Goal: Task Accomplishment & Management: Complete application form

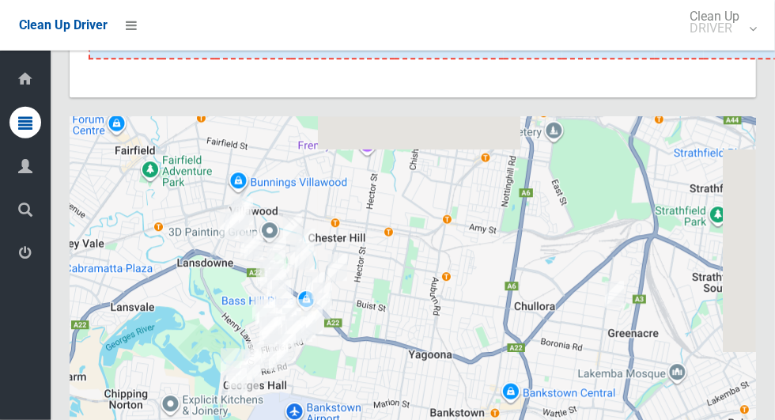
scroll to position [8279, 0]
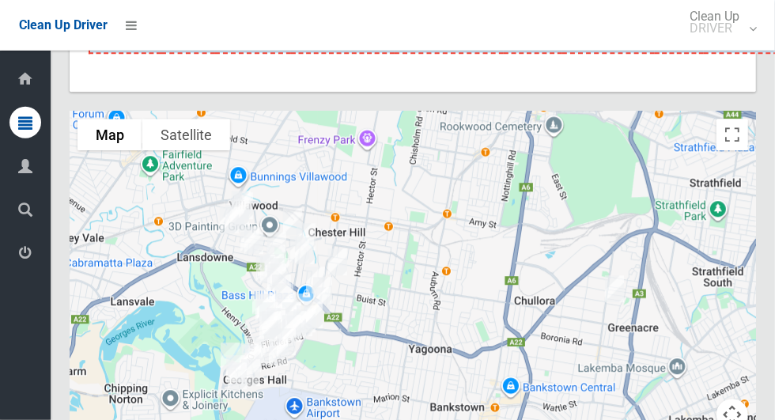
click at [24, 257] on icon at bounding box center [25, 253] width 14 height 32
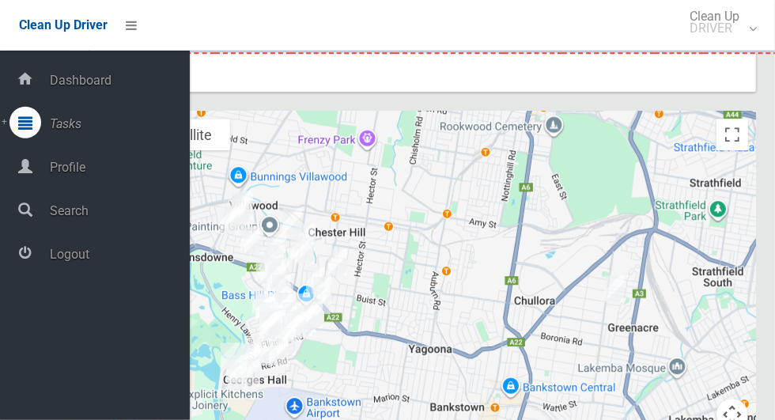
click at [113, 262] on span "Logout" at bounding box center [117, 254] width 145 height 15
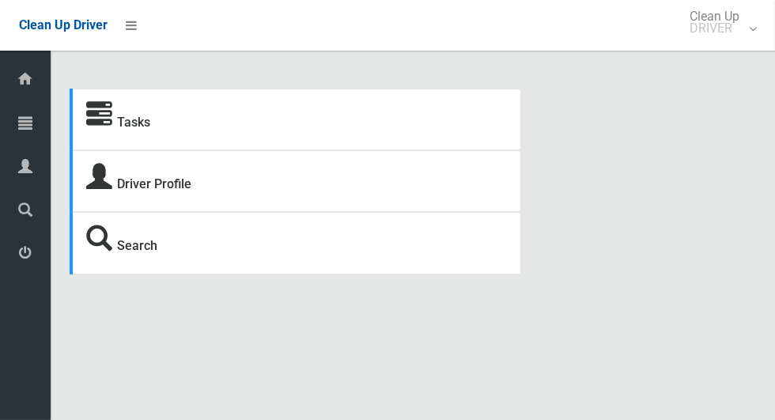
click at [32, 116] on div at bounding box center [25, 123] width 32 height 32
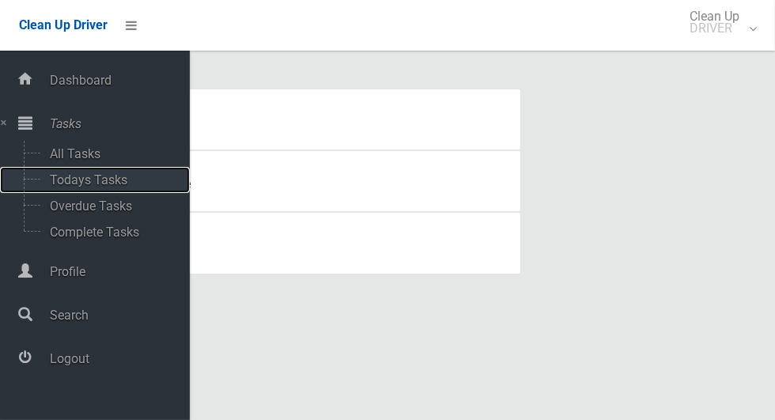
click at [116, 175] on span "Todays Tasks" at bounding box center [110, 179] width 131 height 15
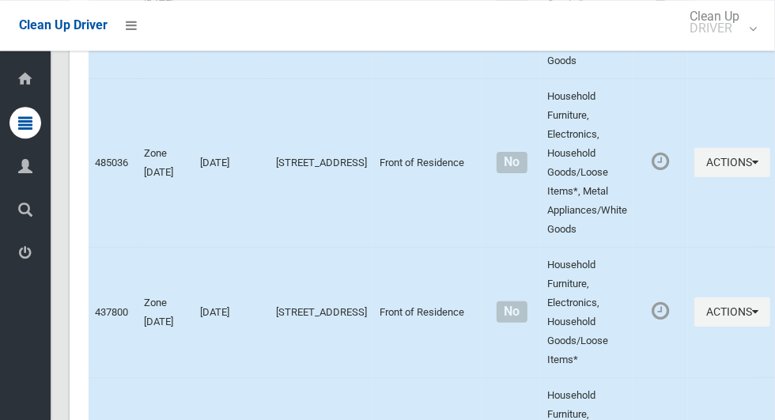
scroll to position [6361, 0]
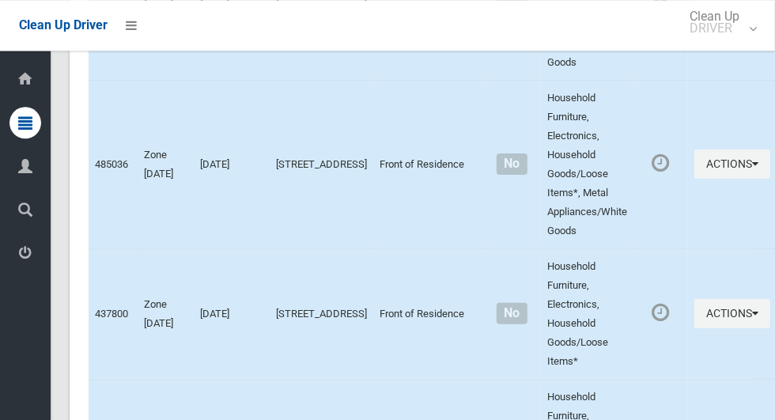
click at [32, 267] on icon at bounding box center [25, 253] width 14 height 32
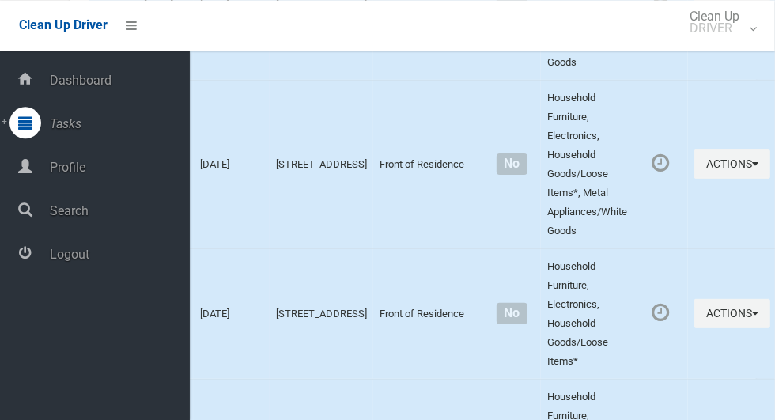
click at [130, 262] on span "Logout" at bounding box center [117, 254] width 145 height 15
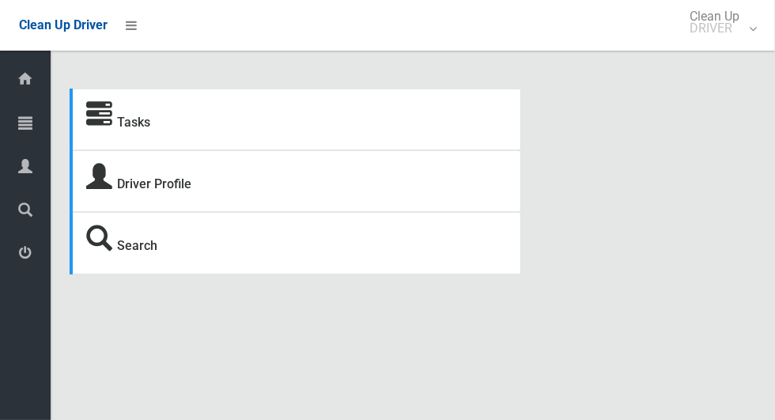
click at [19, 133] on icon at bounding box center [25, 123] width 14 height 32
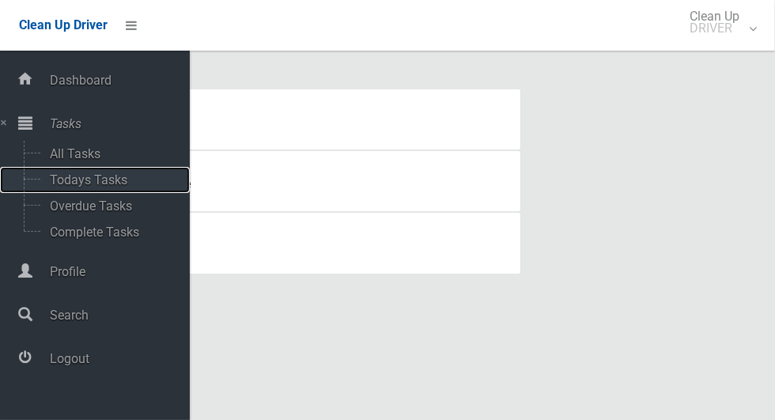
click at [115, 182] on span "Todays Tasks" at bounding box center [110, 179] width 131 height 15
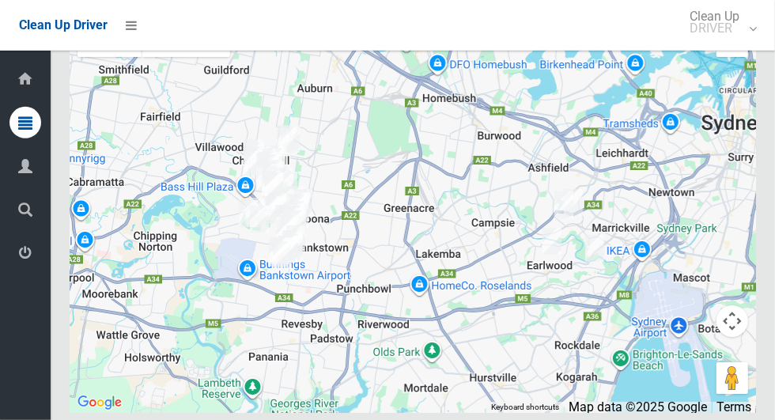
scroll to position [9227, 0]
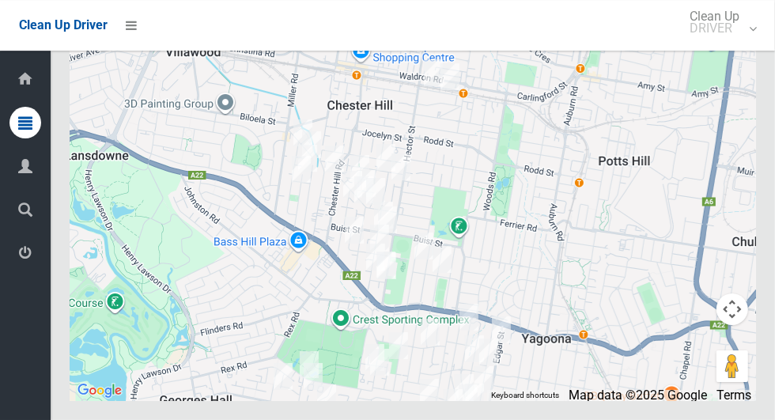
click at [20, 265] on icon at bounding box center [25, 253] width 14 height 32
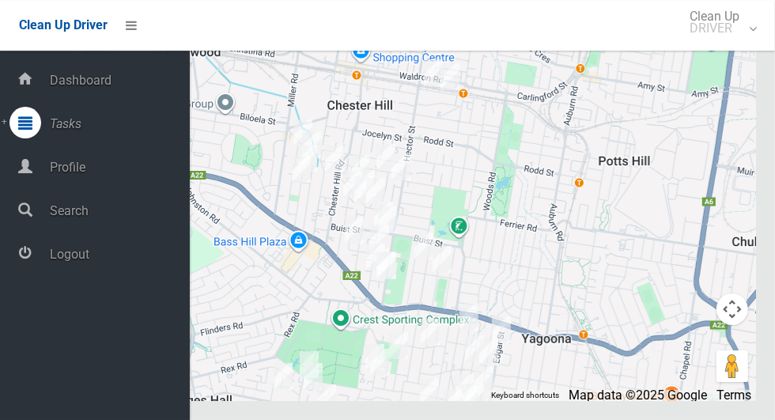
click at [107, 262] on span "Logout" at bounding box center [117, 254] width 145 height 15
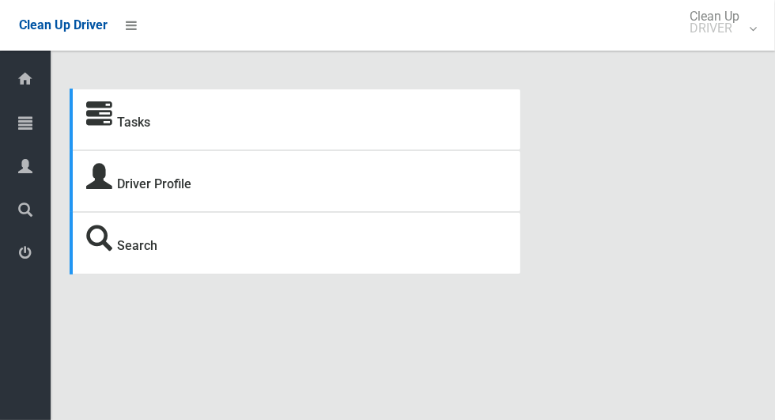
click at [30, 122] on icon at bounding box center [25, 123] width 14 height 32
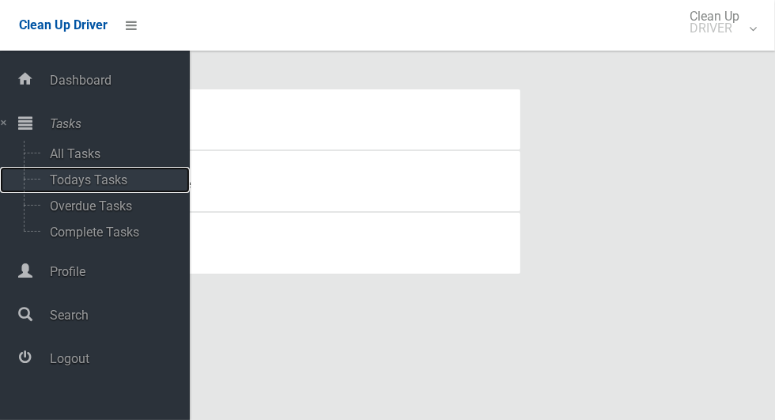
click at [107, 183] on span "Todays Tasks" at bounding box center [110, 179] width 131 height 15
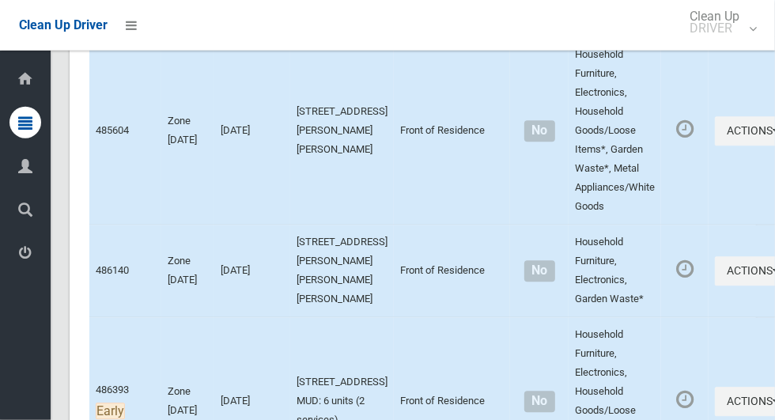
scroll to position [9133, 0]
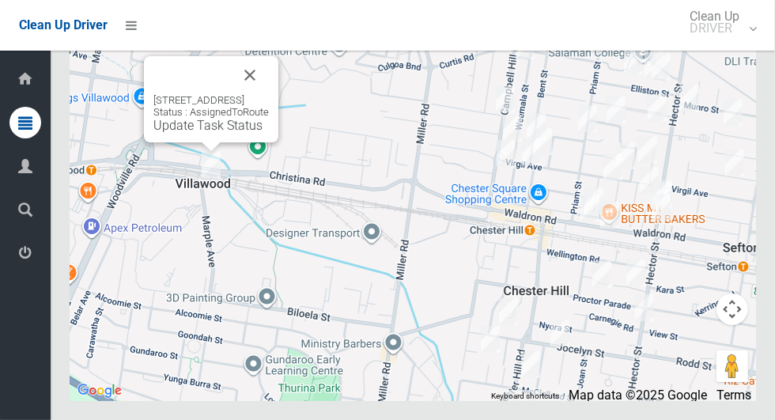
click at [269, 94] on button "Close" at bounding box center [250, 75] width 38 height 38
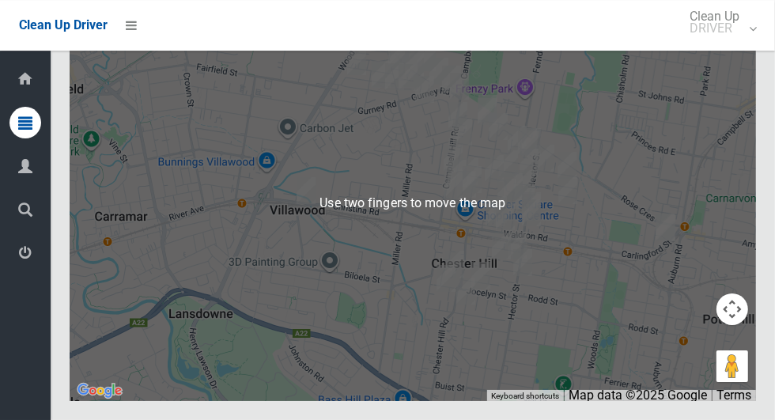
scroll to position [9134, 0]
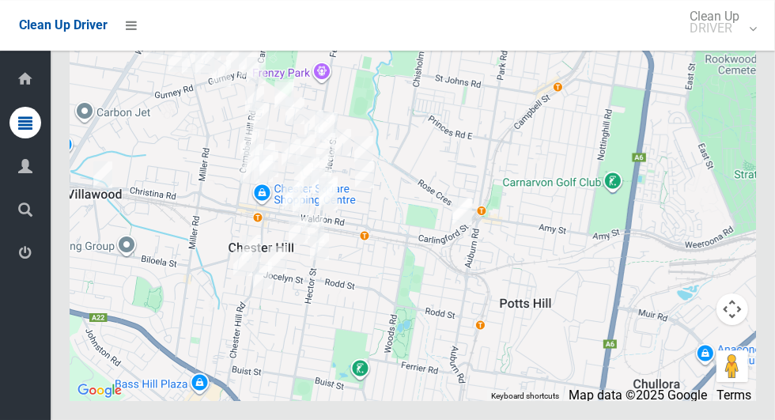
click at [20, 262] on icon at bounding box center [25, 253] width 14 height 32
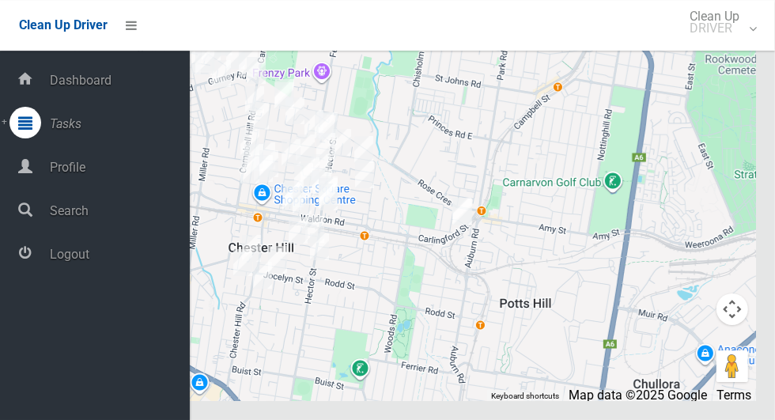
click at [119, 262] on span "Logout" at bounding box center [117, 254] width 145 height 15
click at [126, 261] on span "Logout" at bounding box center [117, 254] width 145 height 15
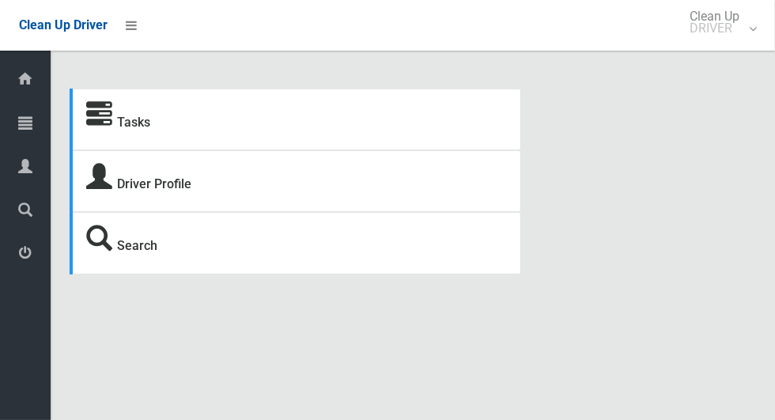
click at [32, 122] on icon at bounding box center [25, 123] width 14 height 32
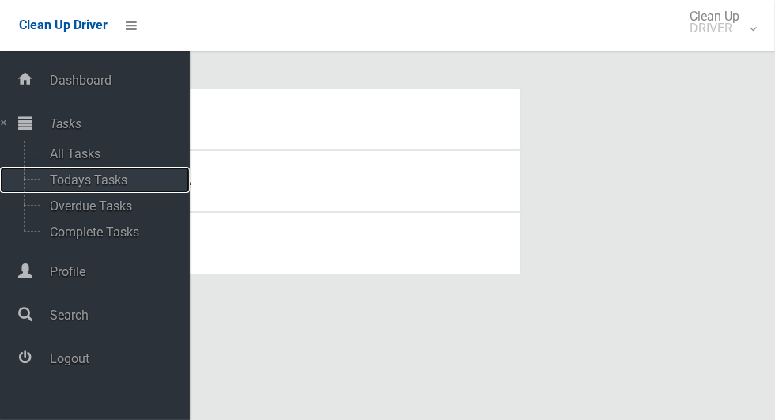
click at [126, 177] on span "Todays Tasks" at bounding box center [110, 179] width 131 height 15
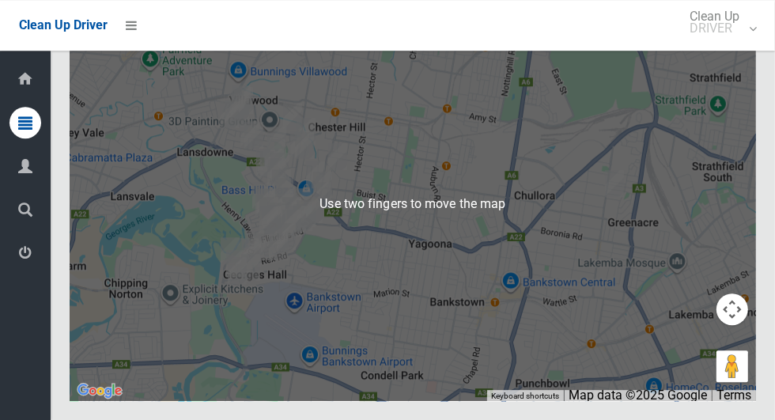
scroll to position [8610, 0]
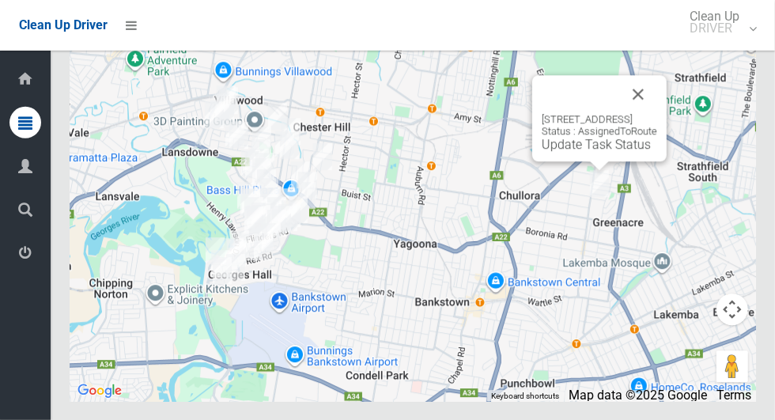
click at [657, 113] on button "Close" at bounding box center [638, 94] width 38 height 38
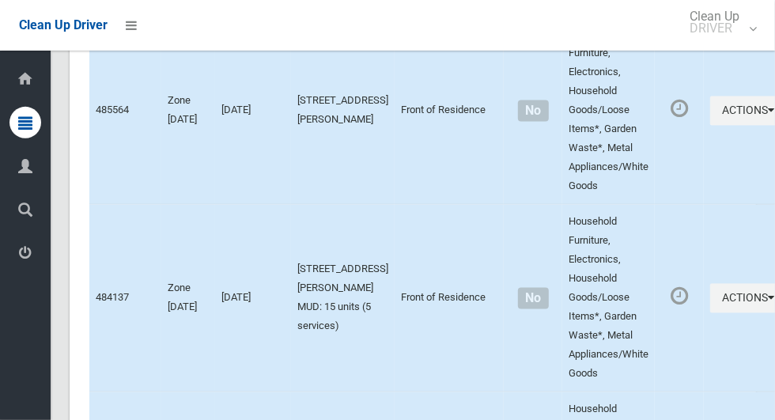
scroll to position [0, 0]
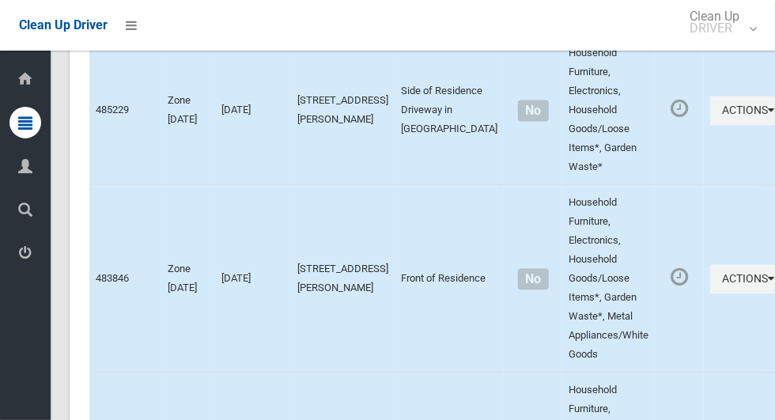
scroll to position [8610, 0]
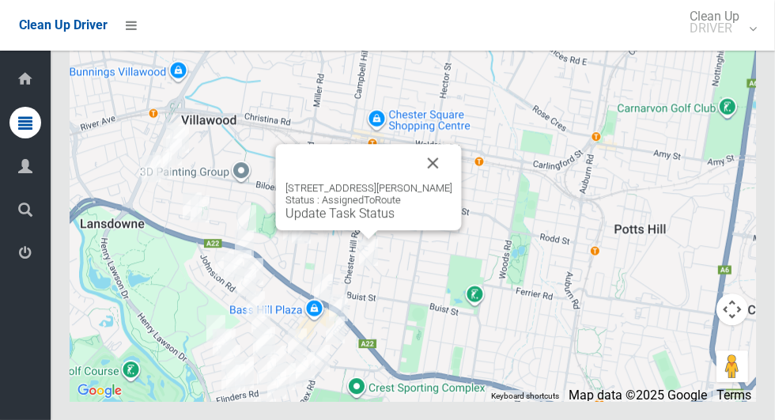
click at [444, 182] on button "Close" at bounding box center [433, 163] width 38 height 38
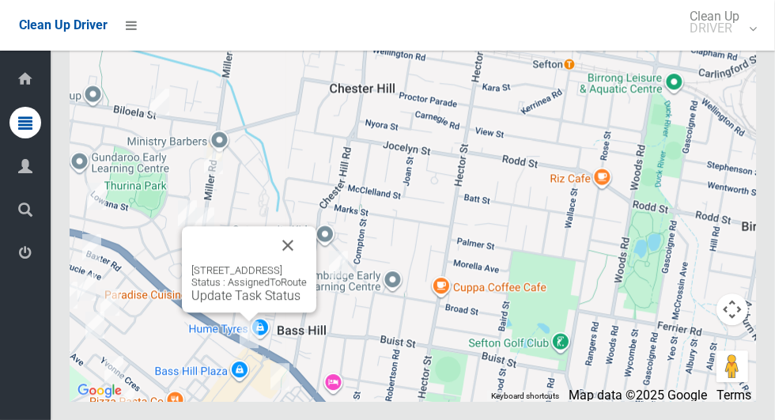
click at [307, 264] on button "Close" at bounding box center [288, 245] width 38 height 38
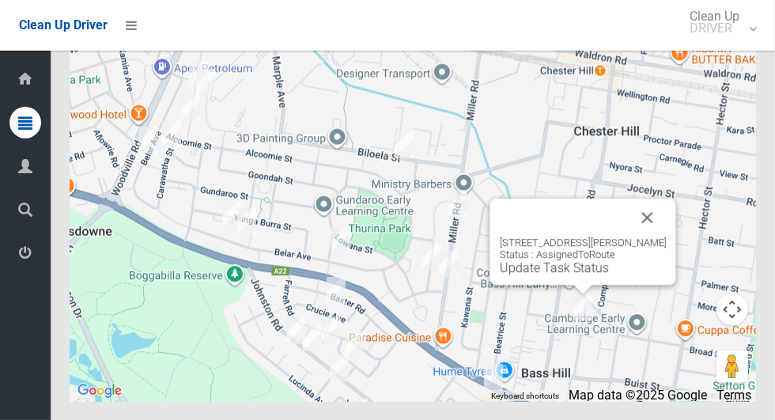
click at [666, 236] on button "Close" at bounding box center [647, 217] width 38 height 38
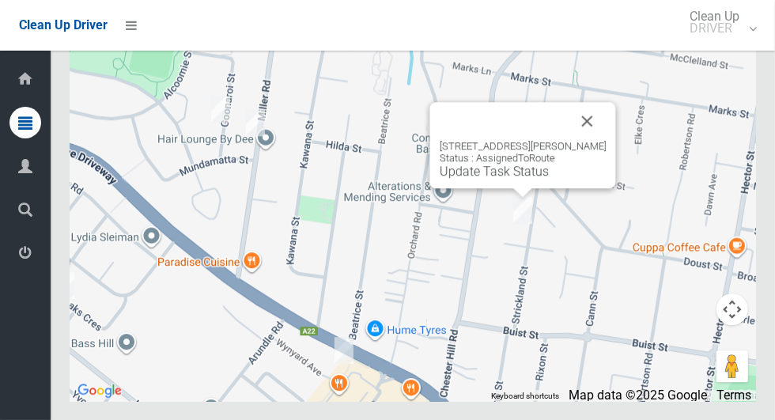
click at [588, 140] on button "Close" at bounding box center [587, 121] width 38 height 38
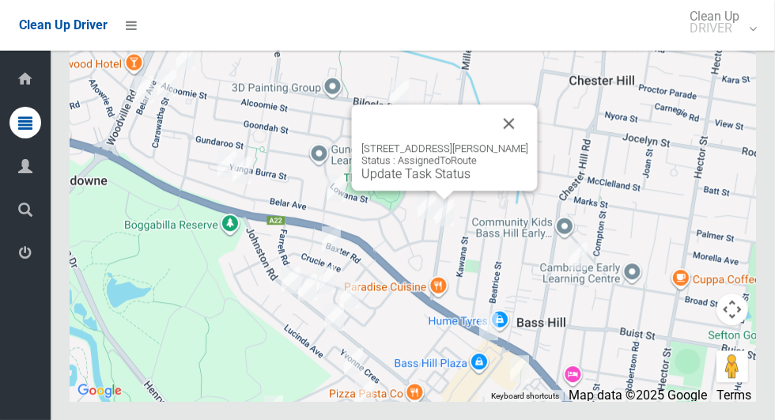
click at [526, 142] on button "Close" at bounding box center [509, 123] width 38 height 38
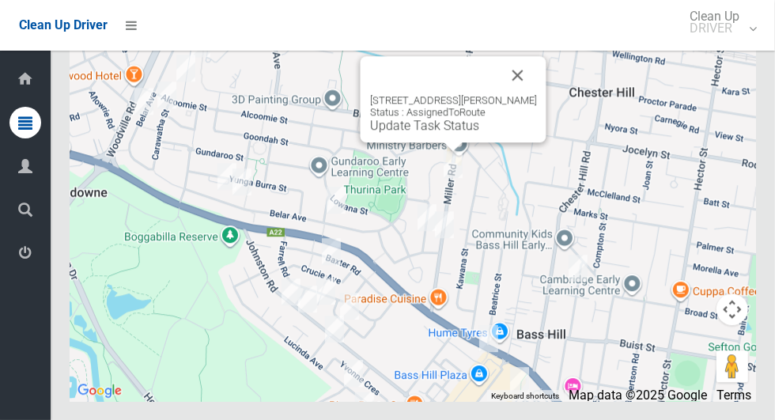
click at [522, 94] on button "Close" at bounding box center [518, 75] width 38 height 38
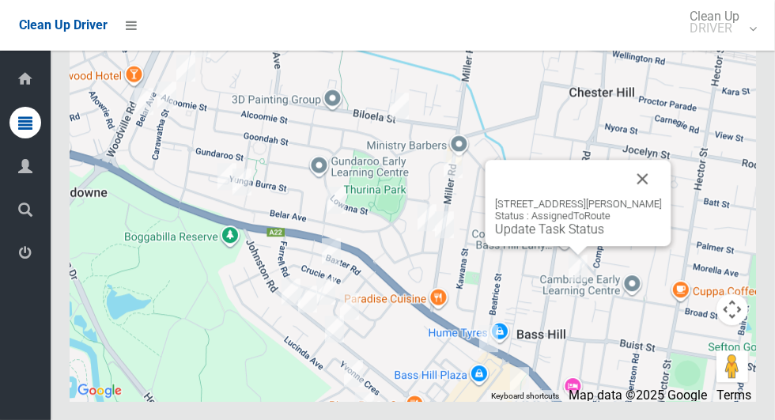
click at [661, 198] on button "Close" at bounding box center [643, 179] width 38 height 38
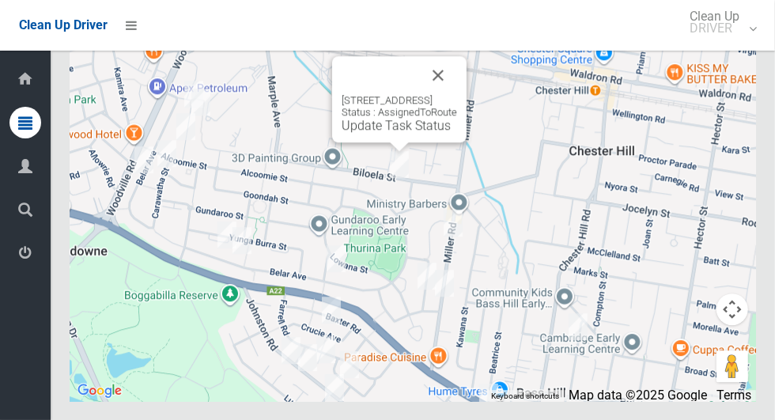
click at [457, 94] on button "Close" at bounding box center [438, 75] width 38 height 38
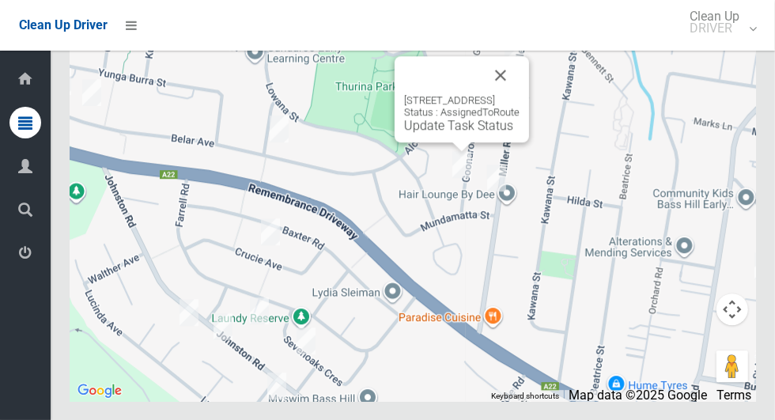
click at [519, 94] on button "Close" at bounding box center [500, 75] width 38 height 38
click at [435, 133] on link "Update Task Status" at bounding box center [458, 125] width 109 height 15
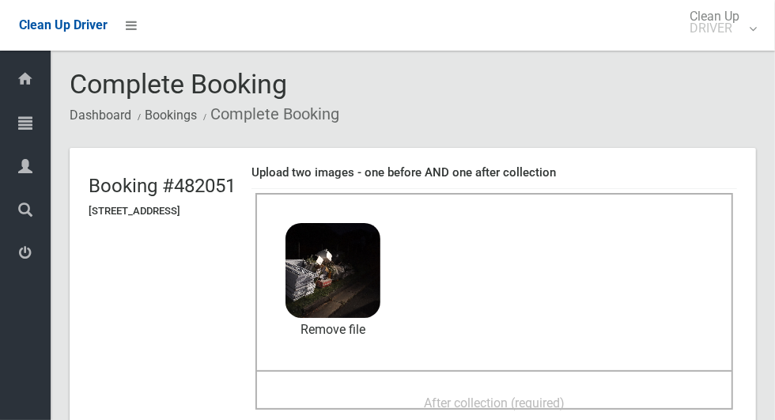
click at [517, 376] on div "After collection (required)" at bounding box center [493, 390] width 477 height 40
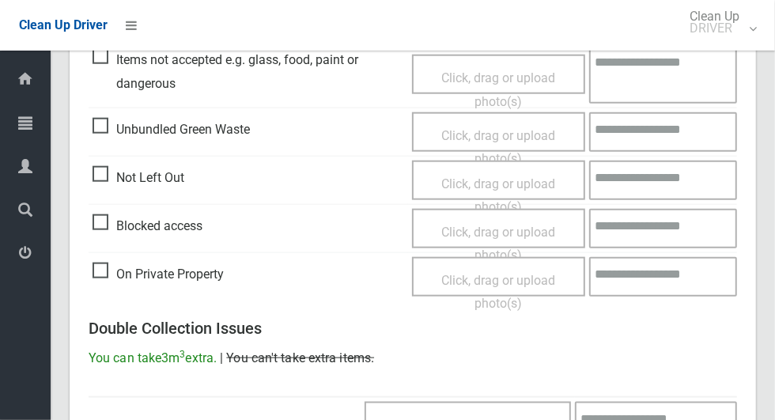
scroll to position [1293, 0]
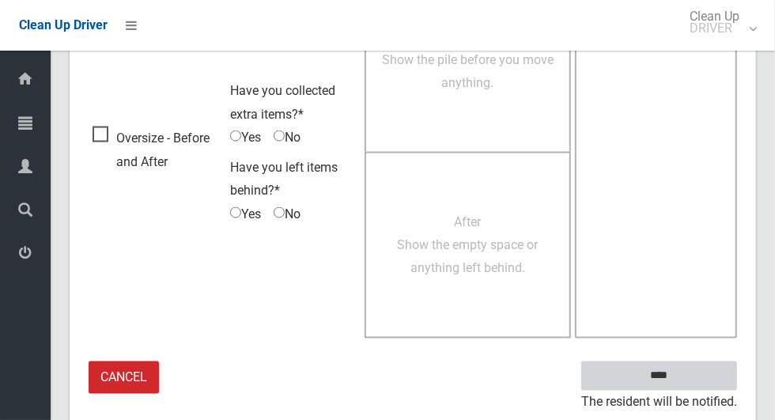
click at [680, 371] on input "****" at bounding box center [659, 375] width 156 height 29
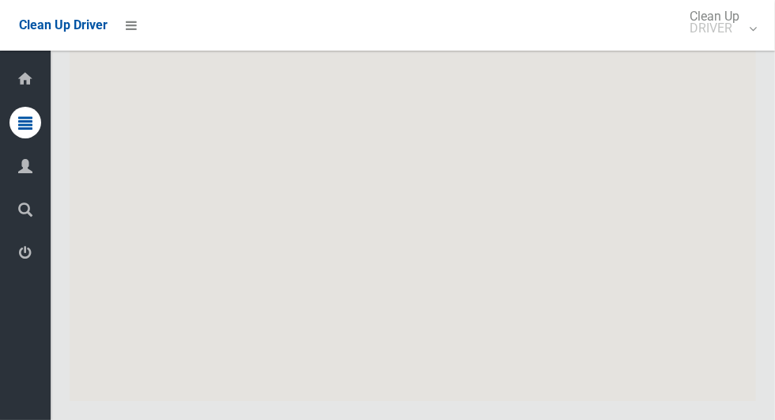
scroll to position [8610, 0]
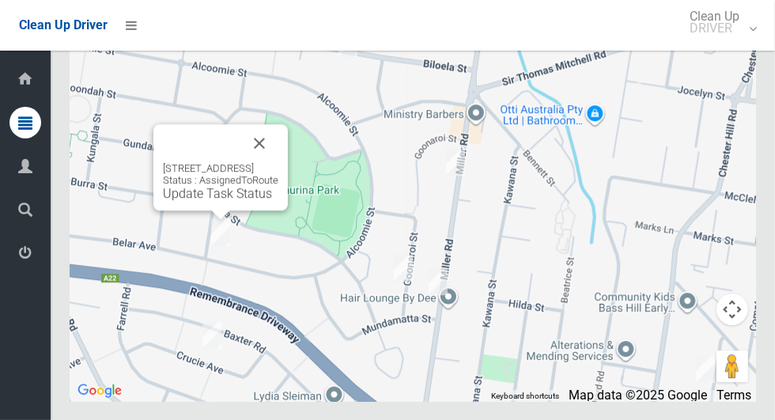
click at [278, 162] on button "Close" at bounding box center [259, 143] width 38 height 38
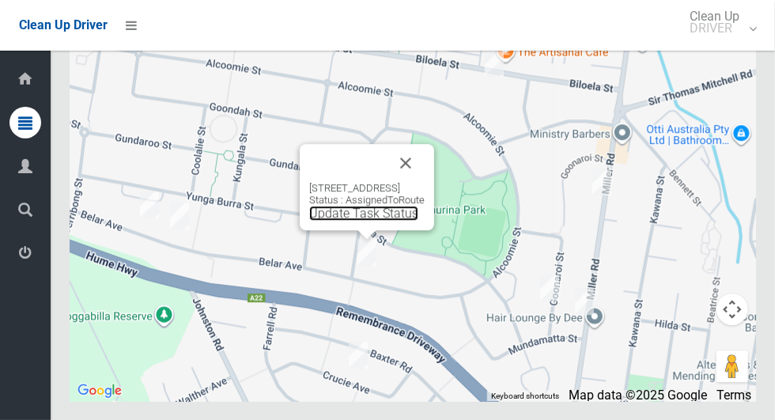
click at [364, 220] on link "Update Task Status" at bounding box center [363, 212] width 109 height 15
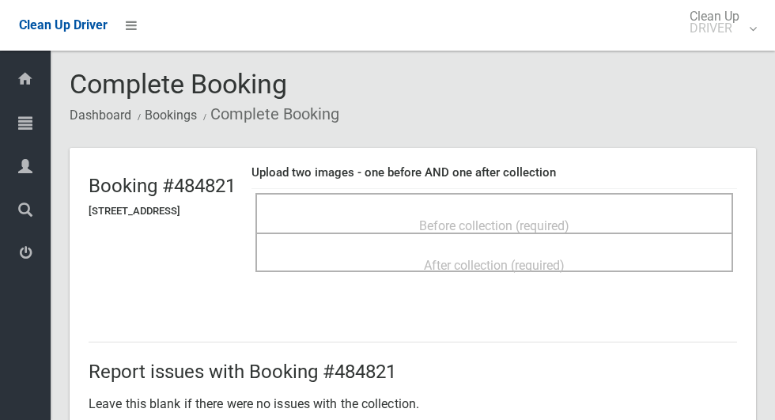
click at [530, 218] on span "Before collection (required)" at bounding box center [494, 225] width 150 height 15
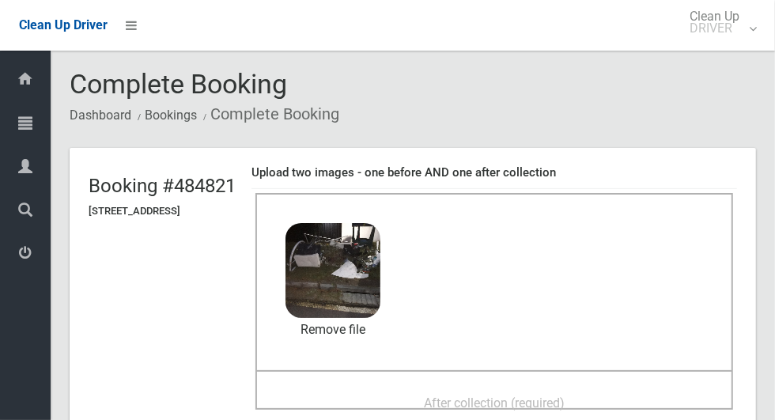
click at [535, 395] on span "After collection (required)" at bounding box center [494, 402] width 141 height 15
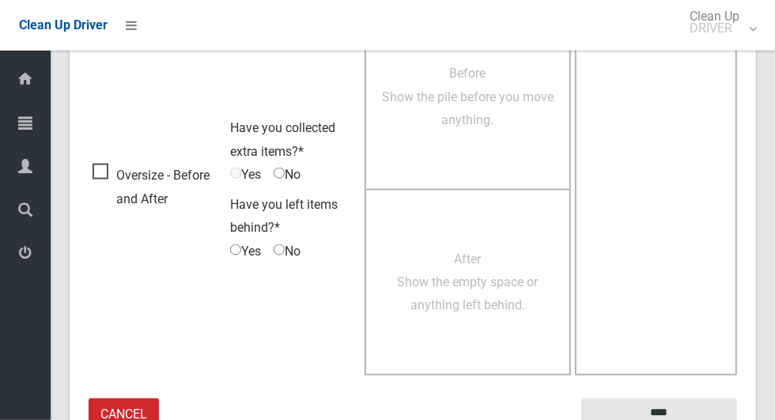
scroll to position [1293, 0]
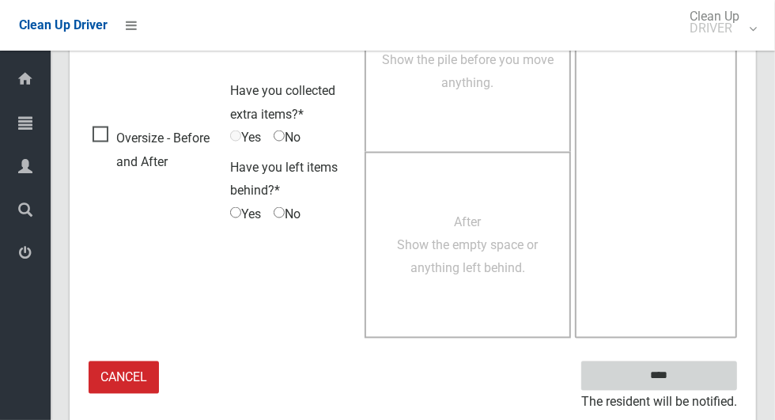
click at [696, 375] on input "****" at bounding box center [659, 375] width 156 height 29
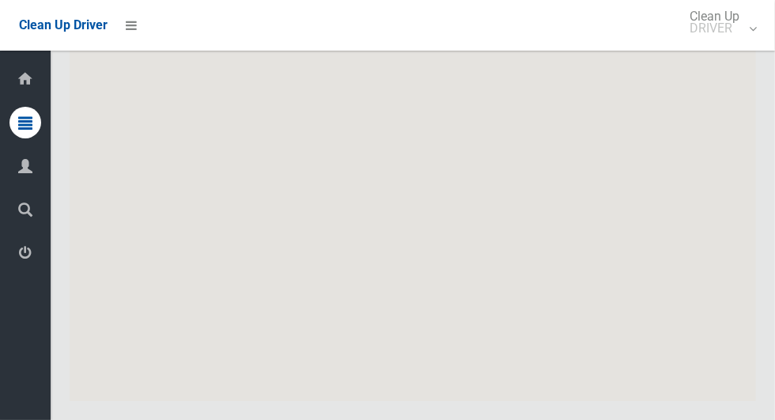
scroll to position [8610, 0]
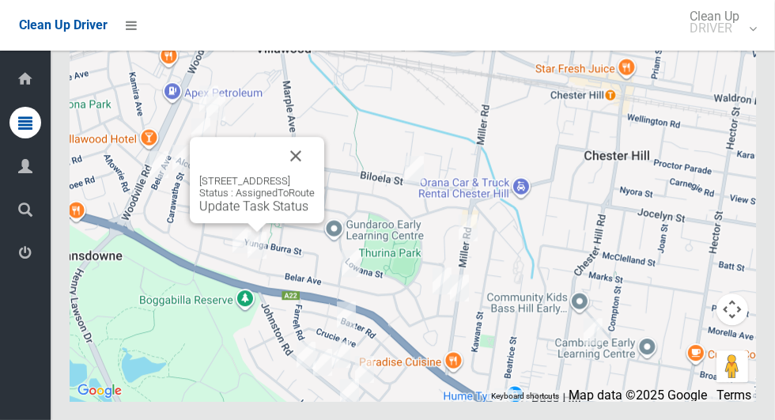
click at [315, 175] on button "Close" at bounding box center [296, 156] width 38 height 38
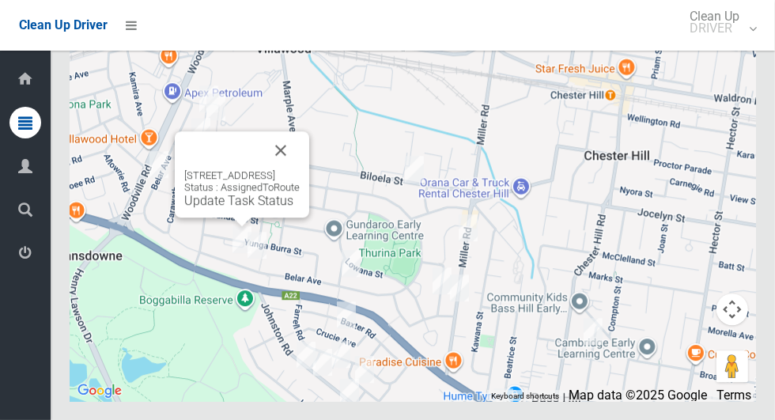
click at [300, 169] on button "Close" at bounding box center [281, 150] width 38 height 38
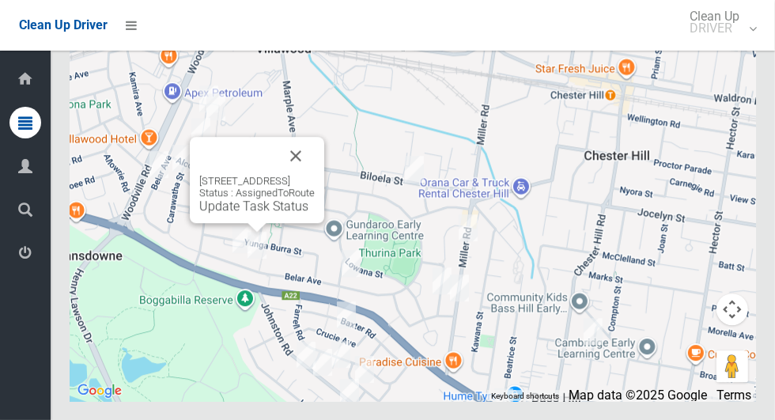
click at [315, 175] on button "Close" at bounding box center [296, 156] width 38 height 38
click at [252, 223] on div "2/87 Belar Avenue, VILLAWOOD NSW 2163 Status : AssignedToRoute Update Task Stat…" at bounding box center [257, 180] width 134 height 86
click at [233, 213] on link "Update Task Status" at bounding box center [253, 205] width 109 height 15
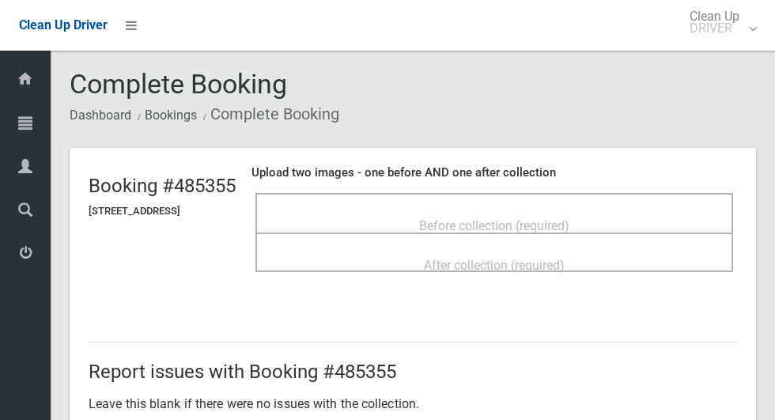
click at [618, 217] on div "Before collection (required)" at bounding box center [494, 224] width 443 height 29
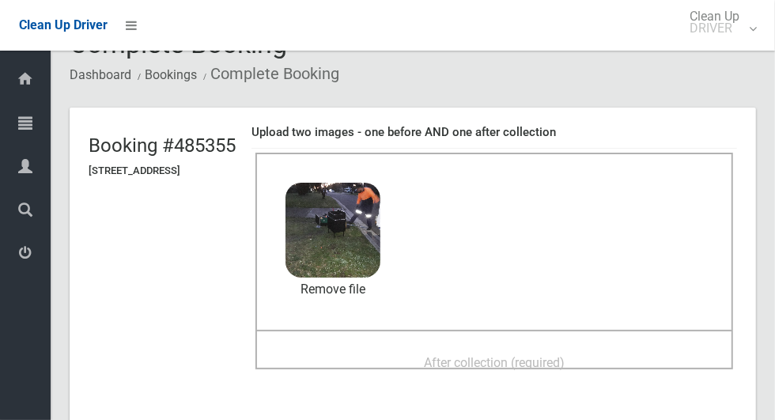
scroll to position [107, 0]
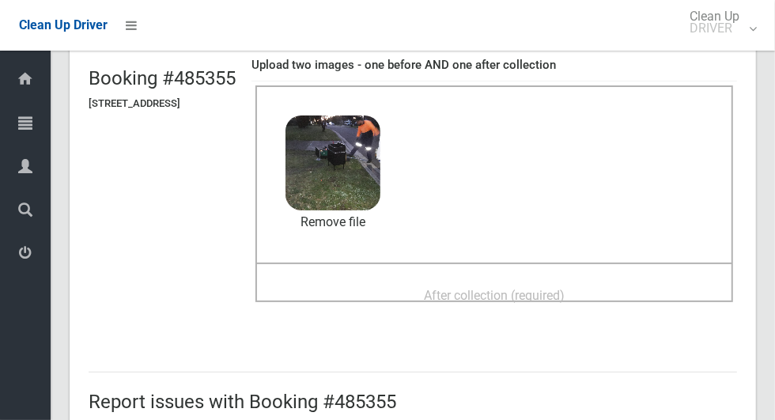
click at [601, 280] on div "After collection (required)" at bounding box center [494, 294] width 443 height 29
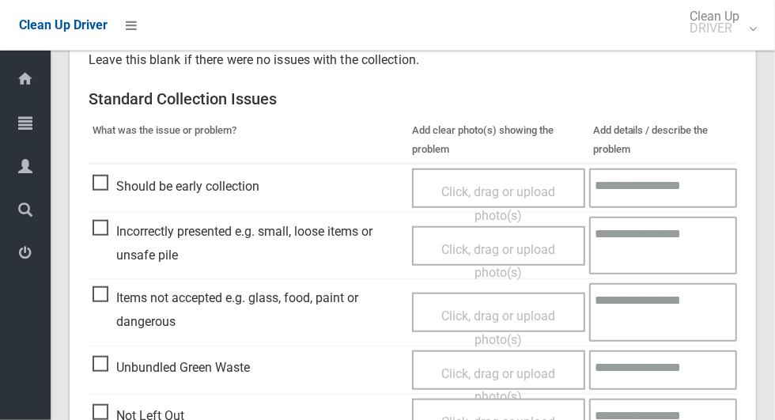
scroll to position [1293, 0]
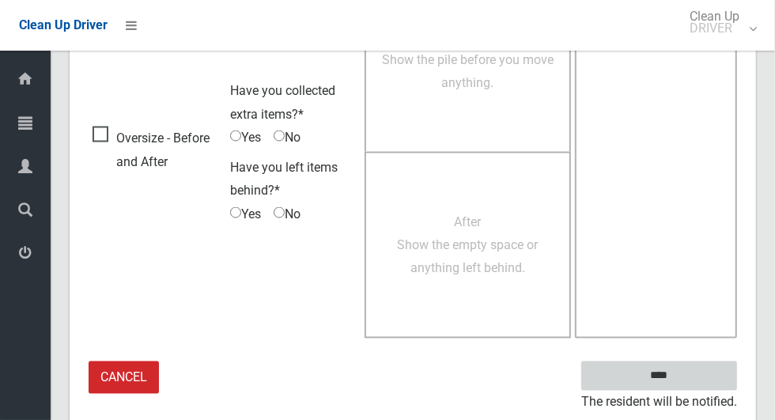
click at [686, 383] on input "****" at bounding box center [659, 375] width 156 height 29
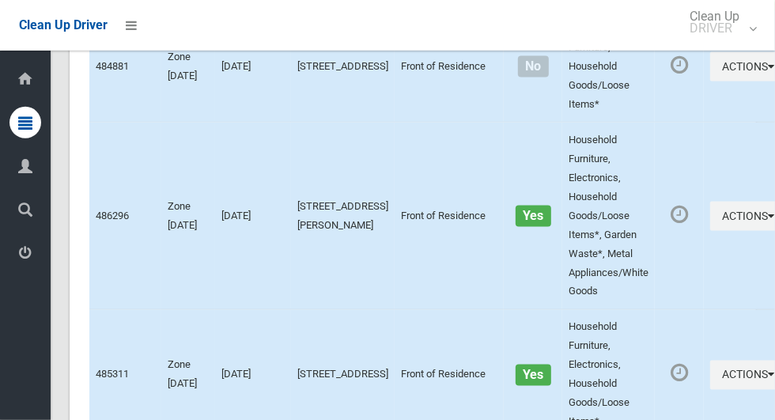
scroll to position [8610, 0]
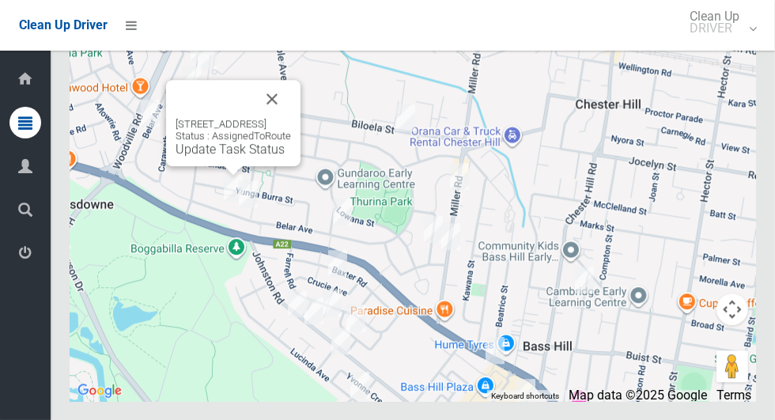
click at [227, 156] on link "Update Task Status" at bounding box center [229, 148] width 109 height 15
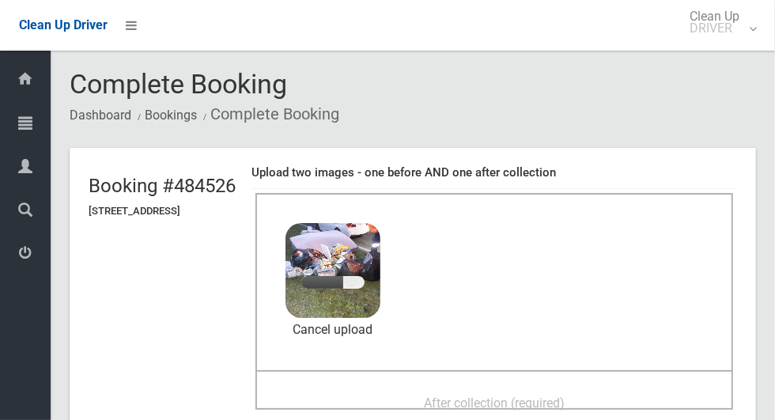
click at [564, 395] on span "After collection (required)" at bounding box center [494, 402] width 141 height 15
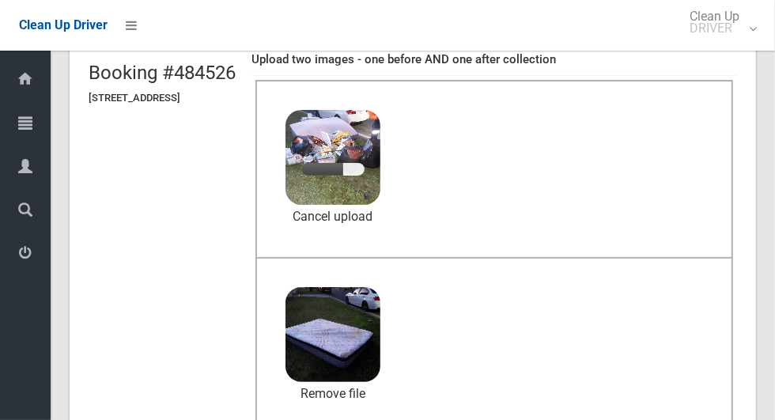
scroll to position [112, 0]
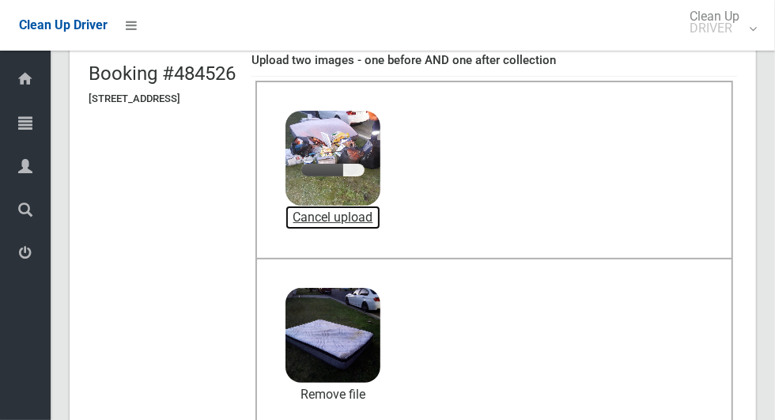
click at [380, 217] on link "Cancel upload" at bounding box center [332, 217] width 95 height 24
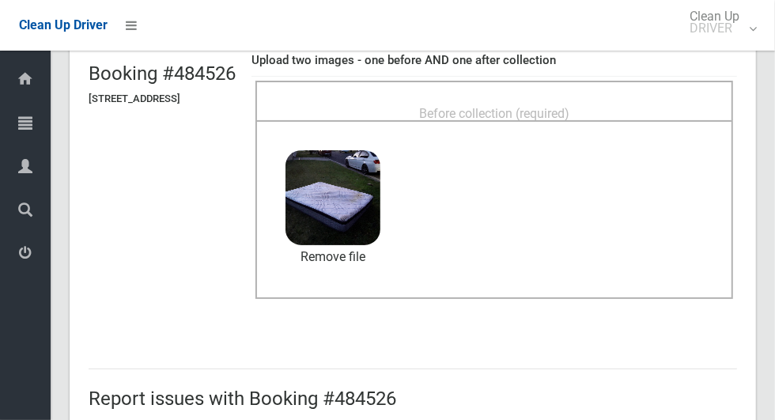
click at [531, 106] on span "Before collection (required)" at bounding box center [494, 113] width 150 height 15
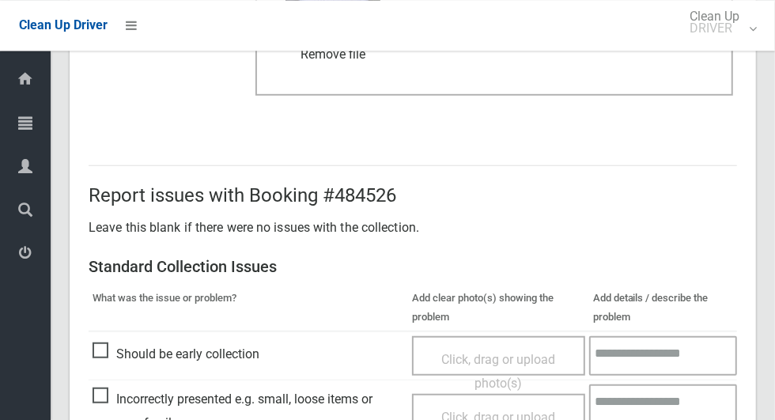
scroll to position [1293, 0]
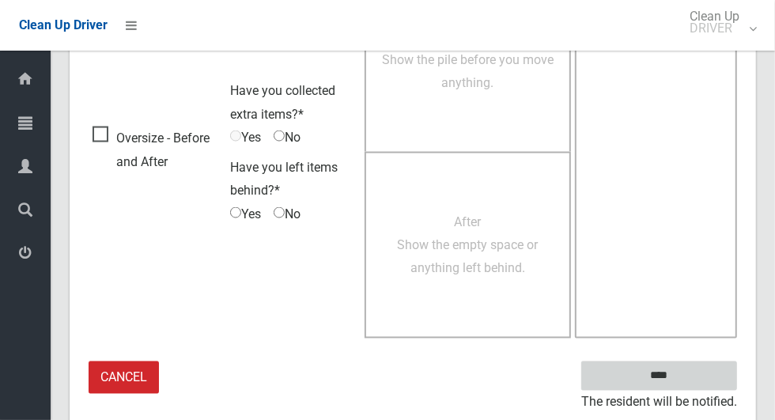
click at [686, 376] on input "****" at bounding box center [659, 375] width 156 height 29
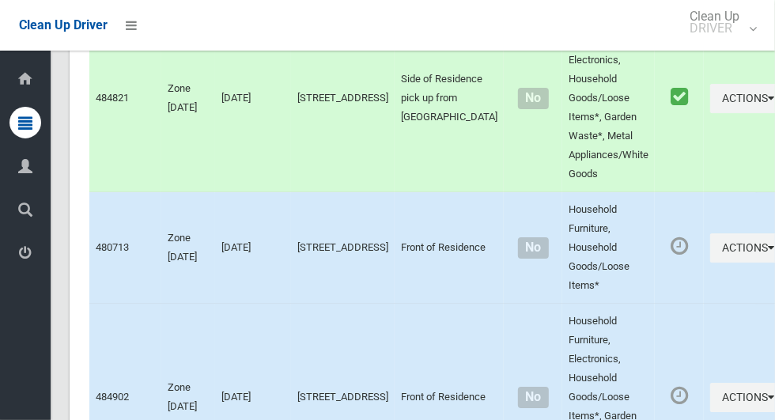
scroll to position [8610, 0]
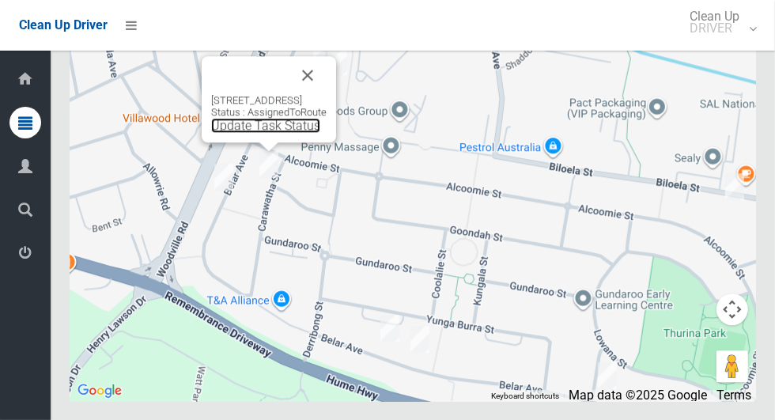
click at [251, 133] on link "Update Task Status" at bounding box center [265, 125] width 109 height 15
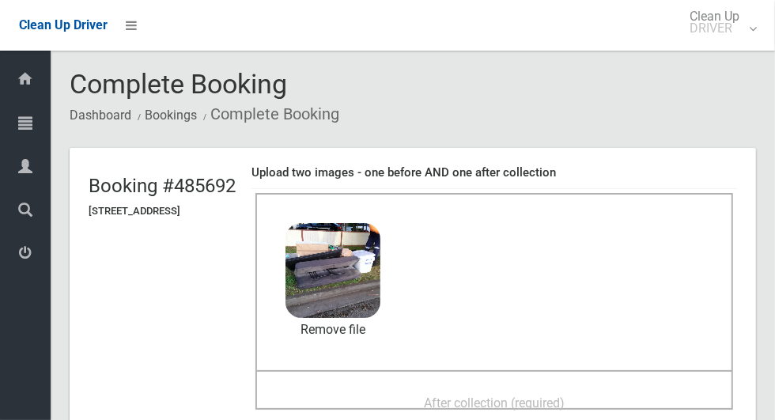
click at [564, 395] on span "After collection (required)" at bounding box center [494, 402] width 141 height 15
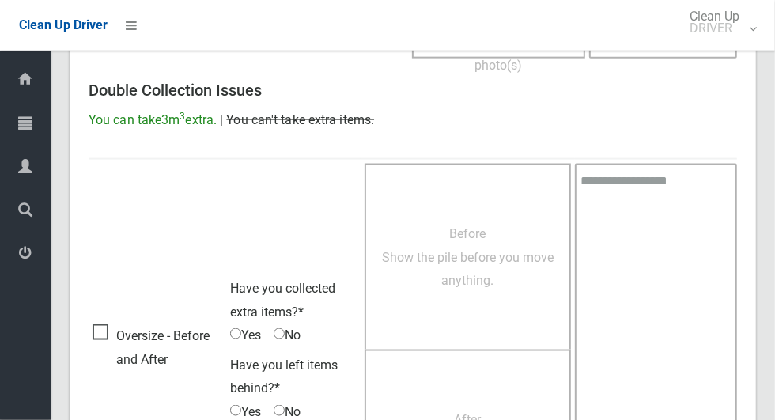
scroll to position [1293, 0]
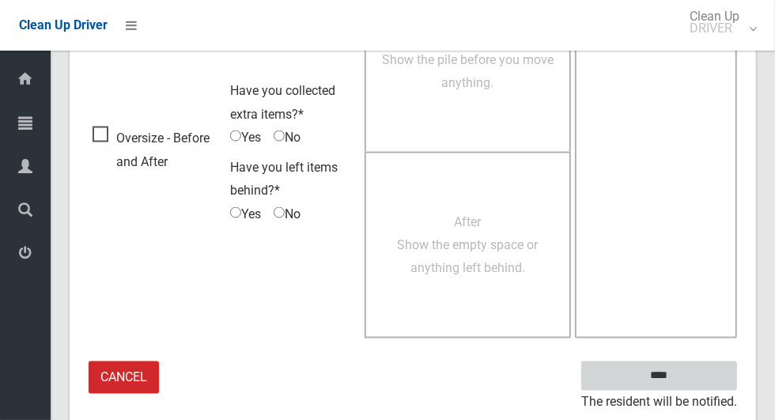
click at [711, 365] on input "****" at bounding box center [659, 375] width 156 height 29
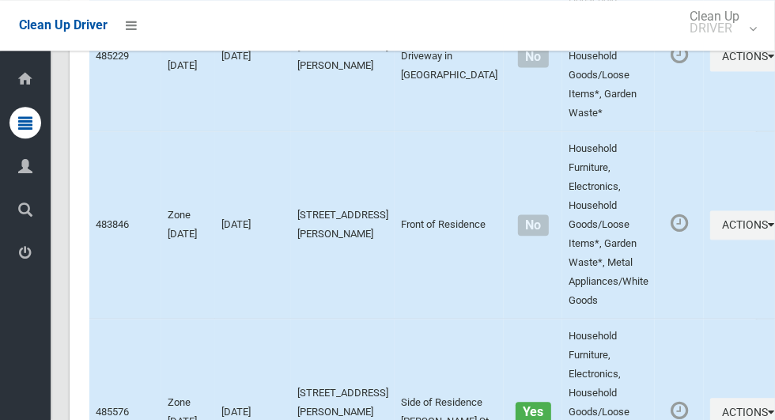
scroll to position [8610, 0]
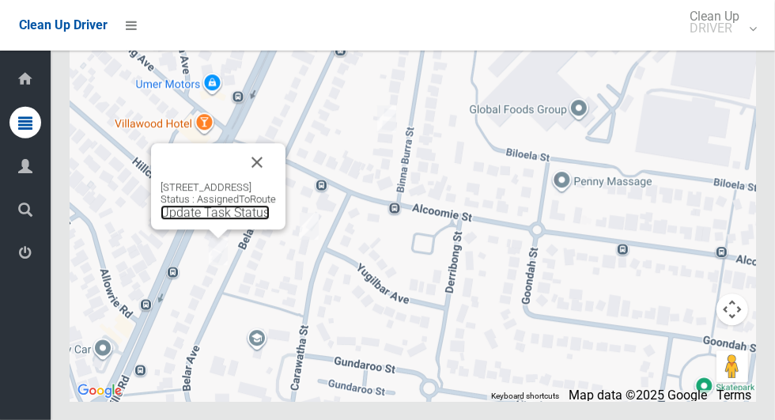
click at [222, 220] on link "Update Task Status" at bounding box center [214, 212] width 109 height 15
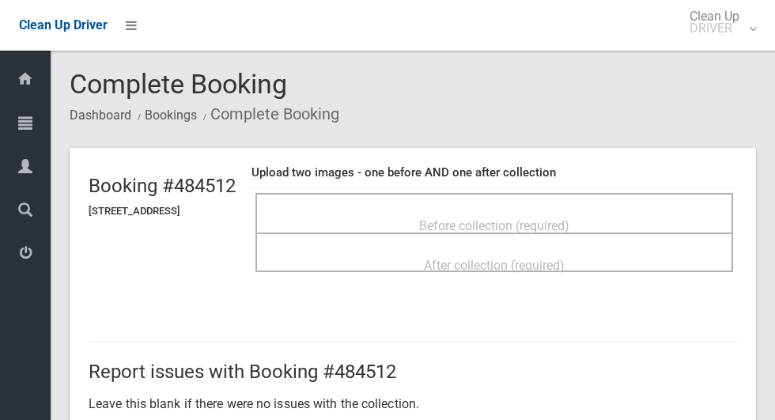
click at [533, 218] on span "Before collection (required)" at bounding box center [494, 225] width 150 height 15
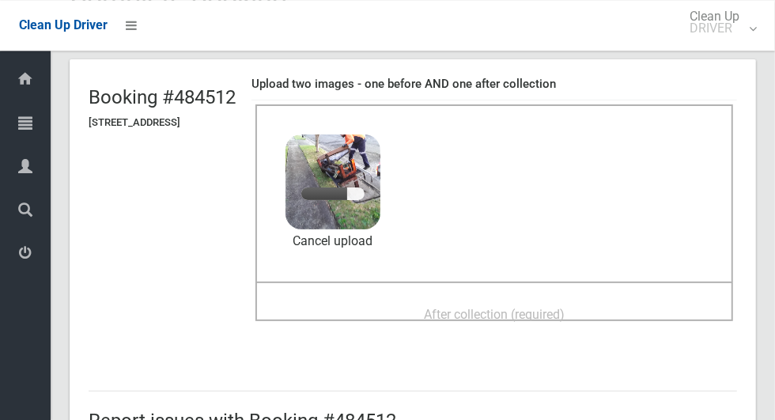
scroll to position [104, 0]
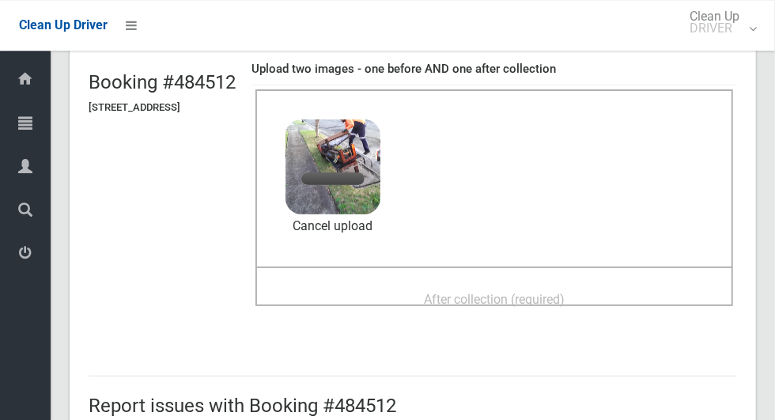
click at [564, 292] on span "After collection (required)" at bounding box center [494, 299] width 141 height 15
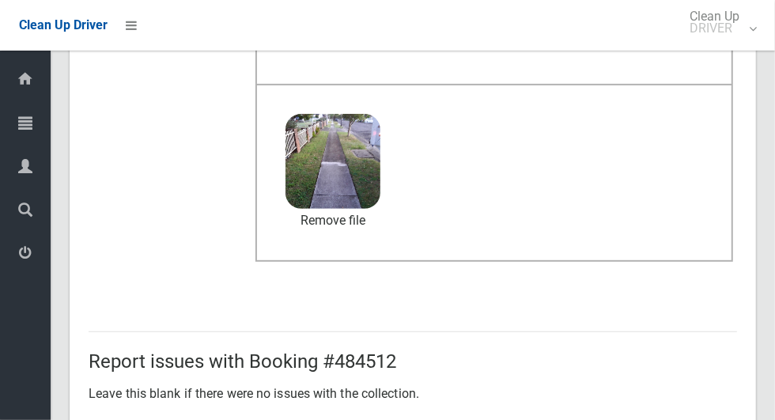
scroll to position [1293, 0]
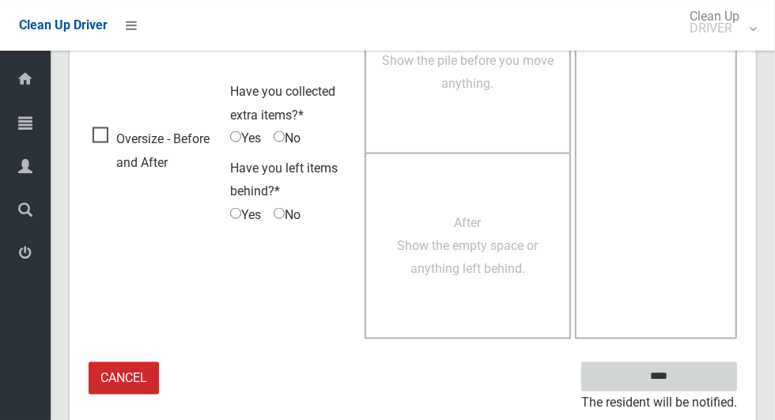
click at [686, 381] on input "****" at bounding box center [659, 375] width 156 height 29
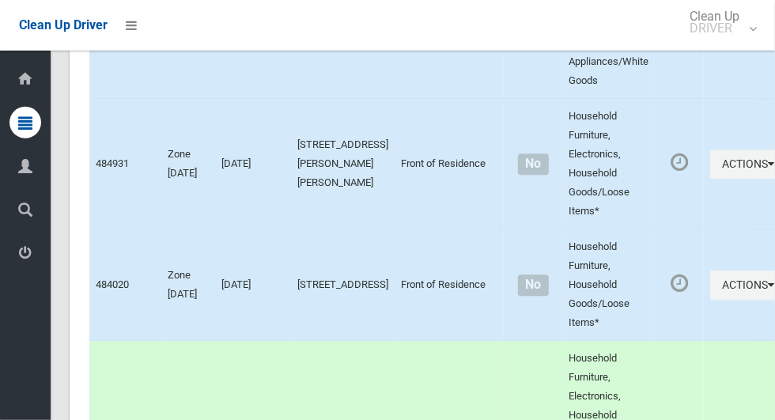
scroll to position [8610, 0]
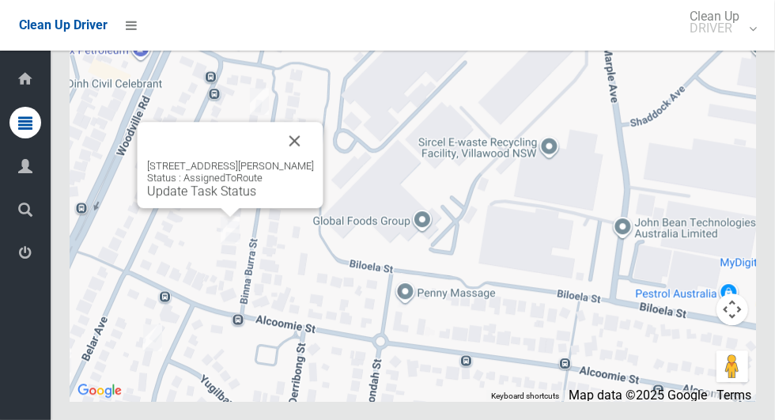
click at [309, 160] on button "Close" at bounding box center [295, 141] width 38 height 38
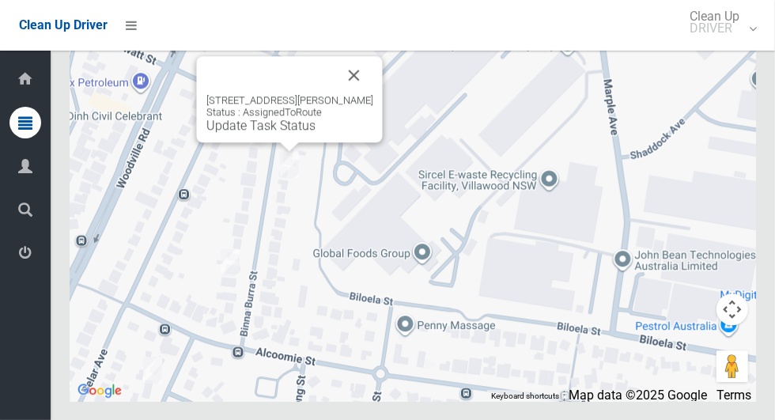
click at [367, 94] on button "Close" at bounding box center [354, 75] width 38 height 38
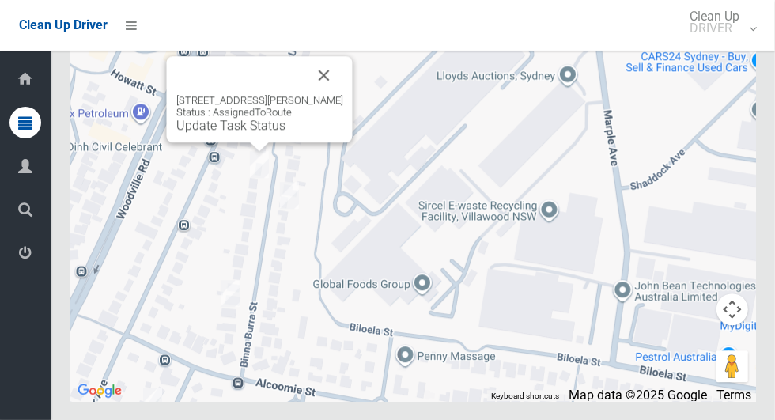
click at [336, 94] on button "Close" at bounding box center [324, 75] width 38 height 38
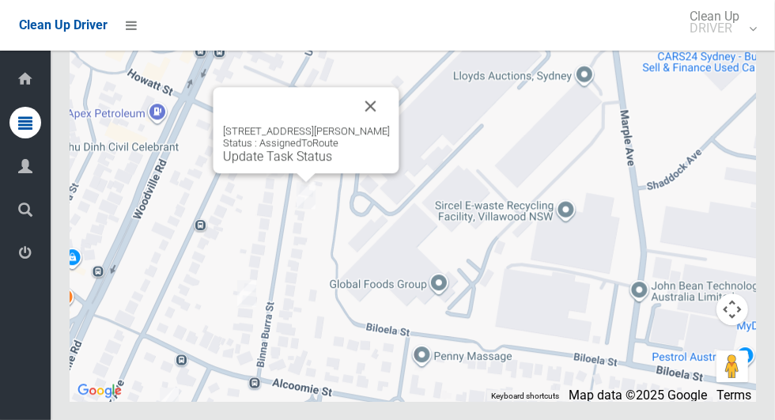
click at [390, 125] on button "Close" at bounding box center [371, 106] width 38 height 38
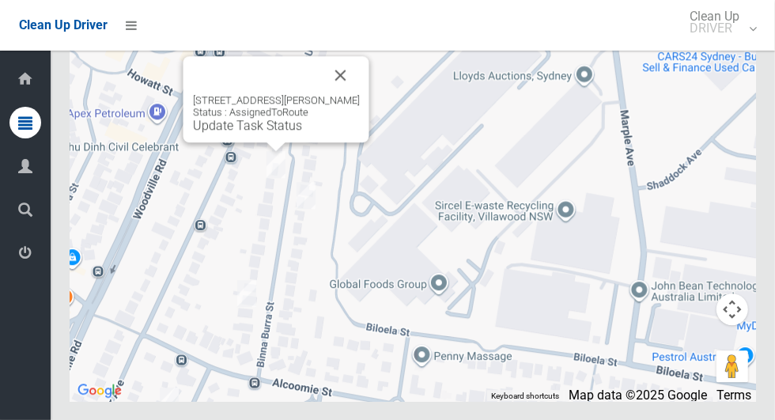
click at [360, 94] on button "Close" at bounding box center [341, 75] width 38 height 38
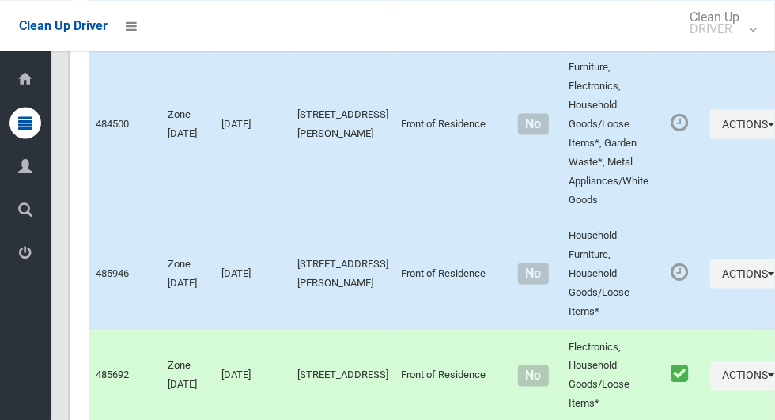
scroll to position [7383, 0]
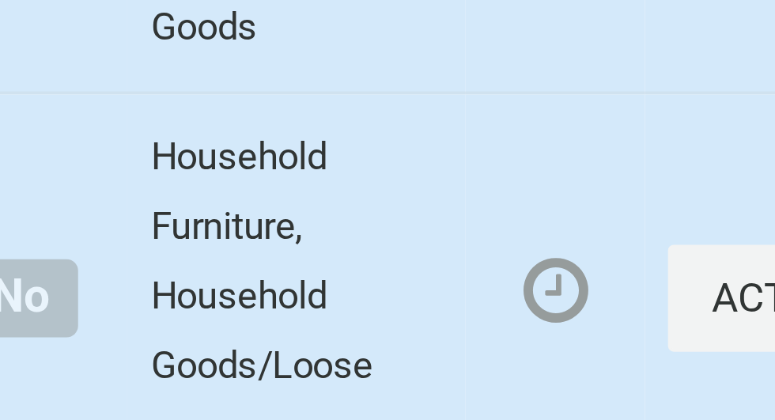
click at [662, 22] on link "View Booking Details" at bounding box center [691, 7] width 188 height 32
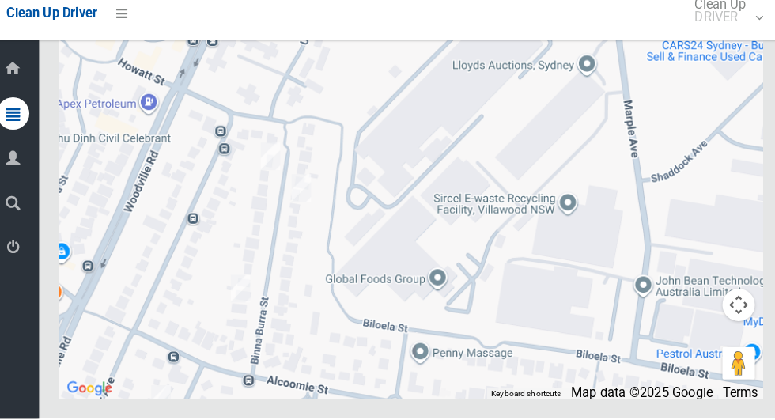
scroll to position [8610, 0]
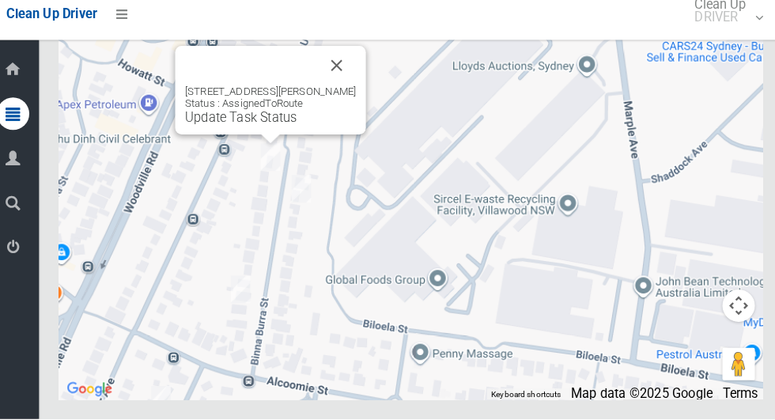
click at [268, 133] on link "Update Task Status" at bounding box center [247, 125] width 109 height 15
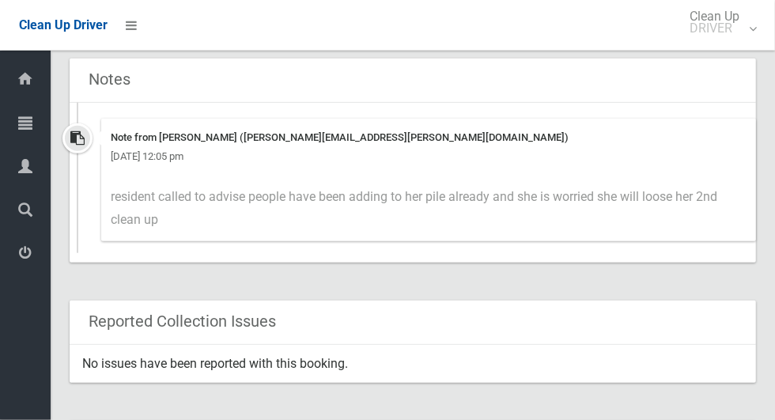
scroll to position [702, 0]
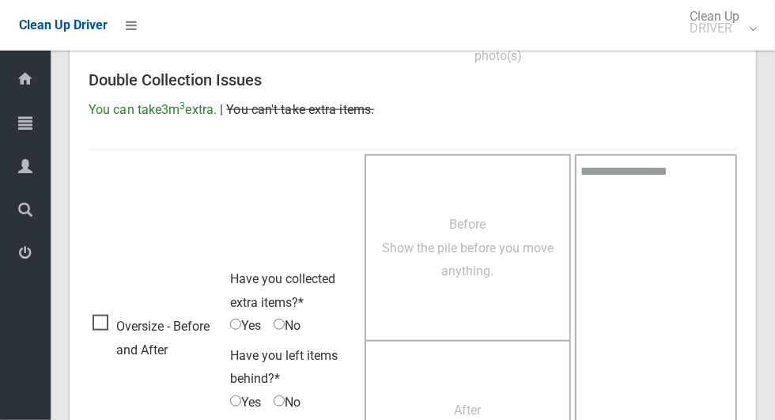
scroll to position [846, 0]
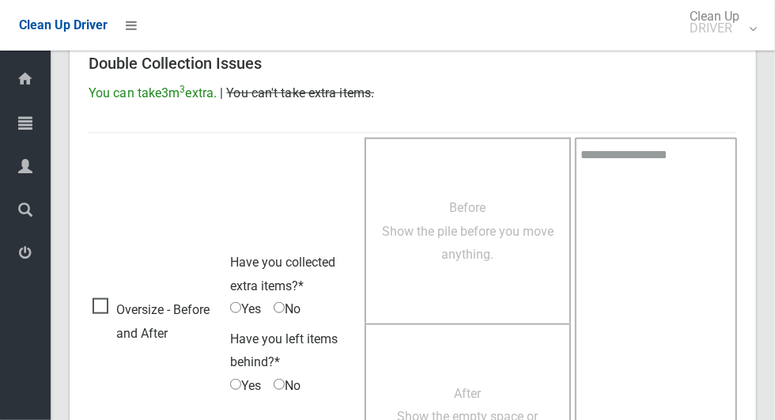
click at [107, 300] on span "Oversize - Before and After" at bounding box center [157, 321] width 130 height 47
click at [244, 307] on span "Yes" at bounding box center [245, 309] width 31 height 24
click at [525, 281] on div "Before Show the pile before you move anything." at bounding box center [467, 231] width 206 height 186
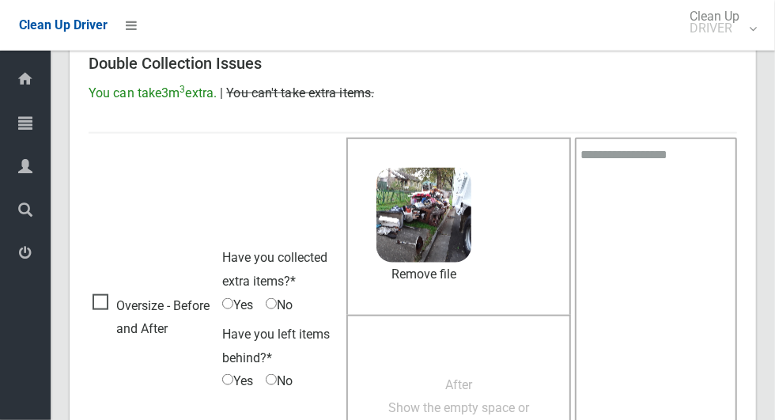
click at [515, 396] on span "After Show the empty space or anything left behind." at bounding box center [458, 408] width 141 height 62
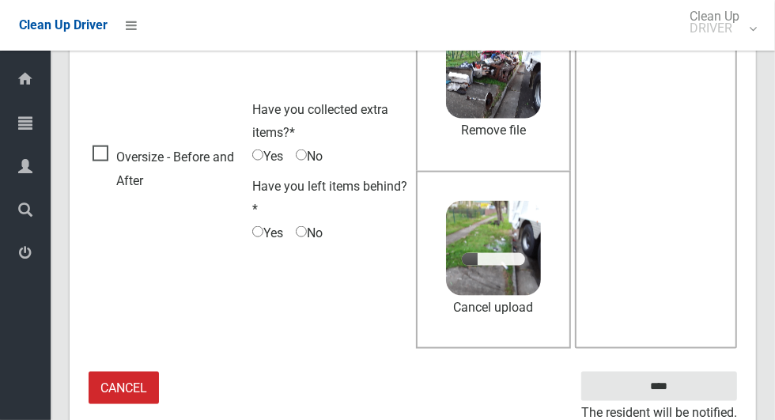
scroll to position [1001, 0]
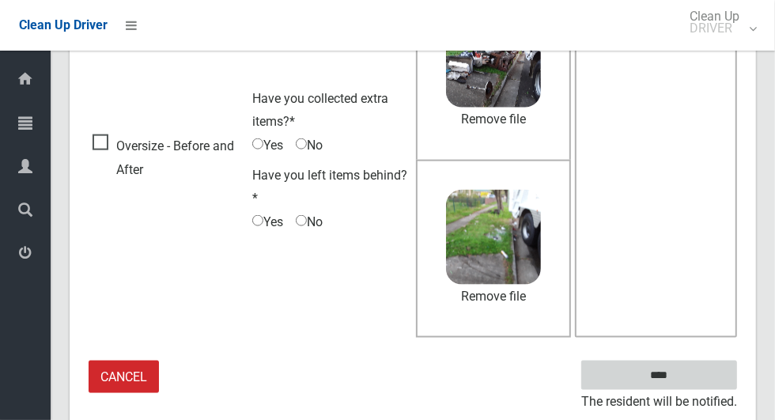
click at [686, 371] on input "****" at bounding box center [659, 374] width 156 height 29
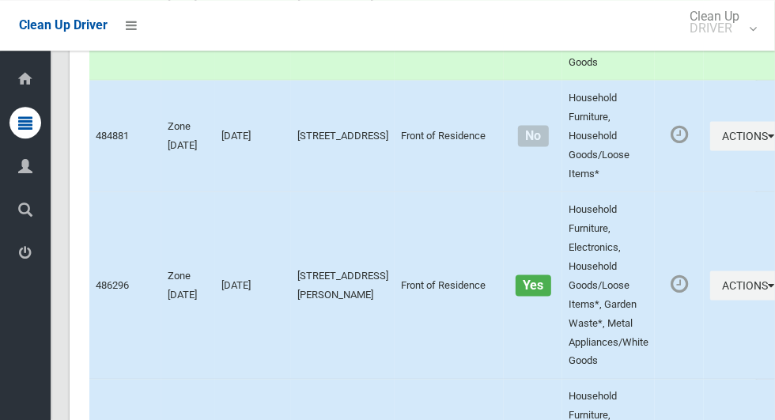
scroll to position [8610, 0]
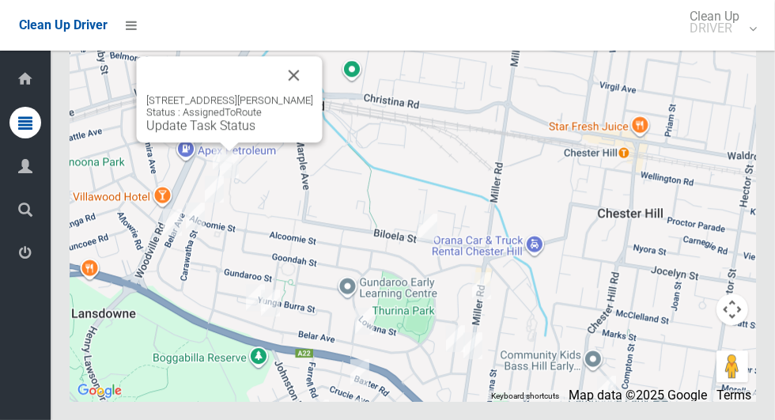
click at [192, 133] on link "Update Task Status" at bounding box center [200, 125] width 109 height 15
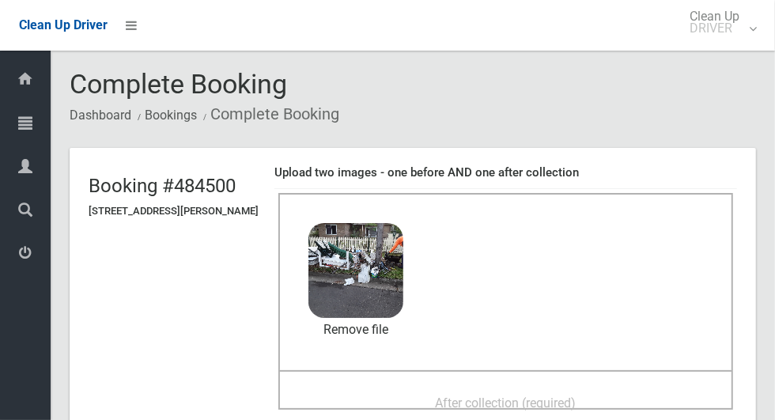
click at [580, 387] on div "After collection (required)" at bounding box center [506, 401] width 420 height 29
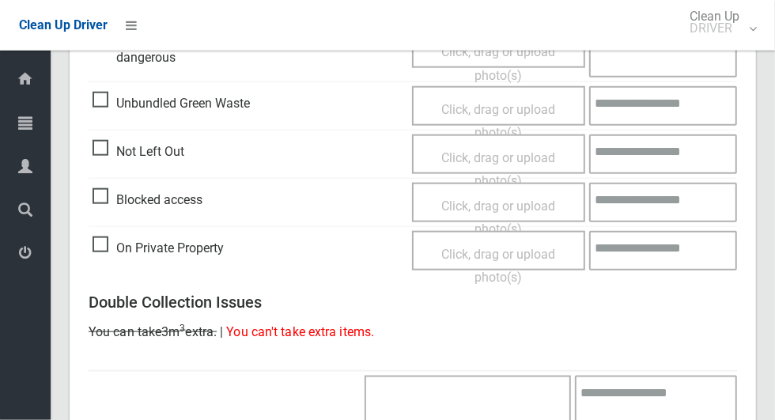
scroll to position [1293, 0]
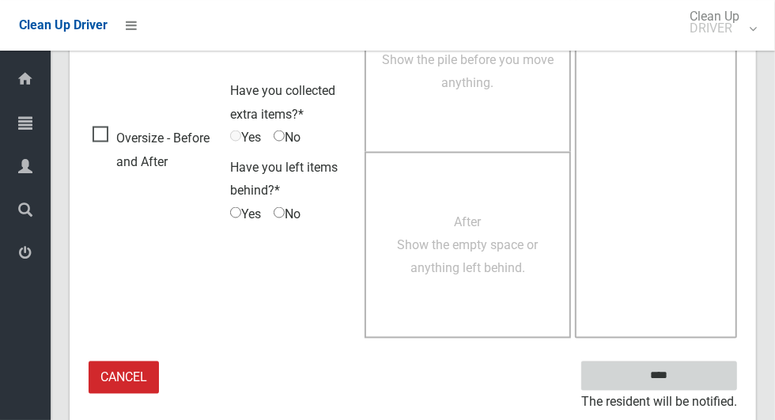
click at [710, 373] on input "****" at bounding box center [659, 375] width 156 height 29
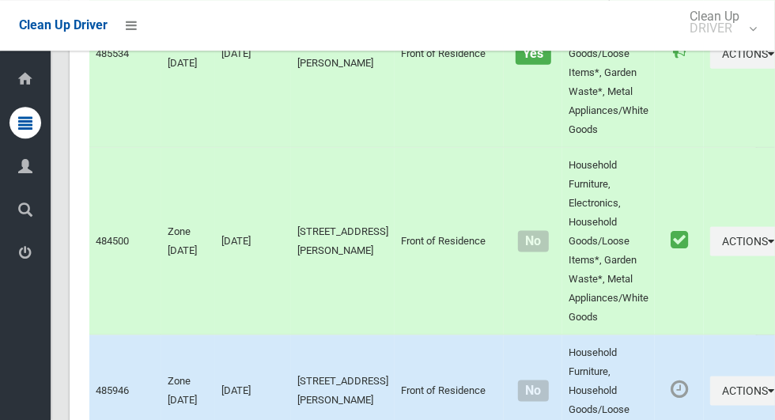
scroll to position [8610, 0]
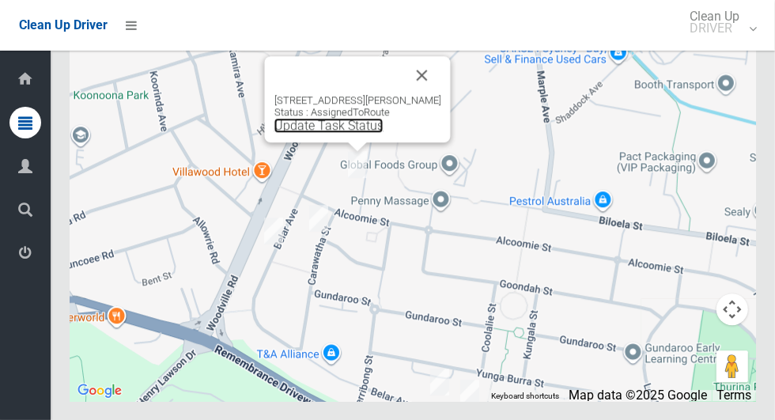
click at [322, 133] on link "Update Task Status" at bounding box center [328, 125] width 109 height 15
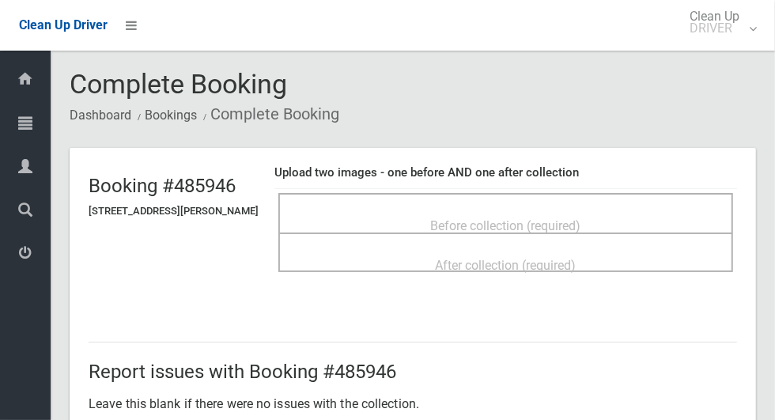
click at [562, 218] on span "Before collection (required)" at bounding box center [506, 225] width 150 height 15
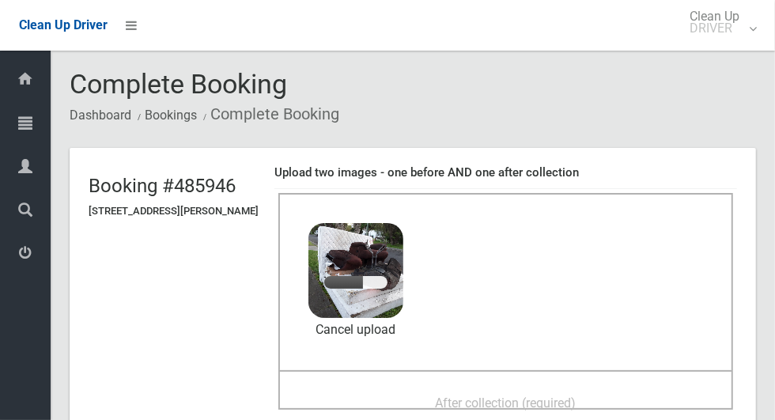
click at [560, 387] on div "After collection (required)" at bounding box center [506, 401] width 420 height 29
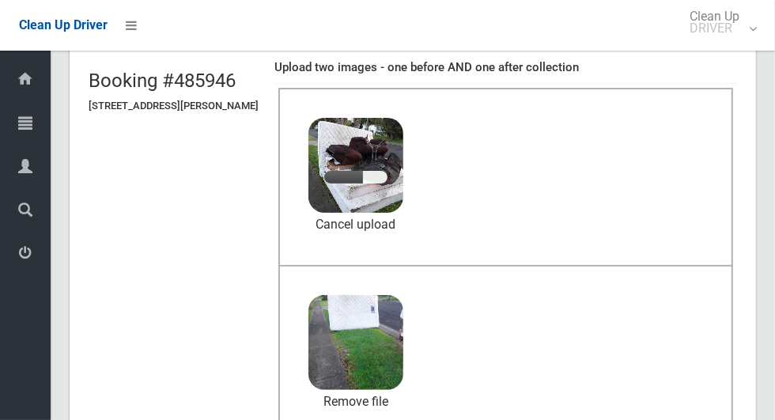
scroll to position [104, 0]
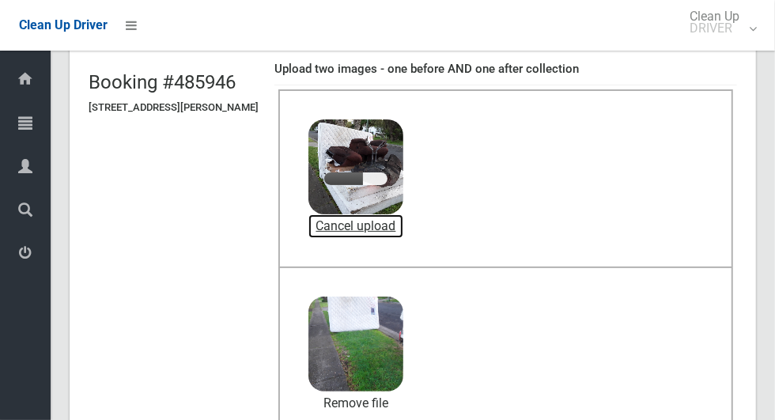
click at [403, 219] on link "Cancel upload" at bounding box center [355, 226] width 95 height 24
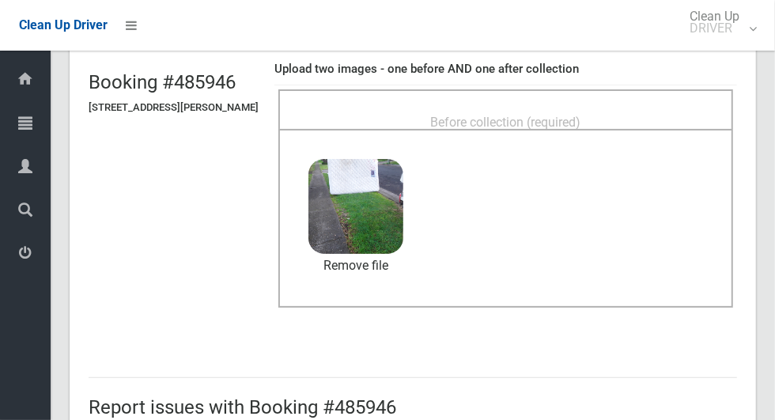
click at [646, 115] on div "Before collection (required)" at bounding box center [506, 121] width 420 height 29
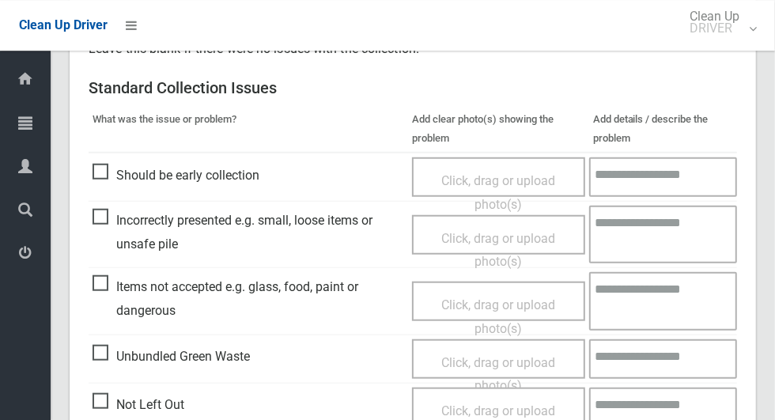
scroll to position [1293, 0]
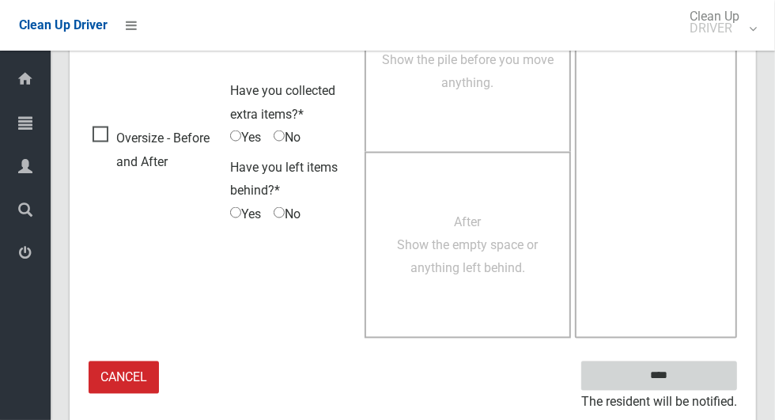
click at [697, 371] on input "****" at bounding box center [659, 375] width 156 height 29
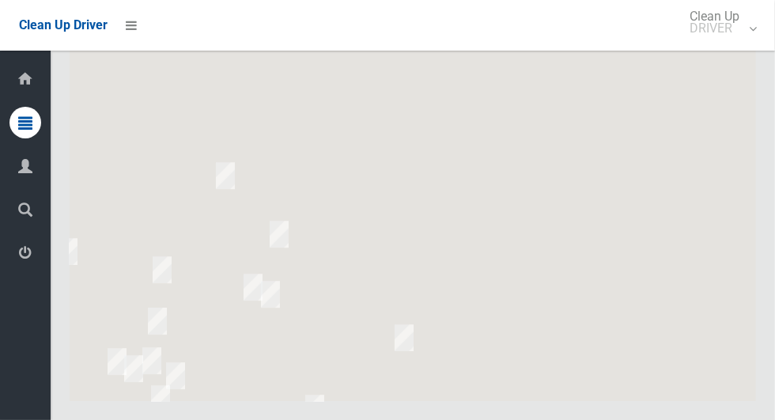
scroll to position [8610, 0]
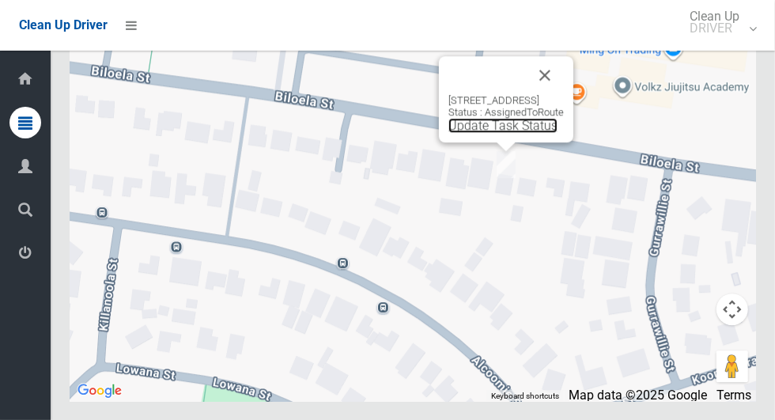
click at [503, 133] on link "Update Task Status" at bounding box center [502, 125] width 109 height 15
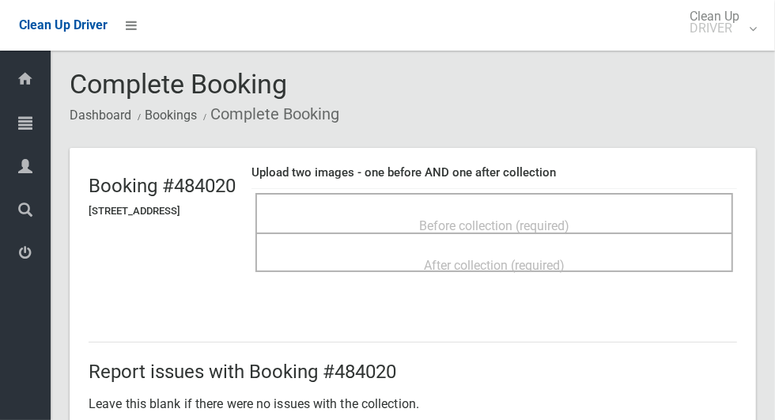
click at [632, 210] on div "Before collection (required)" at bounding box center [494, 224] width 443 height 29
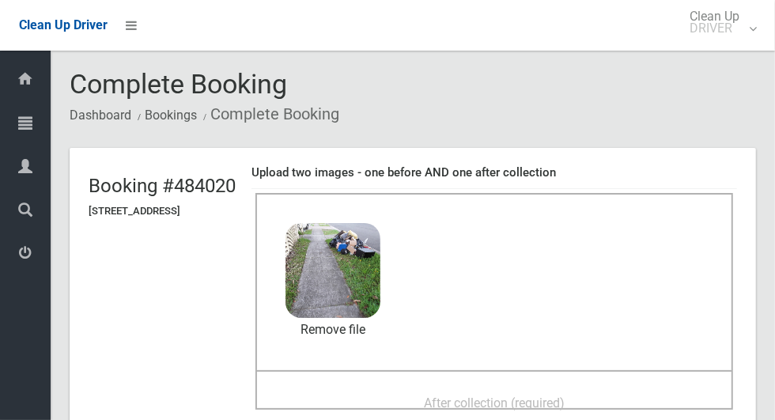
click at [570, 387] on div "After collection (required)" at bounding box center [494, 401] width 443 height 29
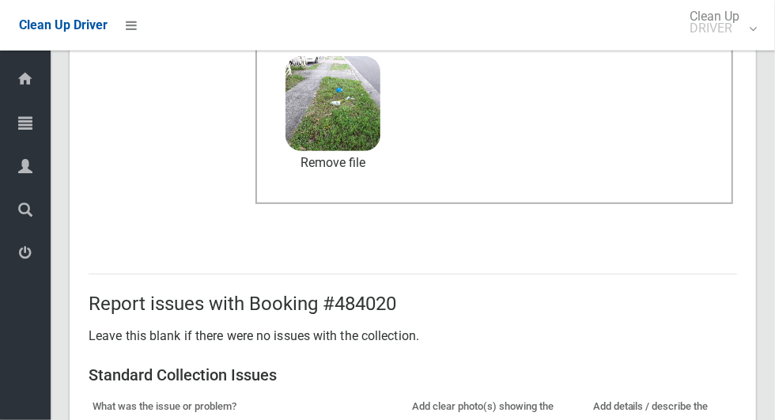
scroll to position [1293, 0]
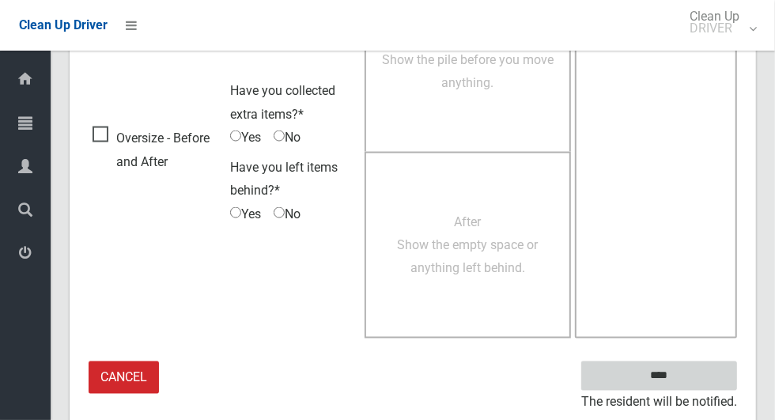
click at [695, 364] on input "****" at bounding box center [659, 375] width 156 height 29
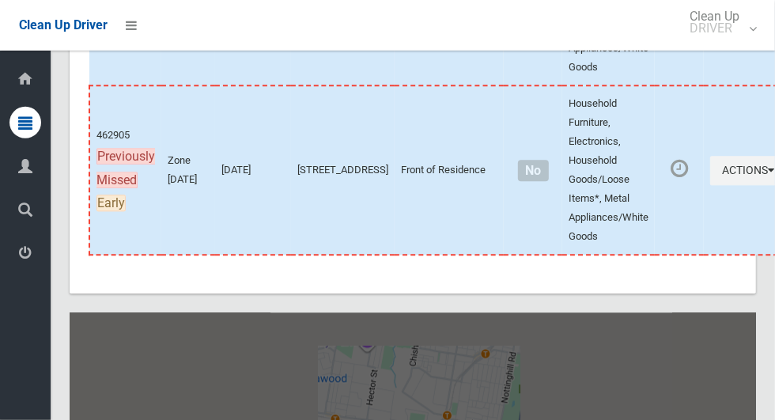
scroll to position [8610, 0]
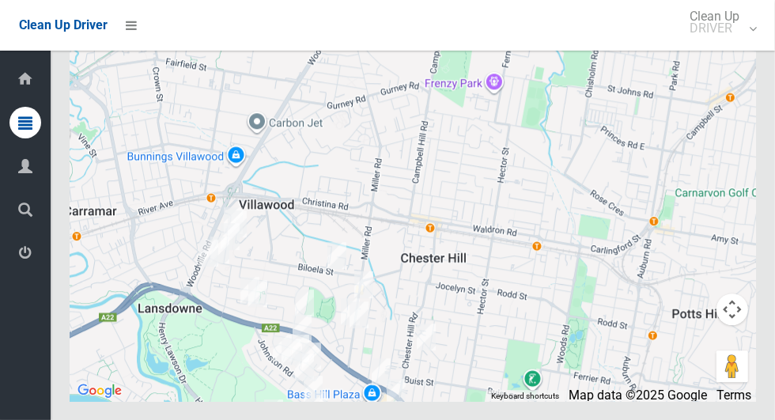
click at [20, 257] on icon at bounding box center [25, 253] width 14 height 32
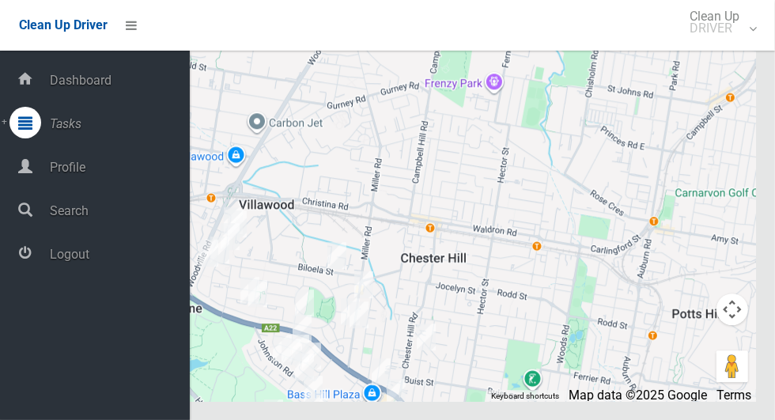
click at [70, 262] on span "Logout" at bounding box center [117, 254] width 145 height 15
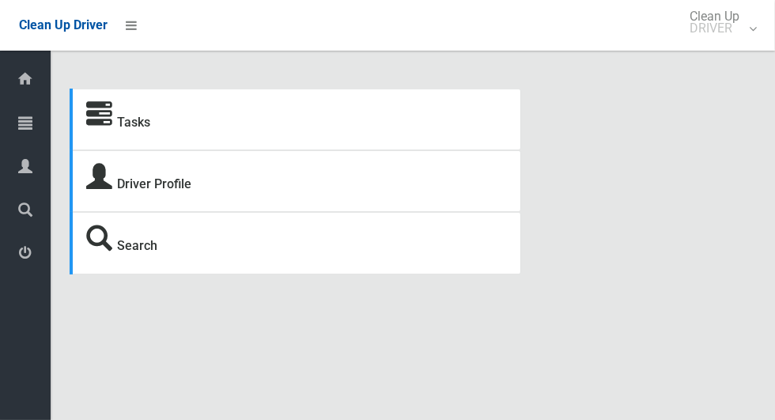
click at [19, 126] on icon at bounding box center [25, 123] width 14 height 32
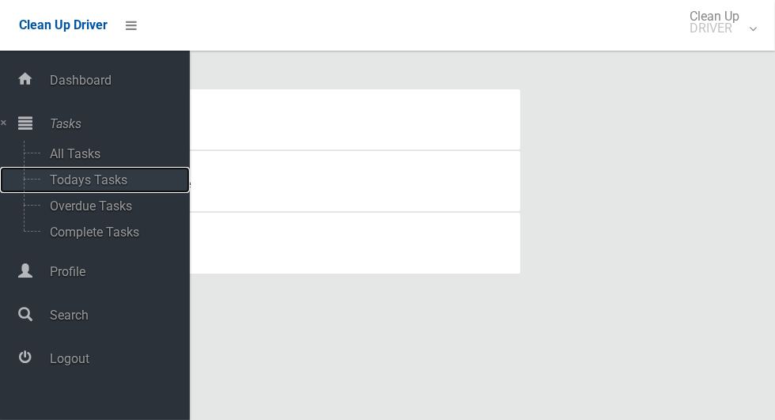
click at [56, 181] on span "Todays Tasks" at bounding box center [110, 179] width 131 height 15
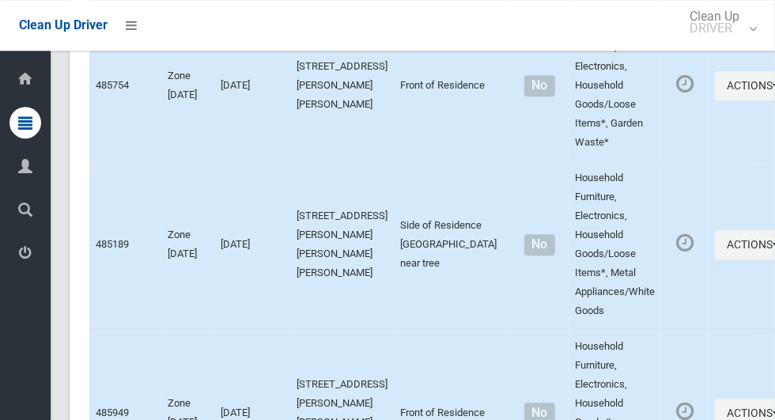
scroll to position [9133, 0]
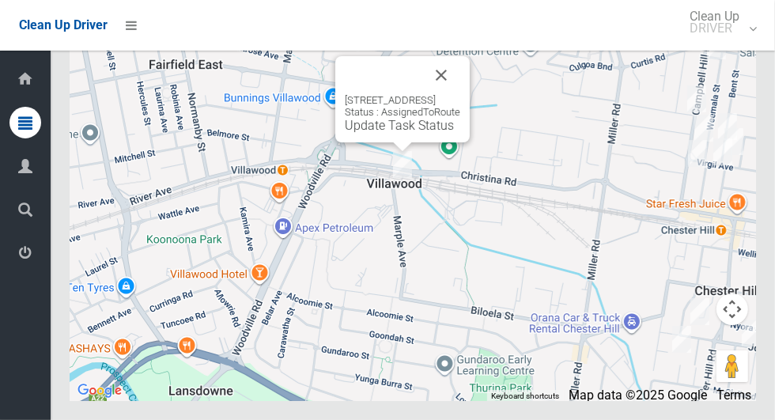
click at [455, 94] on button "Close" at bounding box center [441, 75] width 38 height 38
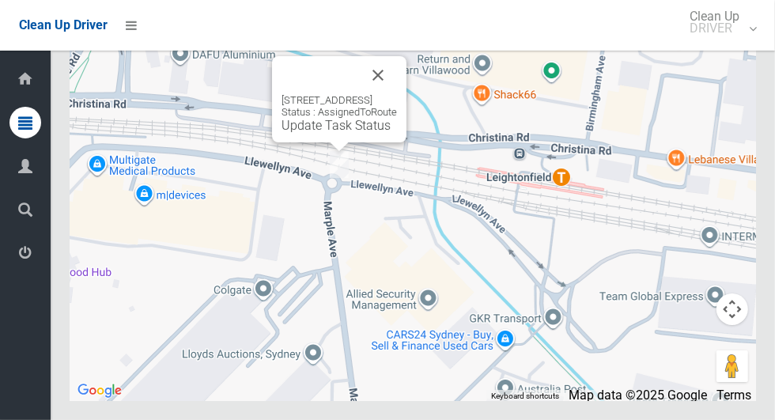
click at [397, 94] on button "Close" at bounding box center [378, 75] width 38 height 38
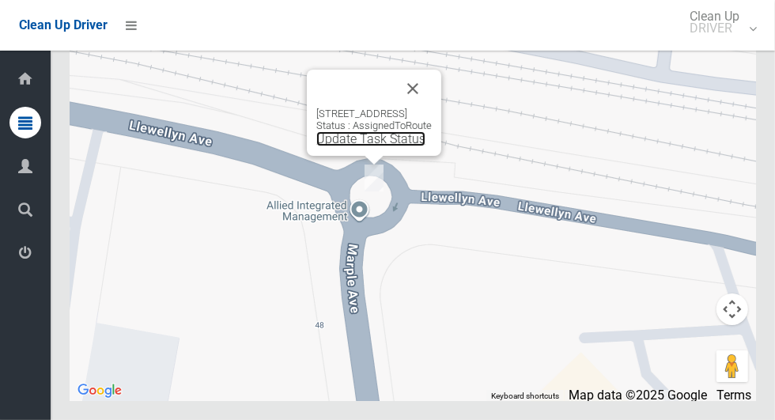
click at [370, 146] on link "Update Task Status" at bounding box center [370, 138] width 109 height 15
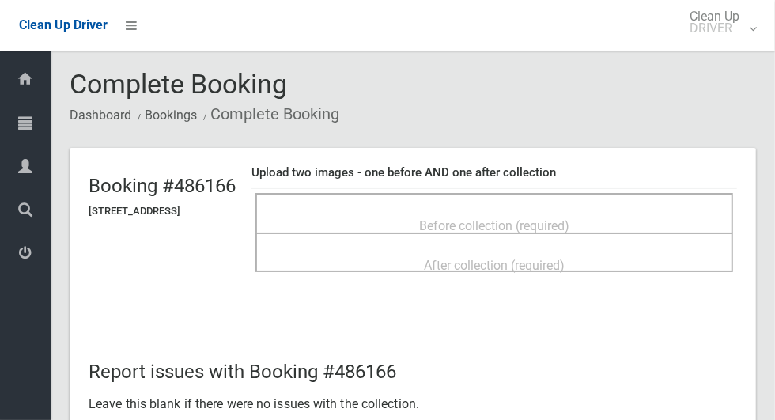
click at [620, 210] on div "Before collection (required)" at bounding box center [494, 224] width 443 height 29
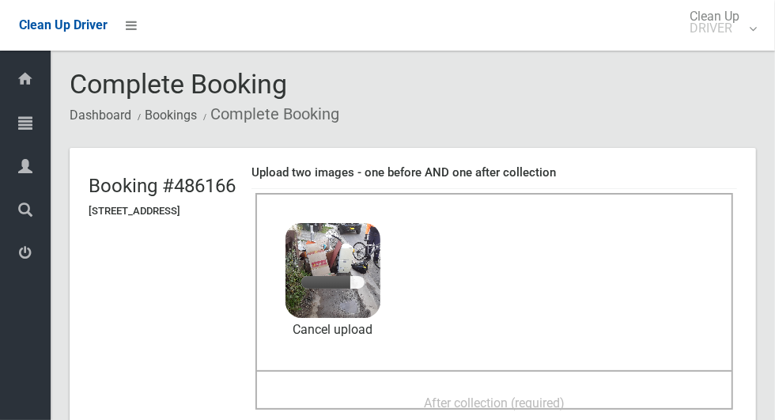
click at [535, 395] on span "After collection (required)" at bounding box center [494, 402] width 141 height 15
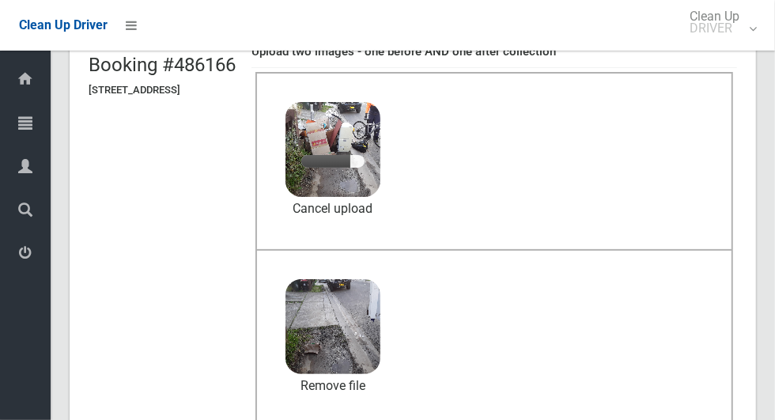
scroll to position [121, 0]
click at [380, 205] on link "Cancel upload" at bounding box center [332, 209] width 95 height 24
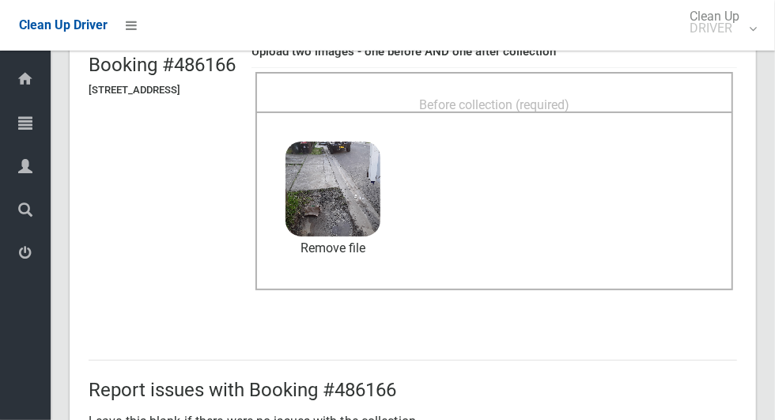
click at [561, 97] on span "Before collection (required)" at bounding box center [494, 104] width 150 height 15
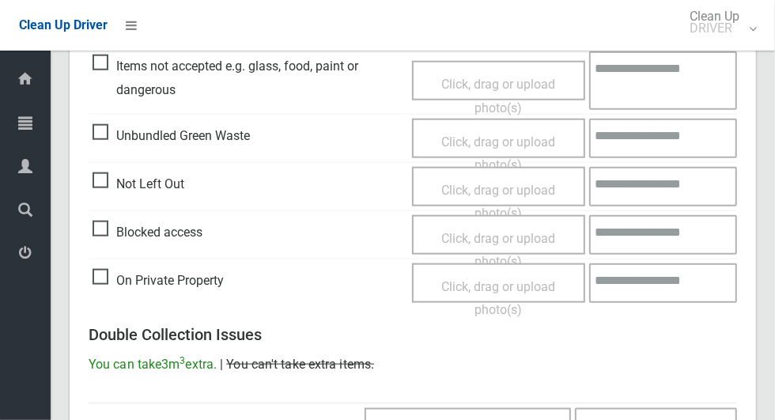
scroll to position [1293, 0]
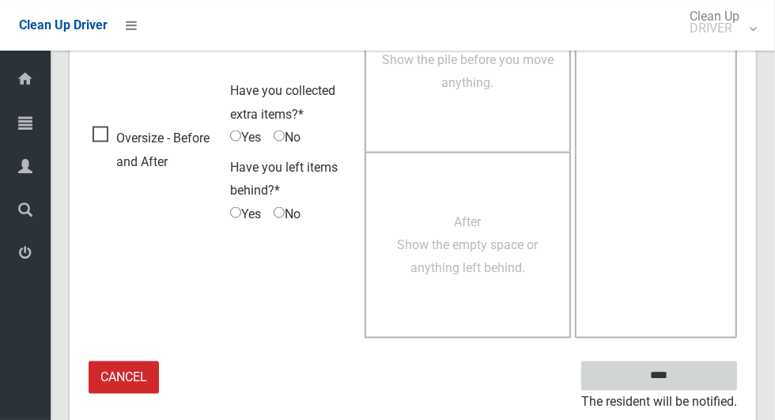
click at [662, 376] on input "****" at bounding box center [659, 375] width 156 height 29
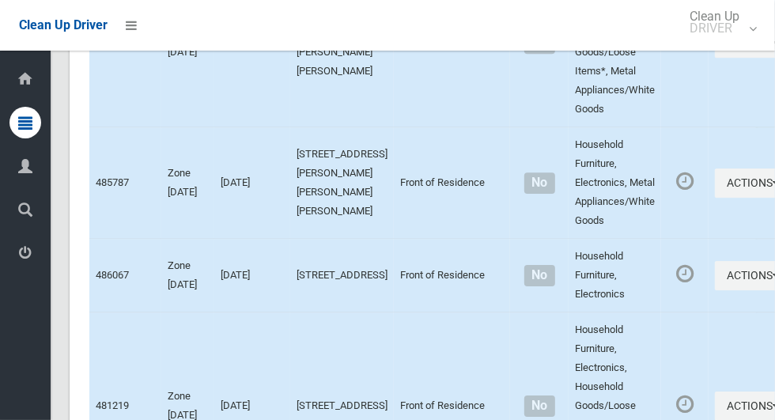
scroll to position [9134, 0]
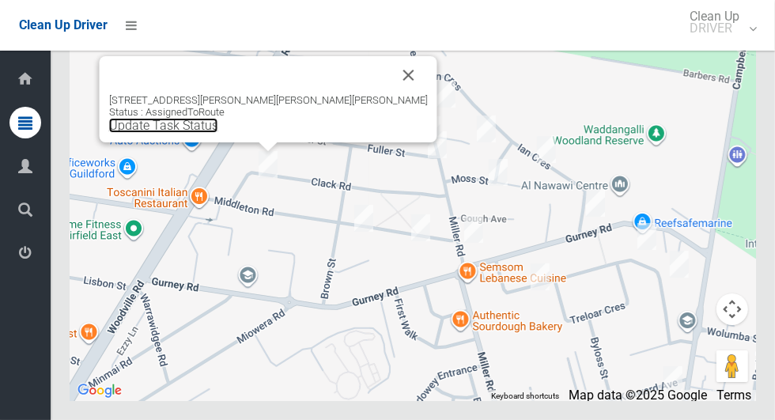
click at [218, 133] on link "Update Task Status" at bounding box center [163, 125] width 109 height 15
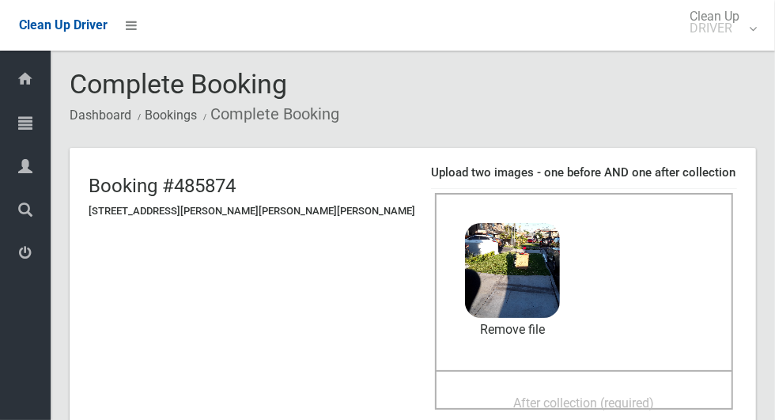
click at [609, 387] on div "After collection (required)" at bounding box center [583, 401] width 263 height 29
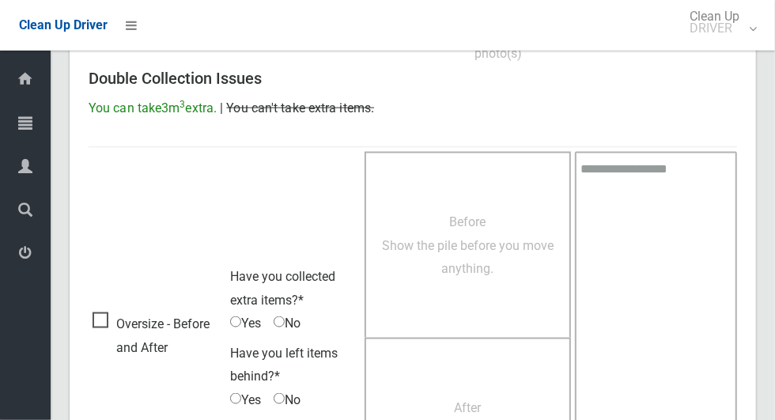
scroll to position [1293, 0]
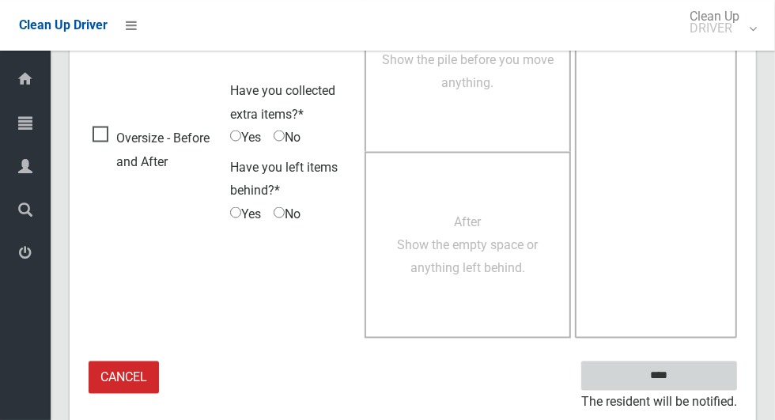
click at [686, 384] on input "****" at bounding box center [659, 375] width 156 height 29
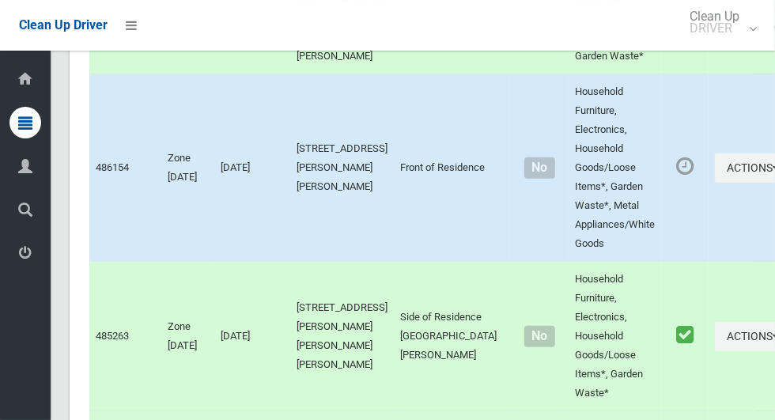
scroll to position [9134, 0]
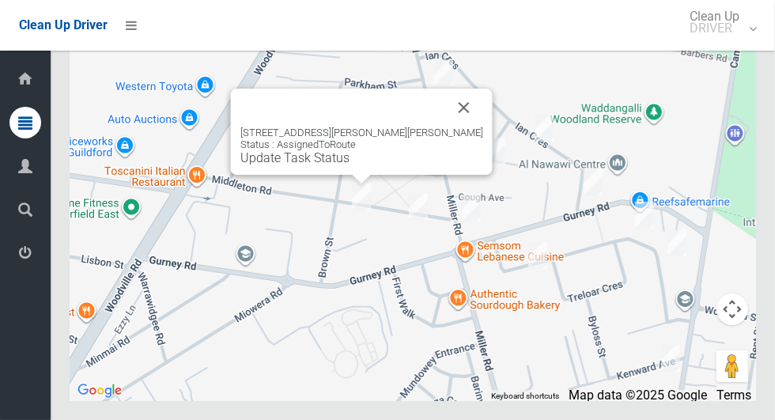
click at [345, 165] on div "[STREET_ADDRESS][PERSON_NAME][PERSON_NAME] Status : AssignedToRoute Update Task…" at bounding box center [361, 145] width 243 height 39
click at [337, 165] on link "Update Task Status" at bounding box center [294, 157] width 109 height 15
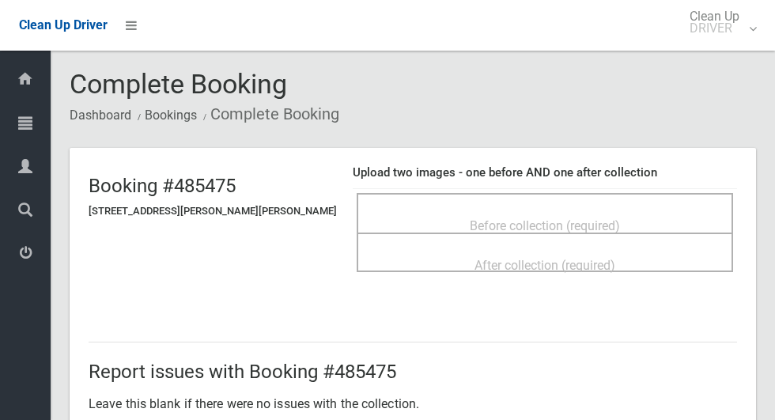
click at [519, 221] on span "Before collection (required)" at bounding box center [544, 225] width 150 height 15
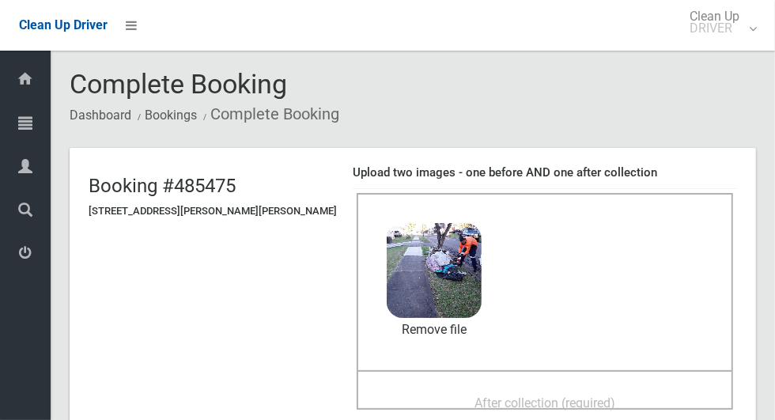
click at [609, 387] on div "After collection (required)" at bounding box center [544, 401] width 341 height 29
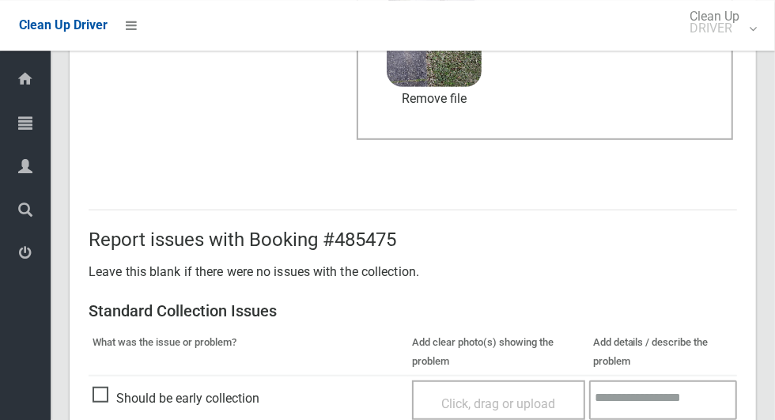
scroll to position [1293, 0]
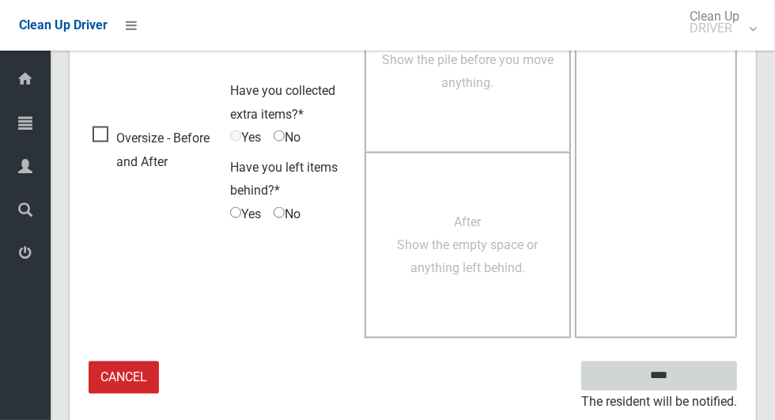
click at [694, 374] on input "****" at bounding box center [659, 375] width 156 height 29
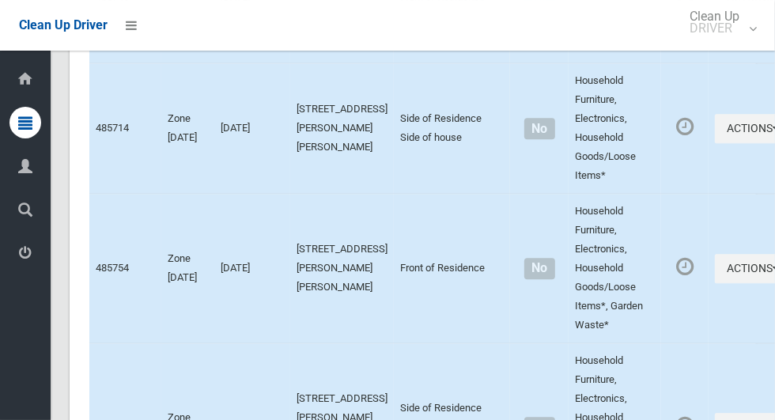
scroll to position [9134, 0]
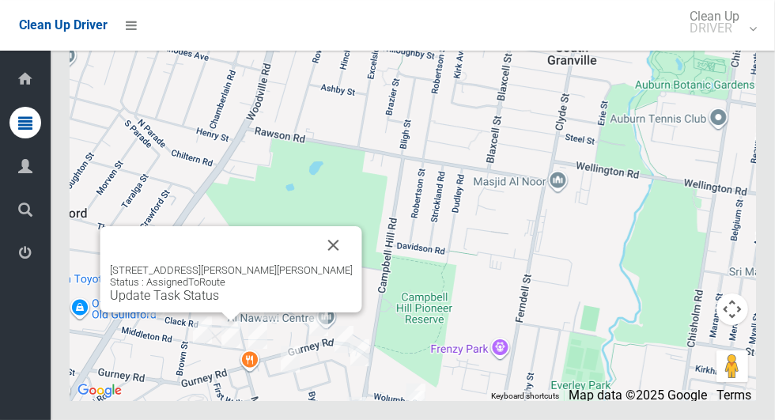
click at [205, 303] on link "Update Task Status" at bounding box center [164, 295] width 109 height 15
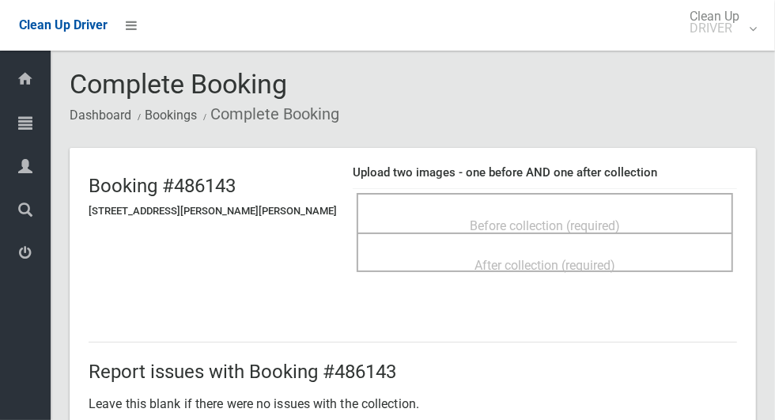
click at [552, 210] on div "Before collection (required)" at bounding box center [544, 224] width 341 height 29
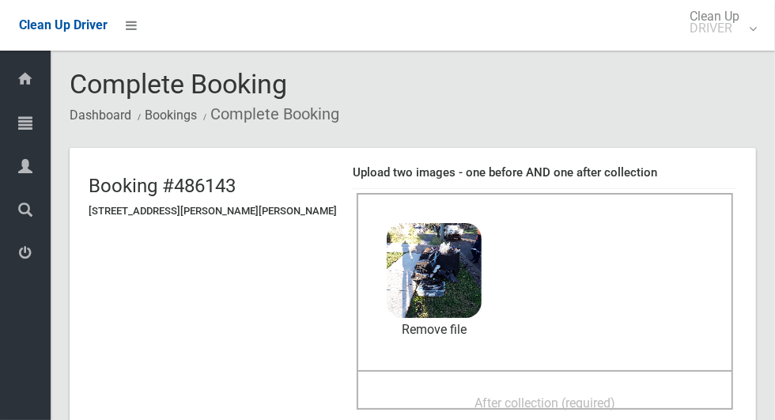
click at [571, 387] on div "After collection (required)" at bounding box center [544, 401] width 341 height 29
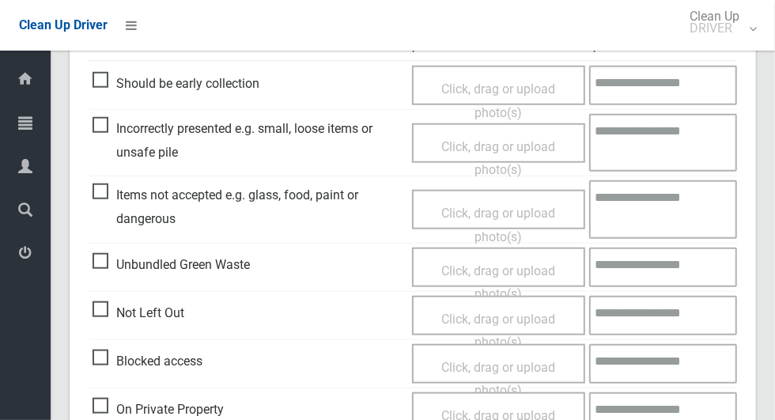
scroll to position [1293, 0]
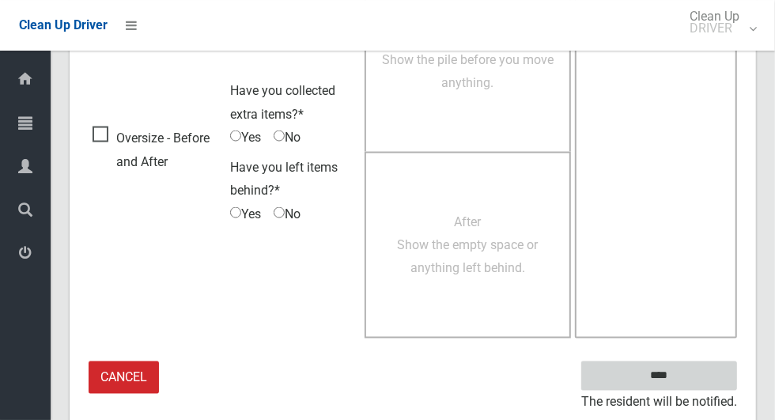
click at [704, 367] on input "****" at bounding box center [659, 375] width 156 height 29
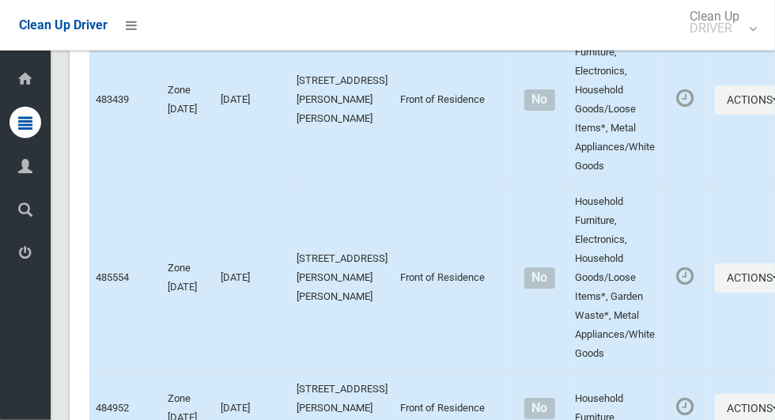
scroll to position [9133, 0]
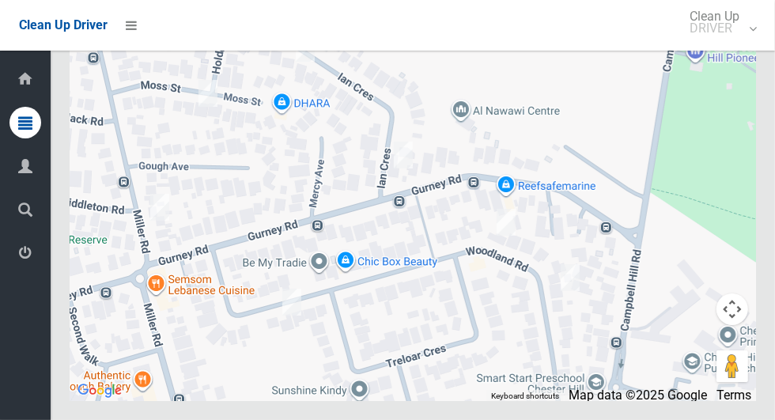
click at [204, 261] on div at bounding box center [413, 203] width 686 height 395
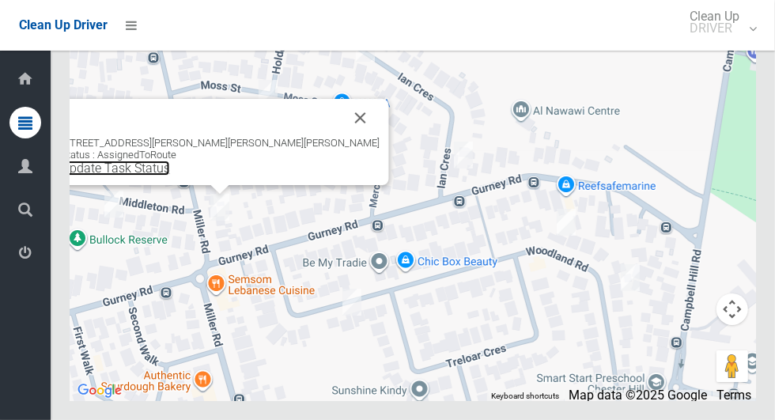
click at [170, 175] on link "Update Task Status" at bounding box center [115, 167] width 109 height 15
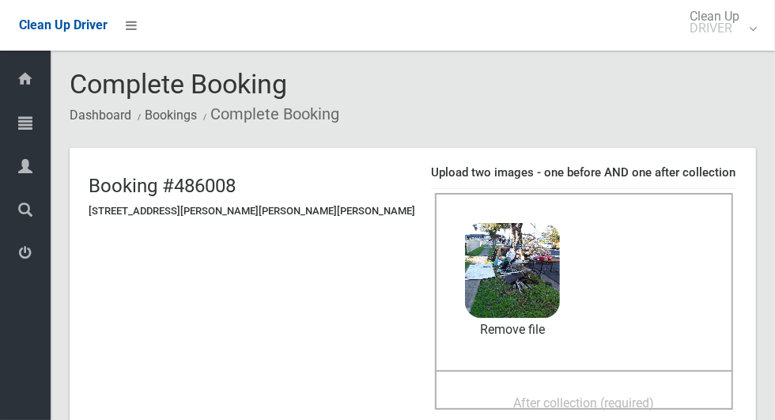
click at [514, 398] on span "After collection (required)" at bounding box center [584, 402] width 141 height 15
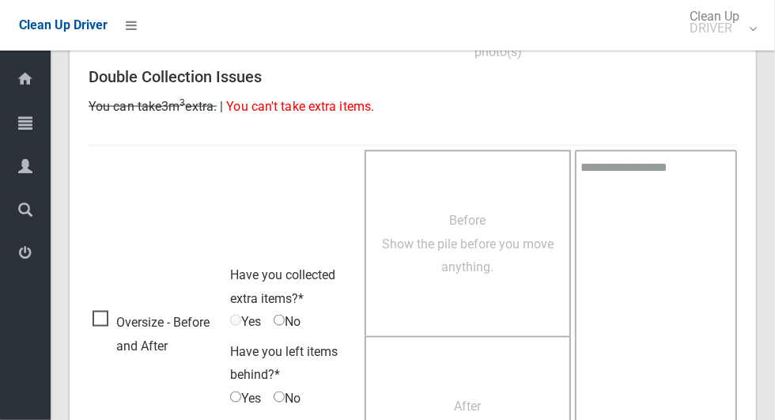
scroll to position [1293, 0]
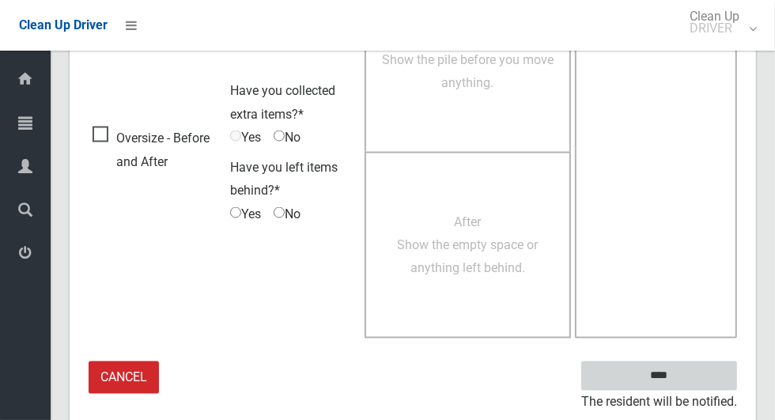
click at [701, 371] on input "****" at bounding box center [659, 375] width 156 height 29
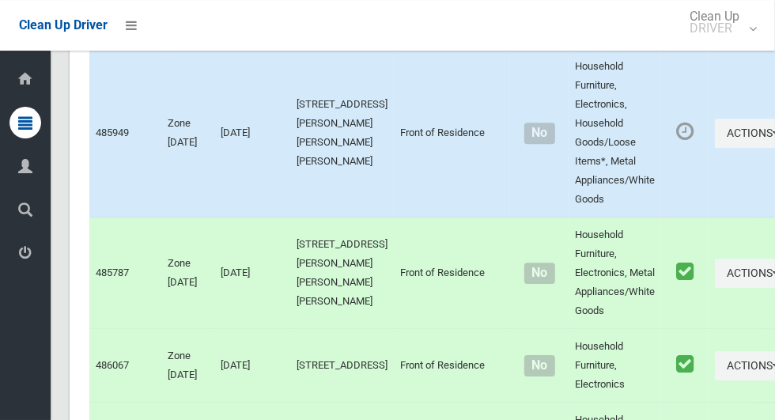
scroll to position [9134, 0]
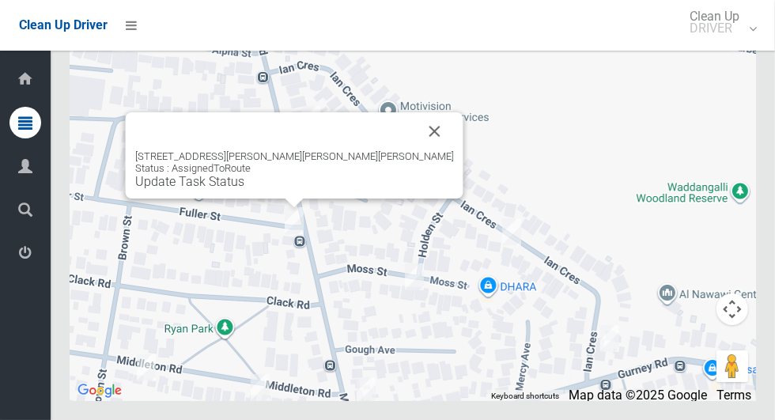
click at [416, 150] on button "Close" at bounding box center [435, 131] width 38 height 38
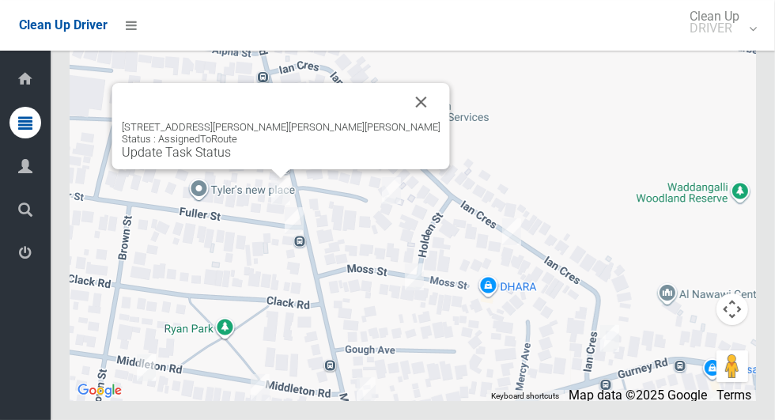
click at [402, 121] on button "Close" at bounding box center [421, 102] width 38 height 38
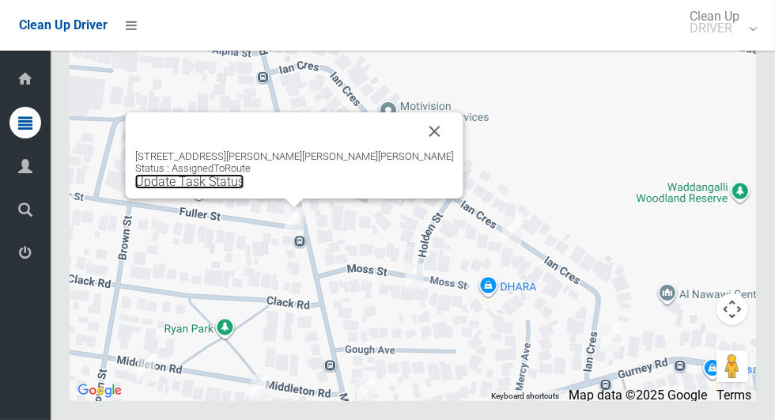
click at [244, 189] on link "Update Task Status" at bounding box center [189, 181] width 109 height 15
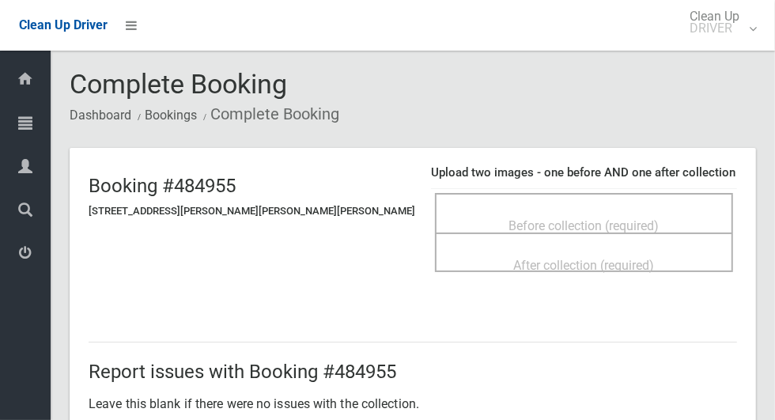
click at [639, 213] on div "Before collection (required)" at bounding box center [583, 224] width 263 height 29
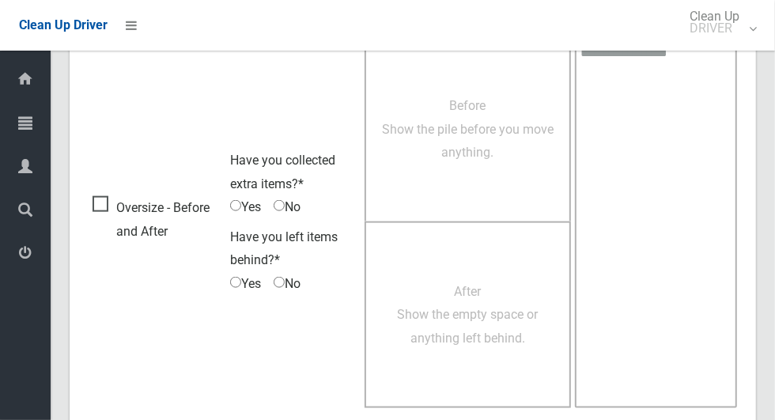
scroll to position [1019, 0]
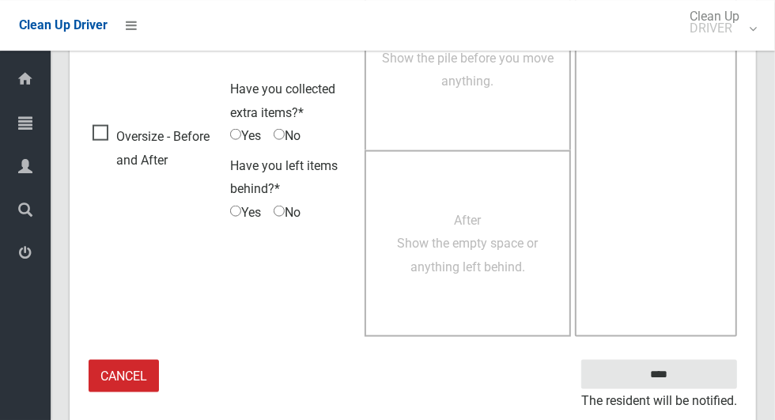
click at [111, 126] on span "Oversize - Before and After" at bounding box center [157, 148] width 130 height 47
click at [245, 131] on span "Yes" at bounding box center [245, 136] width 31 height 24
click at [247, 126] on span "Yes" at bounding box center [245, 136] width 31 height 24
click at [252, 134] on span "Yes" at bounding box center [245, 136] width 31 height 24
click at [242, 134] on span "Yes" at bounding box center [245, 136] width 31 height 24
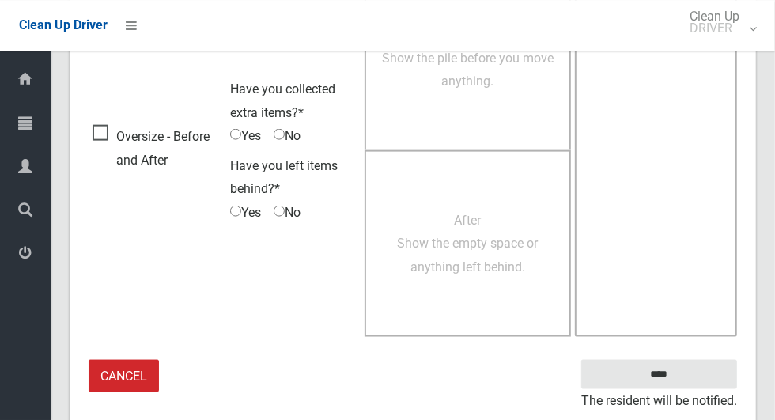
click at [242, 130] on span "Yes" at bounding box center [245, 136] width 31 height 24
click at [488, 86] on span "Before Show the pile before you move anything." at bounding box center [467, 58] width 171 height 62
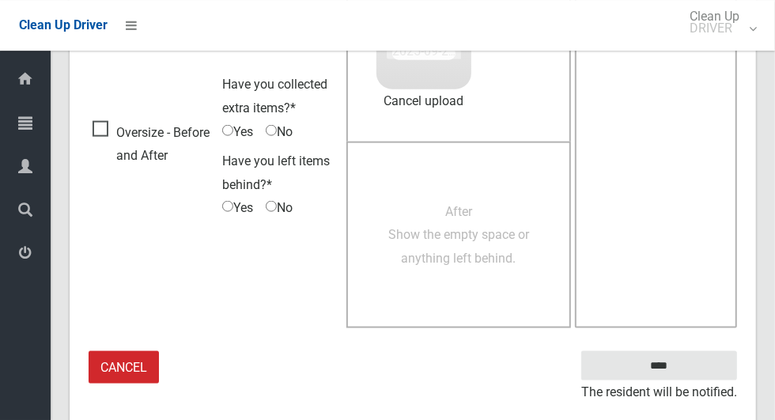
scroll to position [1009, 0]
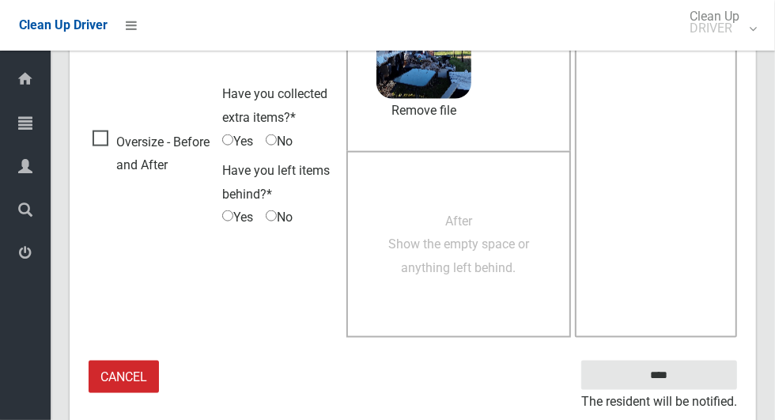
click at [499, 262] on span "After Show the empty space or anything left behind." at bounding box center [458, 244] width 141 height 62
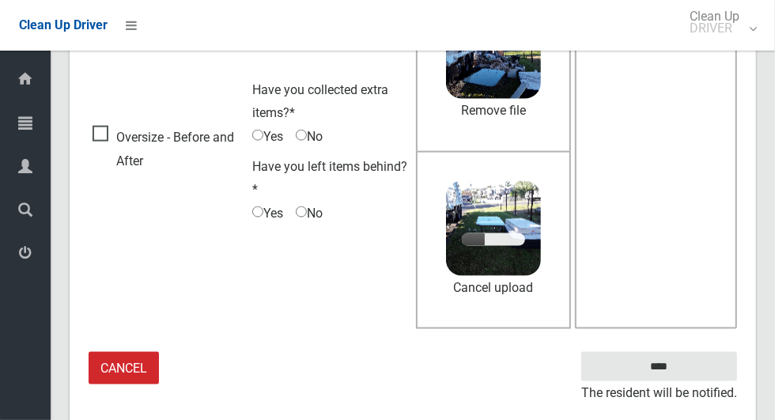
scroll to position [1001, 0]
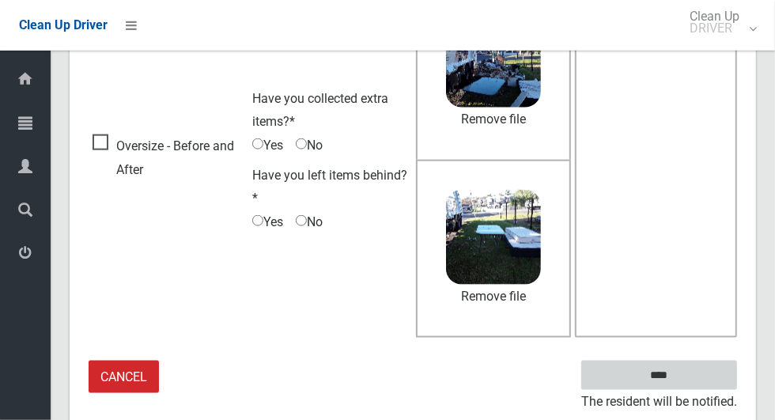
click at [694, 361] on input "****" at bounding box center [659, 374] width 156 height 29
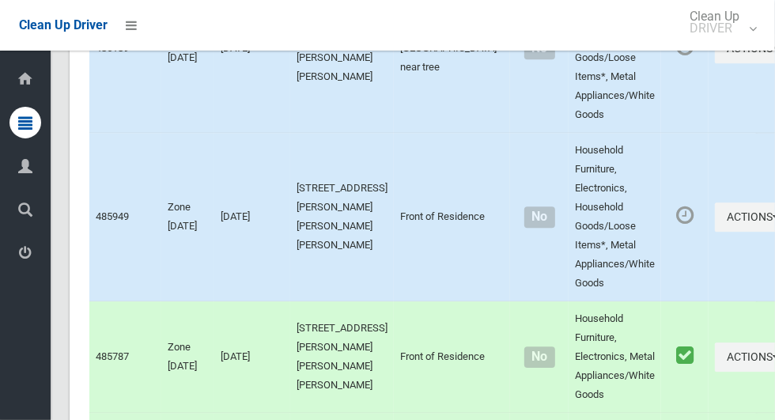
scroll to position [9133, 0]
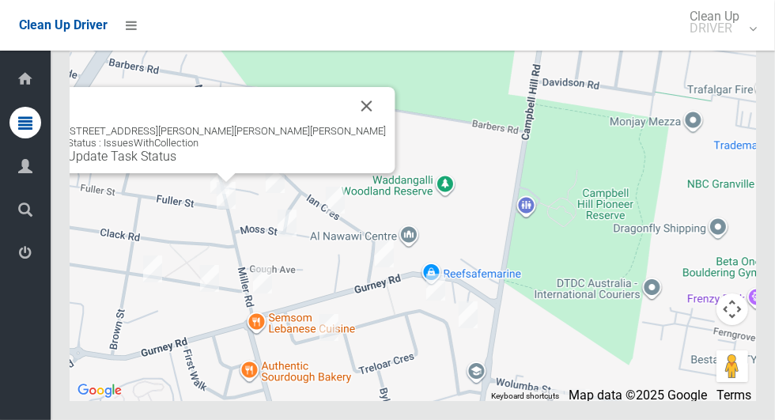
click at [348, 125] on button "Close" at bounding box center [367, 106] width 38 height 38
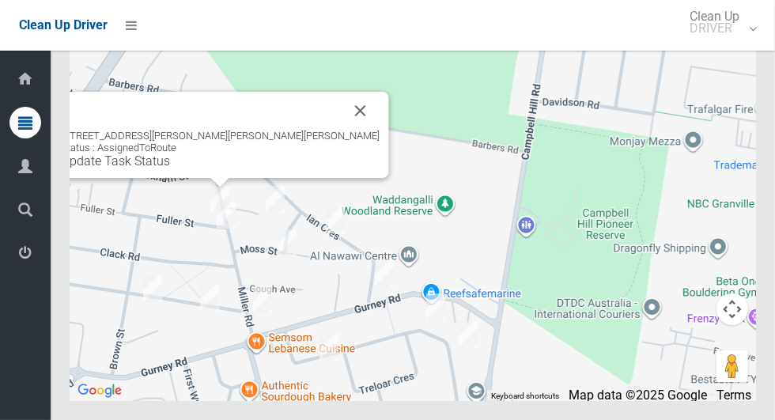
click at [170, 168] on link "Update Task Status" at bounding box center [115, 160] width 109 height 15
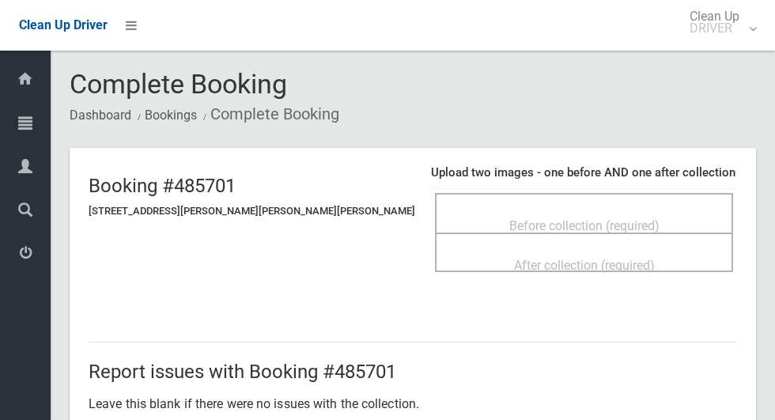
click at [509, 218] on span "Before collection (required)" at bounding box center [584, 225] width 150 height 15
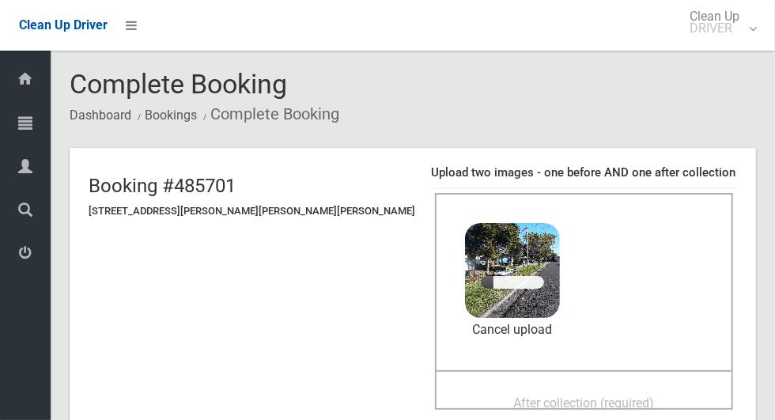
click at [565, 395] on span "After collection (required)" at bounding box center [584, 402] width 141 height 15
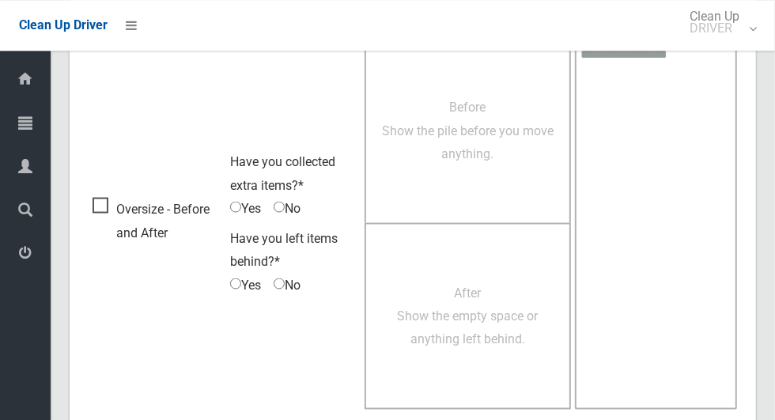
scroll to position [1293, 0]
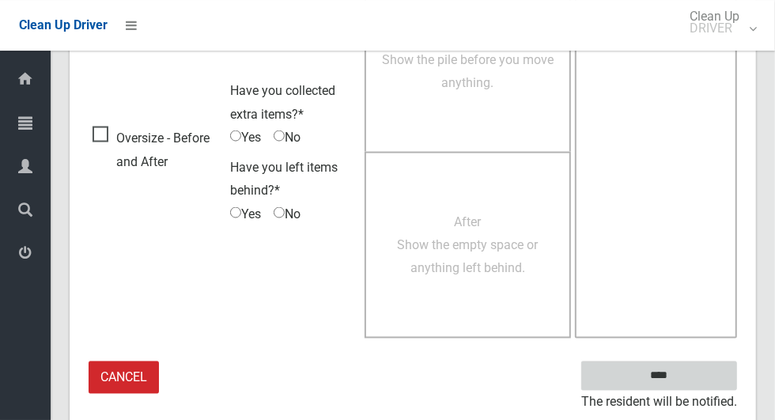
click at [686, 382] on input "****" at bounding box center [659, 375] width 156 height 29
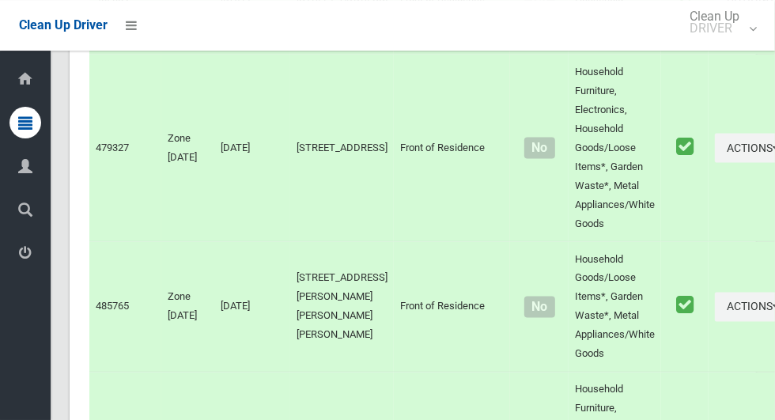
scroll to position [9134, 0]
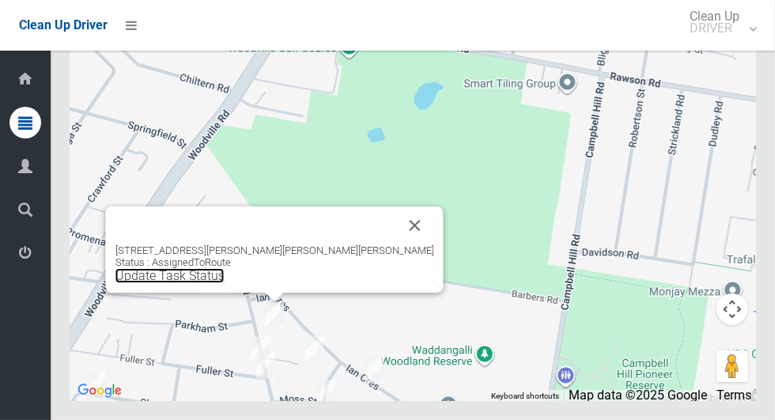
click at [224, 283] on link "Update Task Status" at bounding box center [169, 275] width 109 height 15
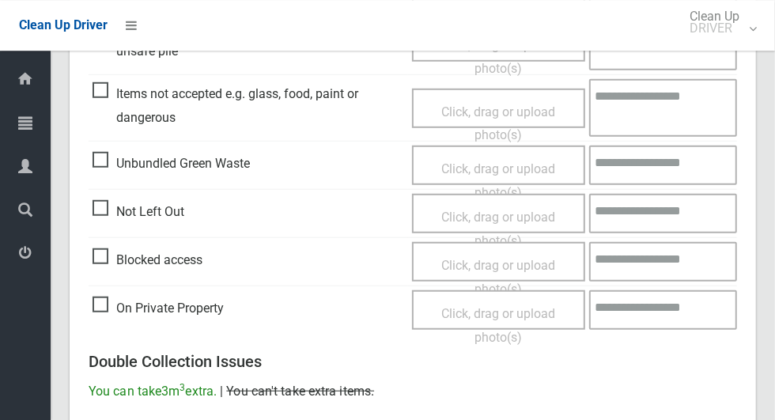
scroll to position [557, 0]
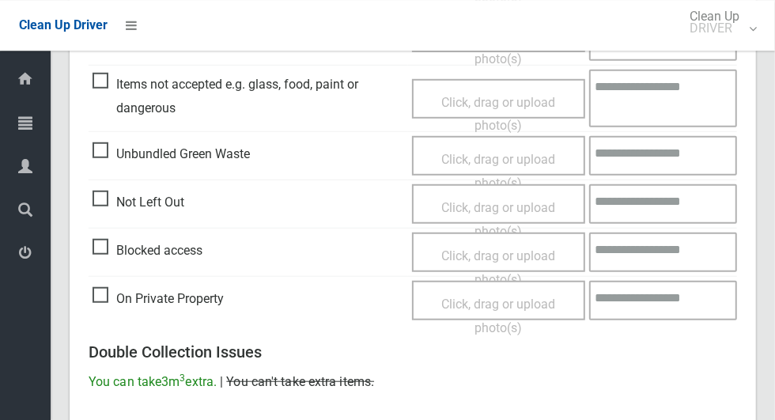
click at [94, 207] on span "Not Left Out" at bounding box center [138, 202] width 92 height 24
click at [537, 205] on span "Click, drag or upload photo(s)" at bounding box center [498, 219] width 114 height 39
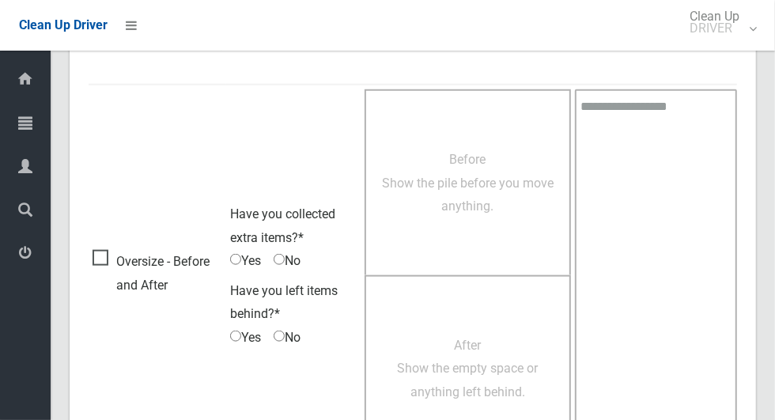
scroll to position [1018, 0]
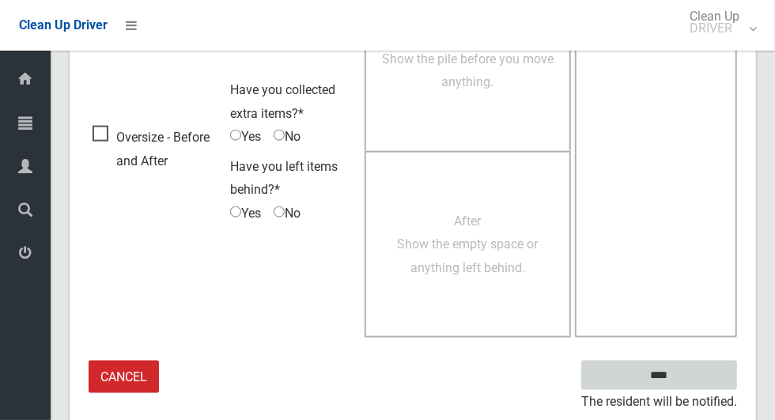
click at [671, 371] on input "****" at bounding box center [659, 374] width 156 height 29
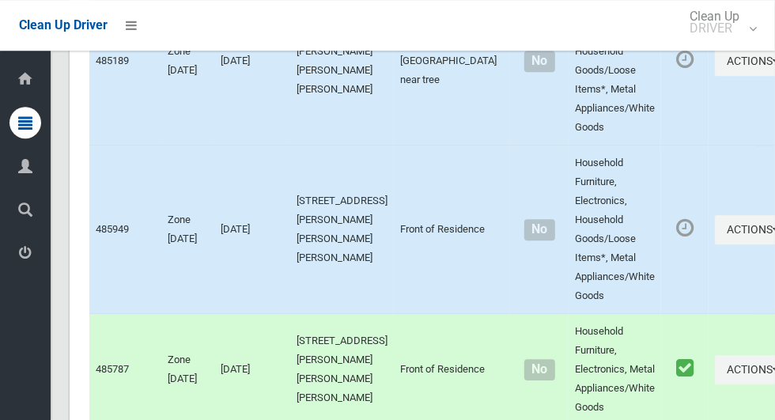
scroll to position [9134, 0]
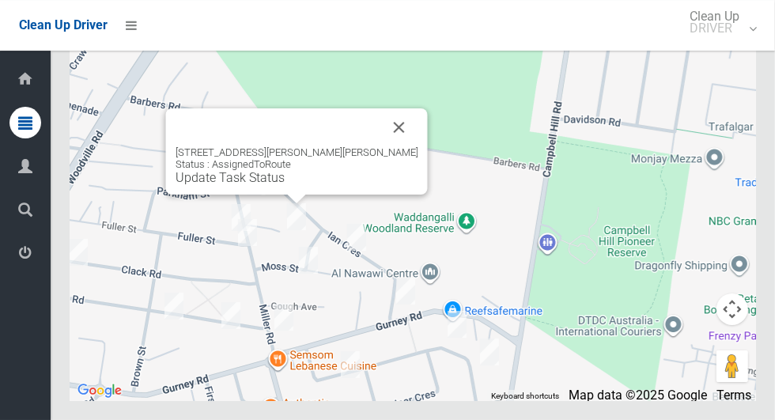
click at [386, 146] on button "Close" at bounding box center [399, 127] width 38 height 38
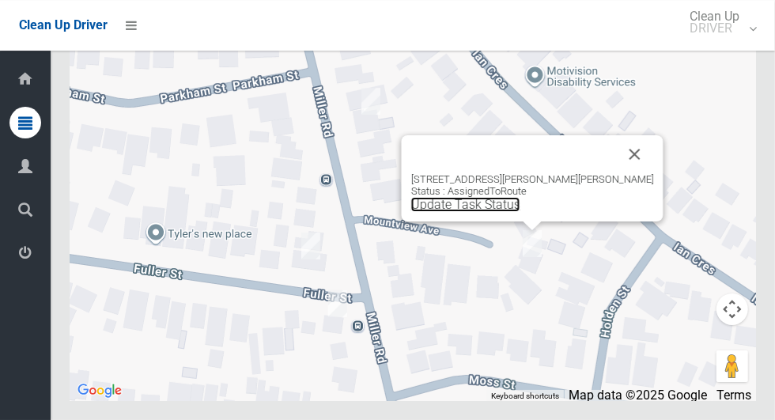
click at [508, 212] on link "Update Task Status" at bounding box center [465, 204] width 109 height 15
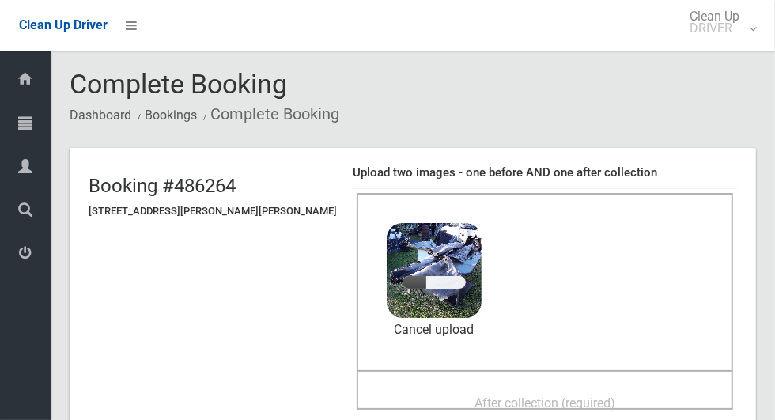
click at [574, 395] on span "After collection (required)" at bounding box center [544, 402] width 141 height 15
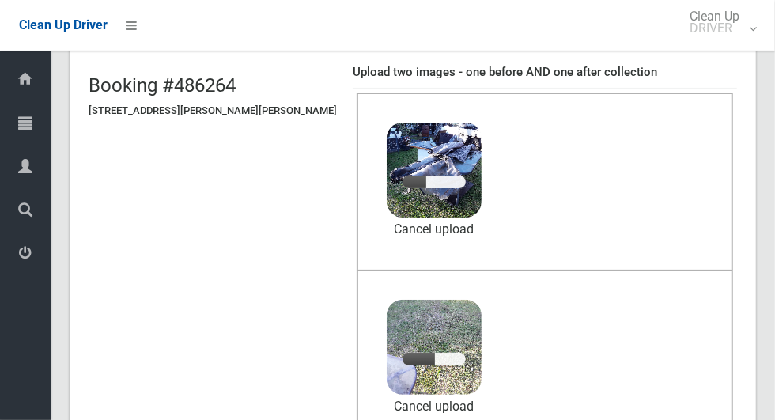
scroll to position [96, 0]
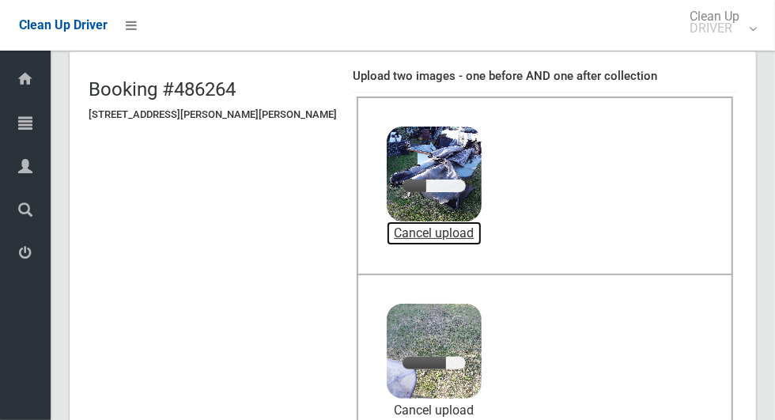
click at [444, 229] on link "Cancel upload" at bounding box center [433, 233] width 95 height 24
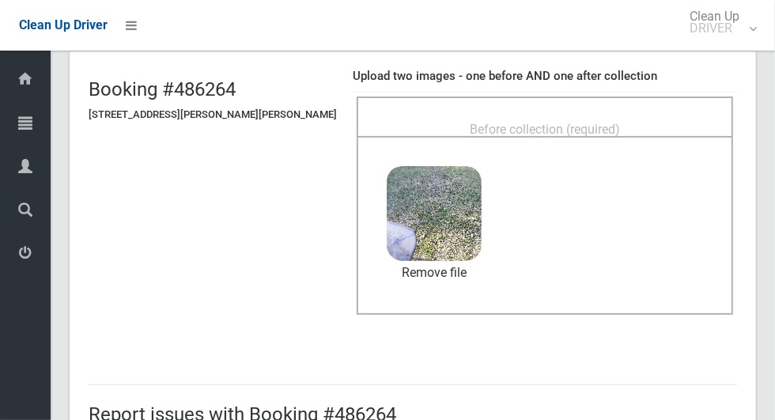
click at [636, 119] on div "Before collection (required)" at bounding box center [544, 128] width 341 height 29
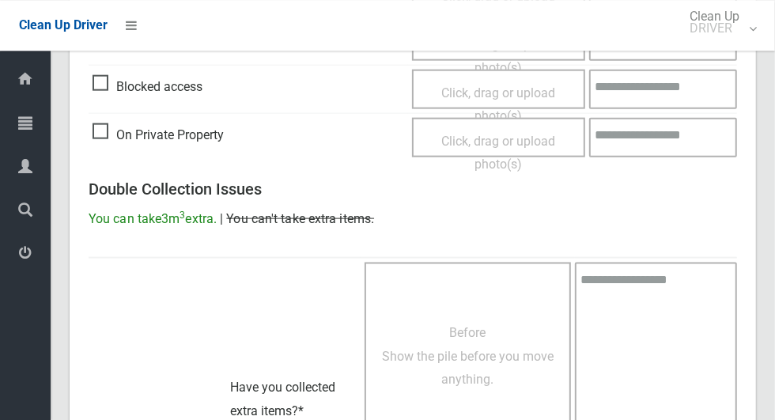
scroll to position [1293, 0]
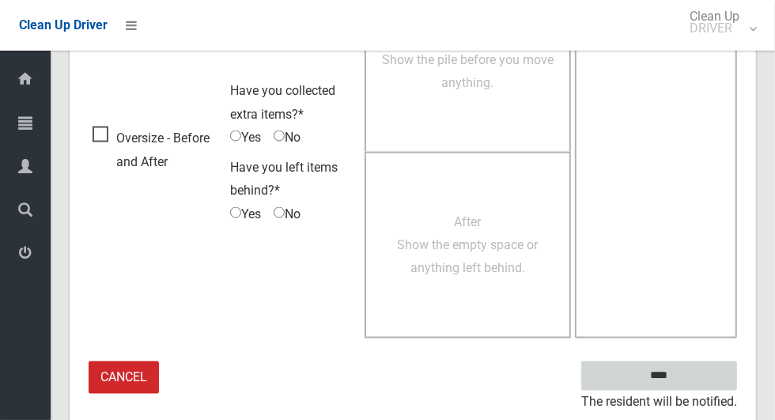
click at [696, 371] on input "****" at bounding box center [659, 375] width 156 height 29
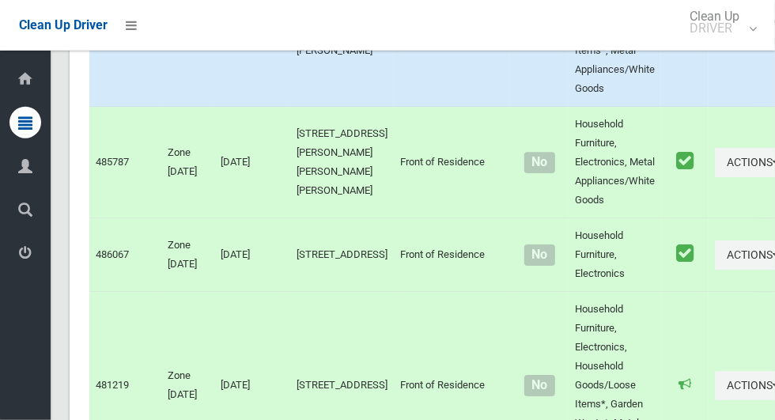
scroll to position [9133, 0]
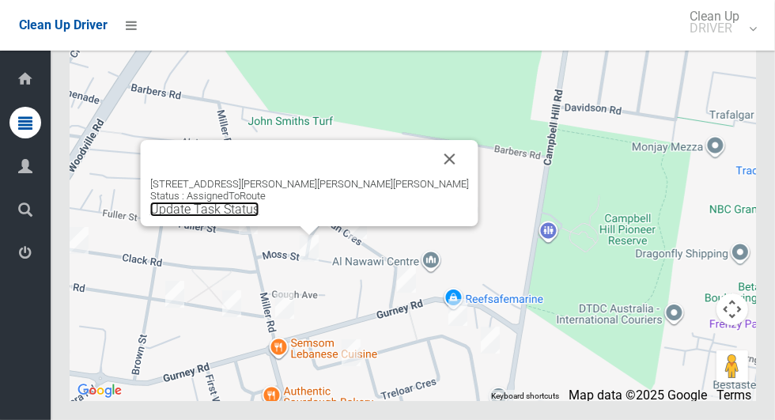
click at [259, 217] on link "Update Task Status" at bounding box center [204, 209] width 109 height 15
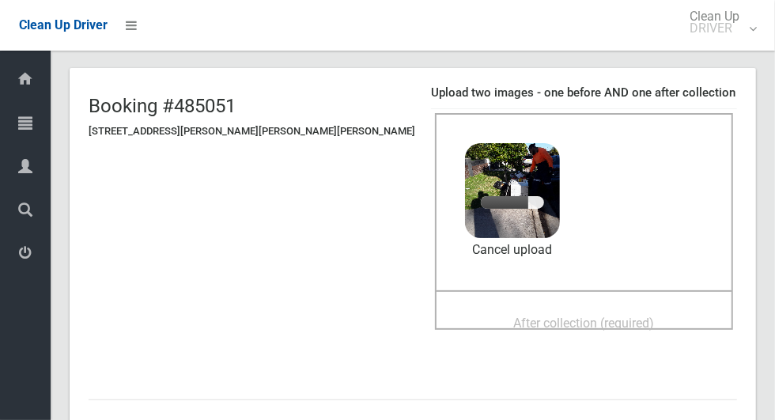
scroll to position [94, 0]
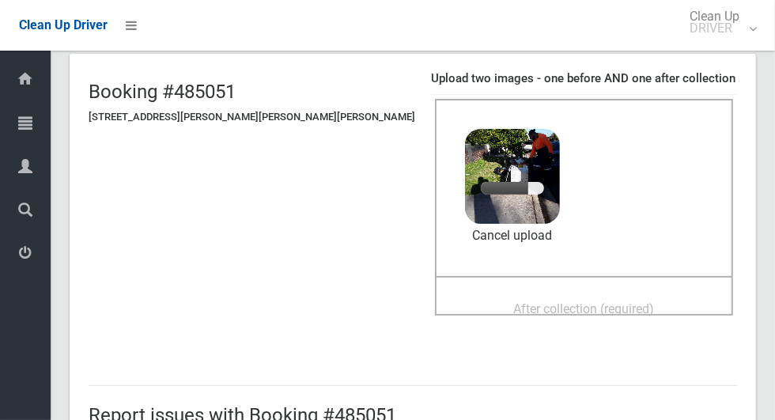
click at [593, 301] on span "After collection (required)" at bounding box center [584, 308] width 141 height 15
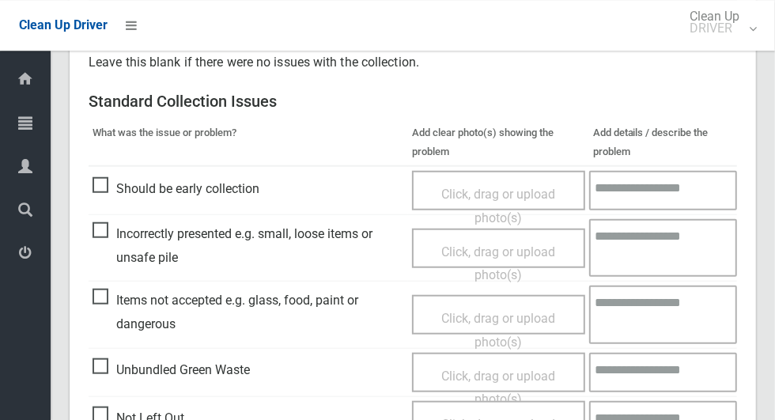
scroll to position [638, 0]
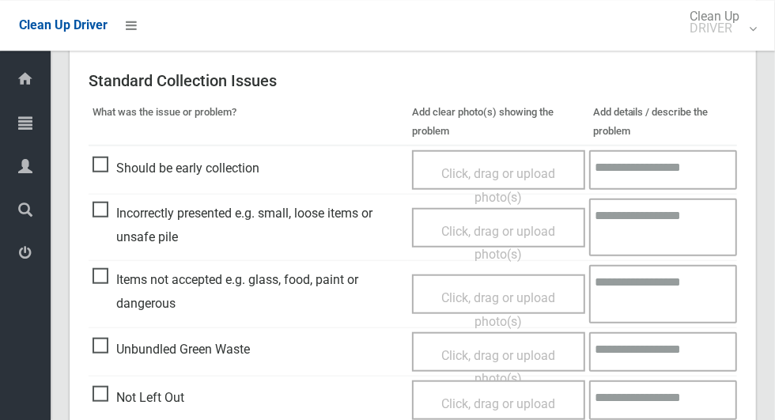
click at [95, 274] on span "Items not accepted e.g. glass, food, paint or dangerous" at bounding box center [247, 291] width 311 height 47
click at [498, 290] on span "Click, drag or upload photo(s)" at bounding box center [498, 309] width 114 height 39
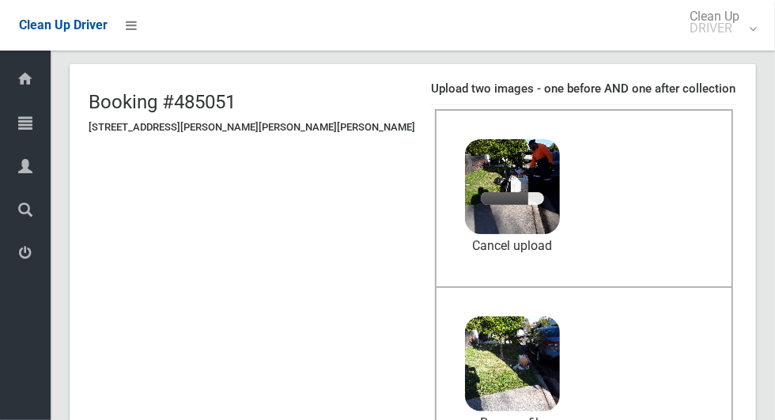
scroll to position [85, 0]
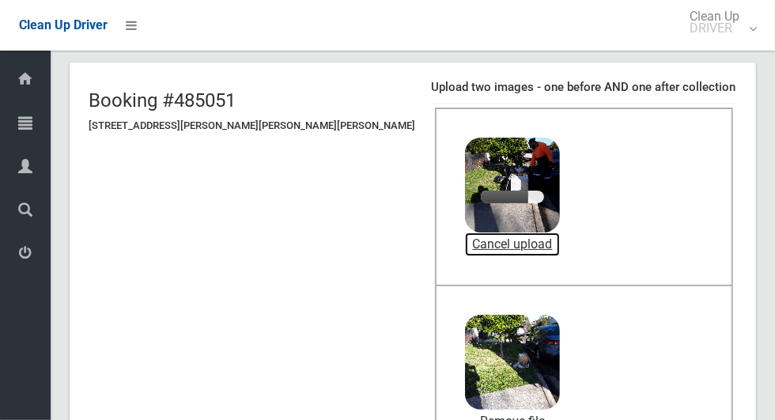
click at [465, 240] on link "Cancel upload" at bounding box center [512, 244] width 95 height 24
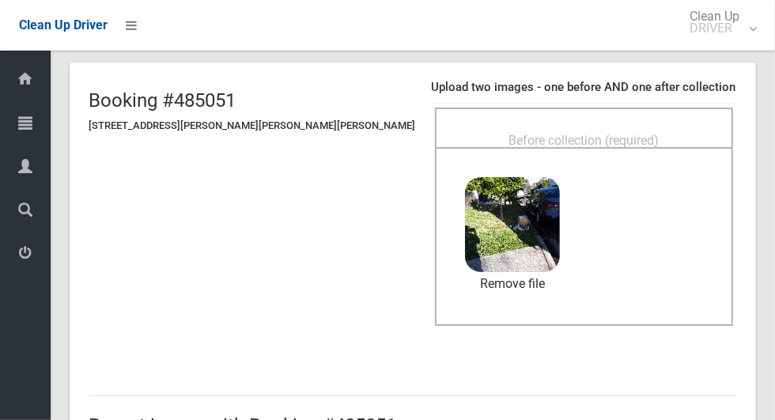
click at [623, 128] on div "Before collection (required)" at bounding box center [583, 139] width 263 height 29
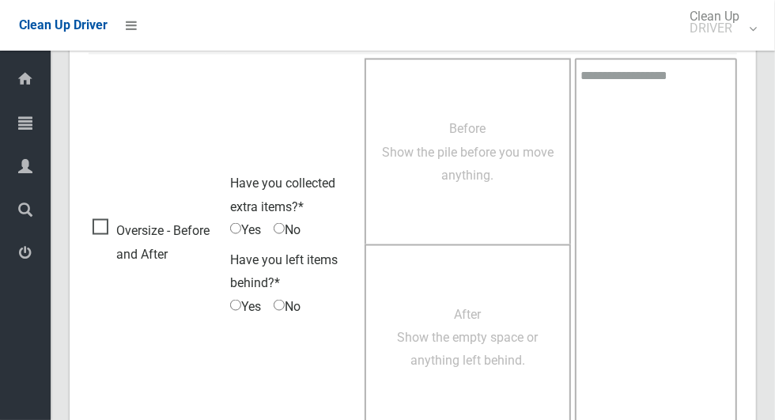
scroll to position [1293, 0]
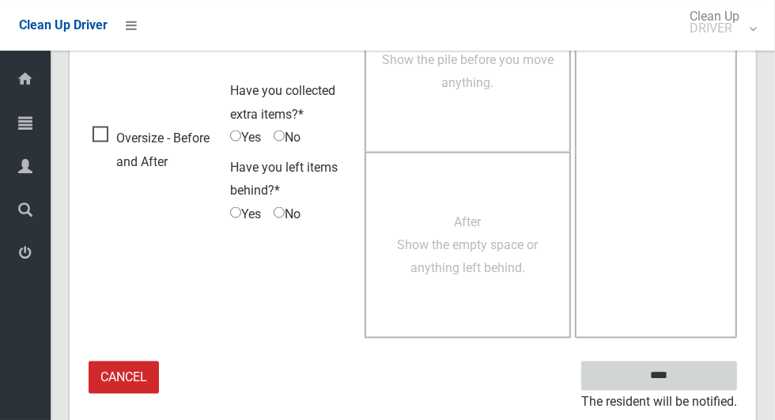
click at [704, 371] on input "****" at bounding box center [659, 375] width 156 height 29
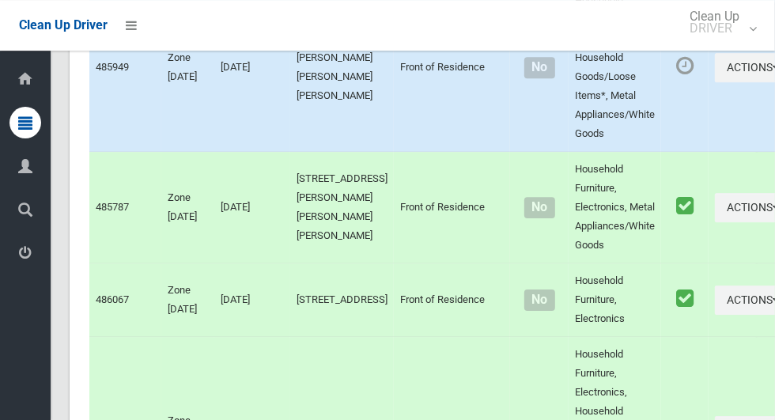
scroll to position [9133, 0]
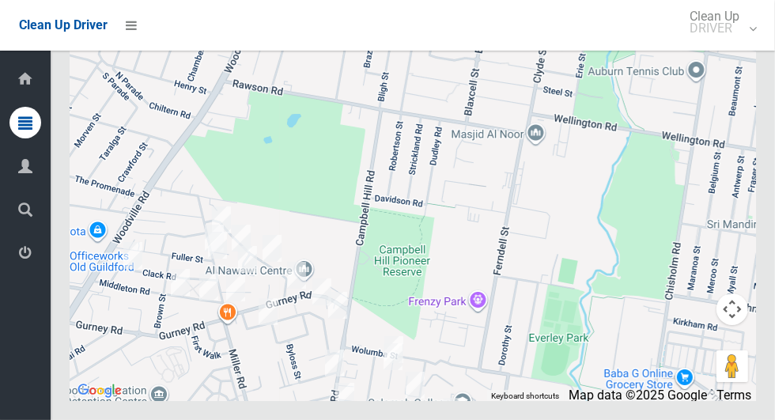
click at [303, 265] on div at bounding box center [413, 203] width 686 height 395
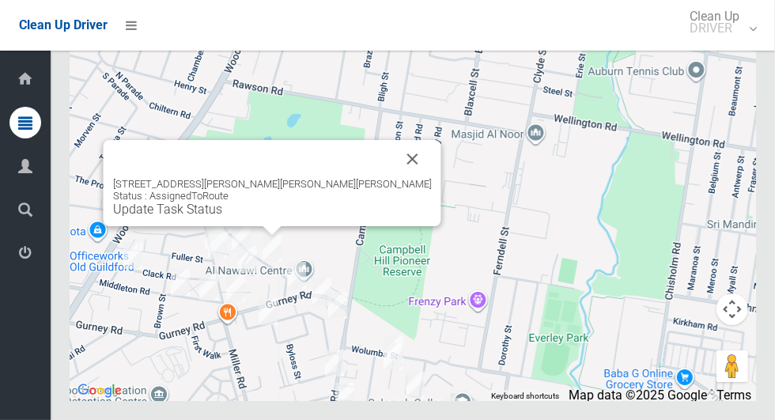
click at [394, 178] on button "Close" at bounding box center [413, 159] width 38 height 38
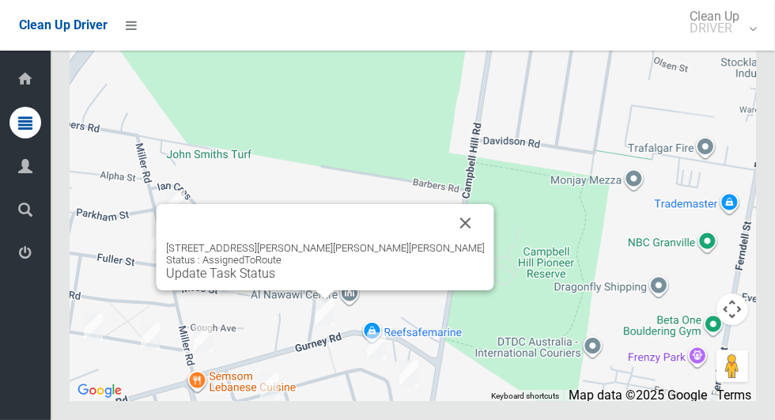
click at [447, 242] on button "Close" at bounding box center [466, 223] width 38 height 38
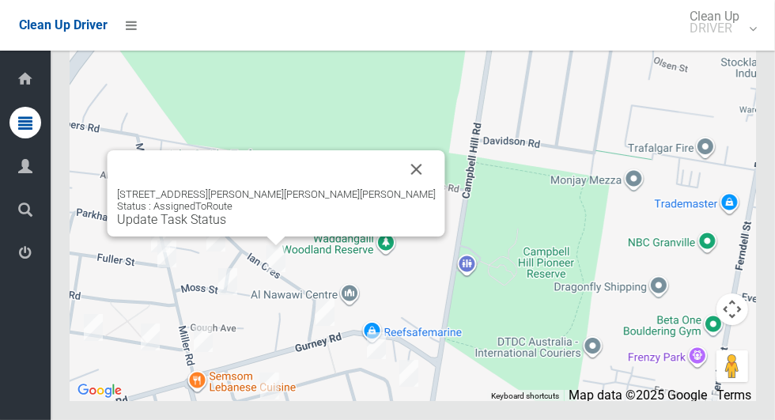
click at [264, 227] on div "22 Ian Crescent, CHESTER HILL NSW 2162 Status : AssignedToRoute Update Task Sta…" at bounding box center [276, 207] width 318 height 39
click at [252, 227] on div "22 Ian Crescent, CHESTER HILL NSW 2162 Status : AssignedToRoute Update Task Sta…" at bounding box center [276, 207] width 318 height 39
click at [226, 227] on link "Update Task Status" at bounding box center [171, 219] width 109 height 15
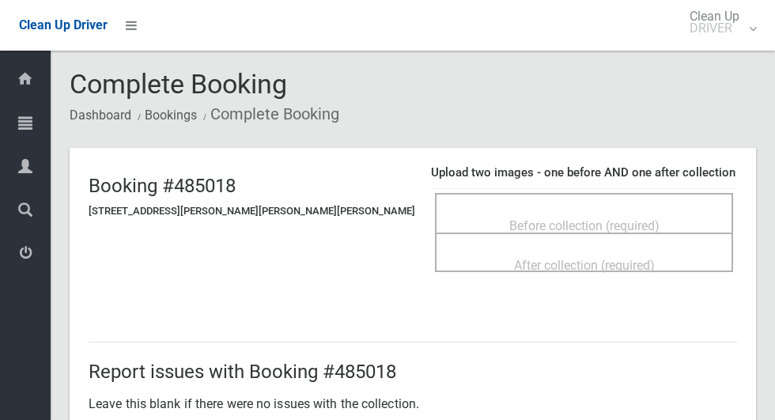
click at [650, 224] on div "Before collection (required)" at bounding box center [583, 224] width 263 height 29
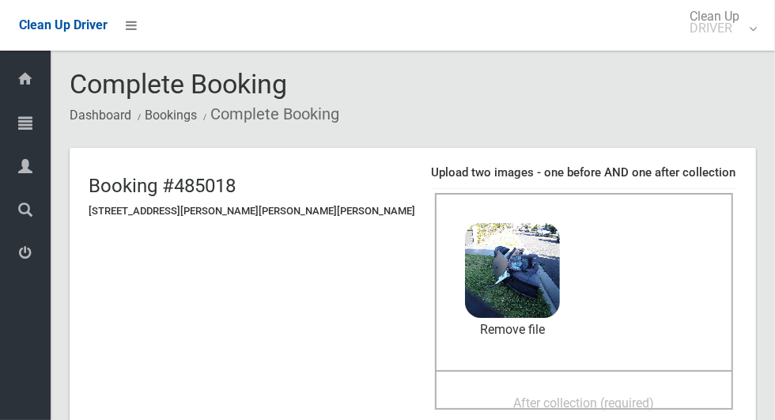
click at [579, 400] on span "After collection (required)" at bounding box center [584, 402] width 141 height 15
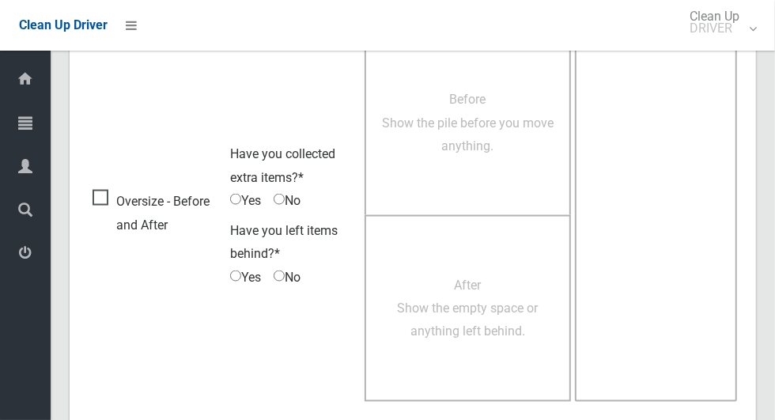
scroll to position [1293, 0]
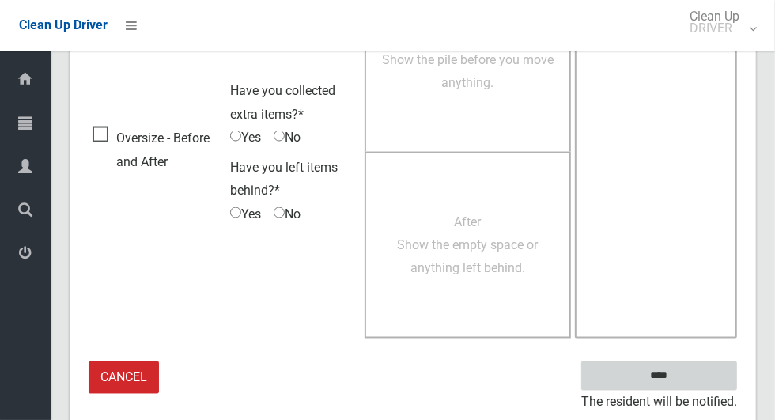
click at [700, 371] on input "****" at bounding box center [659, 375] width 156 height 29
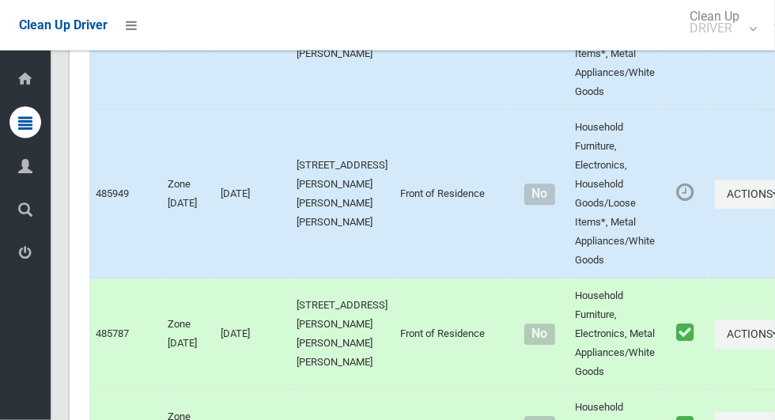
scroll to position [9134, 0]
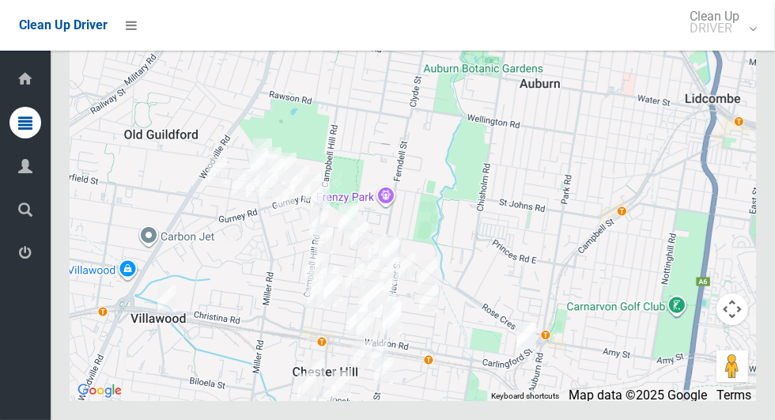
click at [20, 260] on icon at bounding box center [25, 253] width 14 height 32
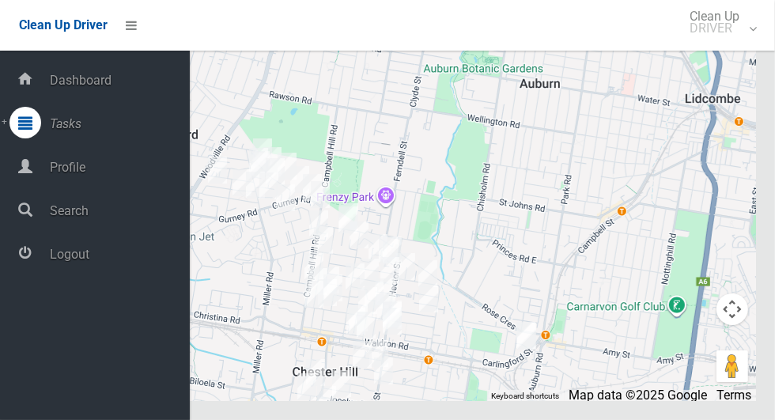
click at [51, 262] on span "Logout" at bounding box center [117, 254] width 145 height 15
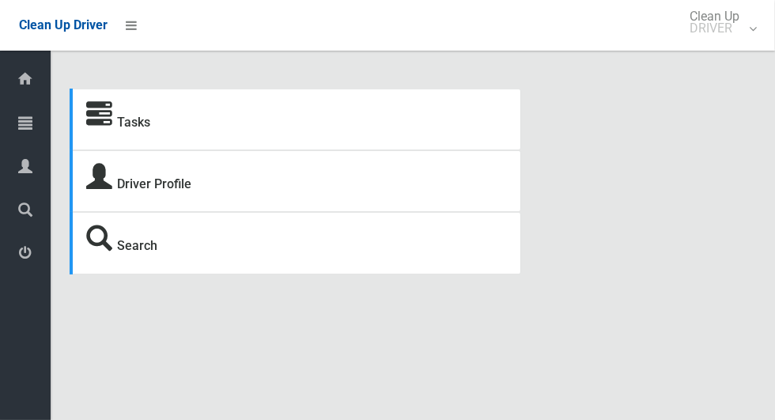
click at [5, 126] on link "Tasks" at bounding box center [25, 124] width 51 height 34
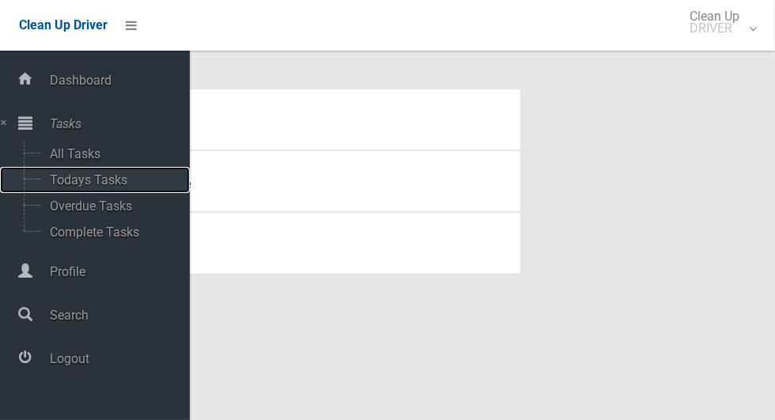
click at [51, 183] on span "Todays Tasks" at bounding box center [110, 179] width 131 height 15
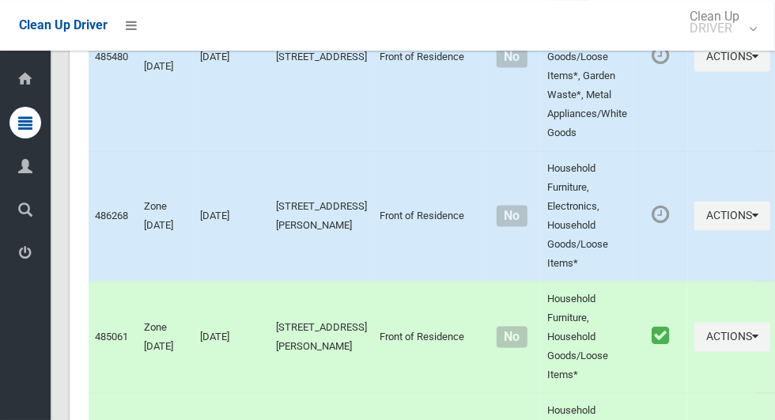
scroll to position [7906, 0]
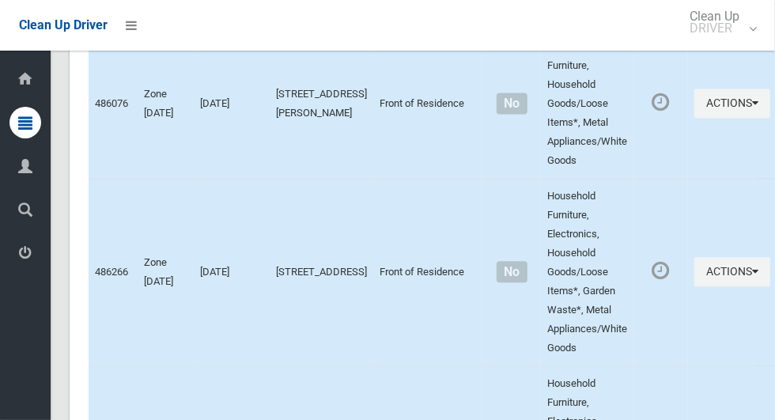
click at [20, 262] on icon at bounding box center [25, 253] width 14 height 32
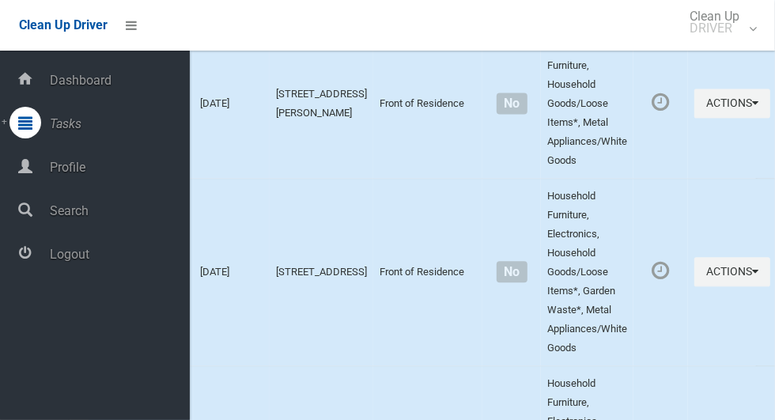
click at [65, 254] on span "Logout" at bounding box center [117, 254] width 145 height 15
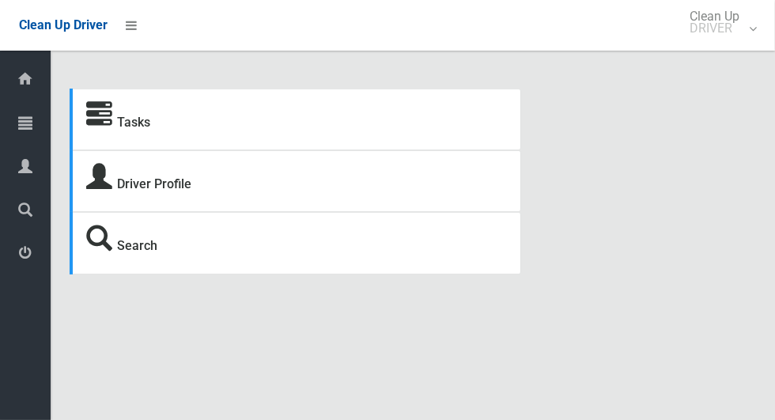
click at [19, 122] on icon at bounding box center [25, 123] width 14 height 32
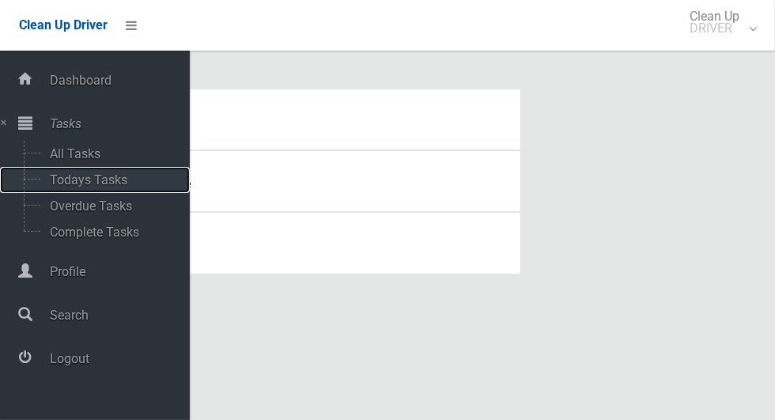
click at [60, 177] on span "Todays Tasks" at bounding box center [110, 179] width 131 height 15
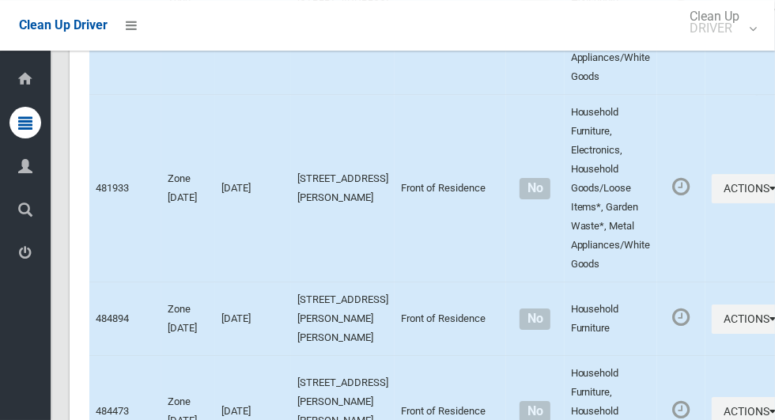
scroll to position [9227, 0]
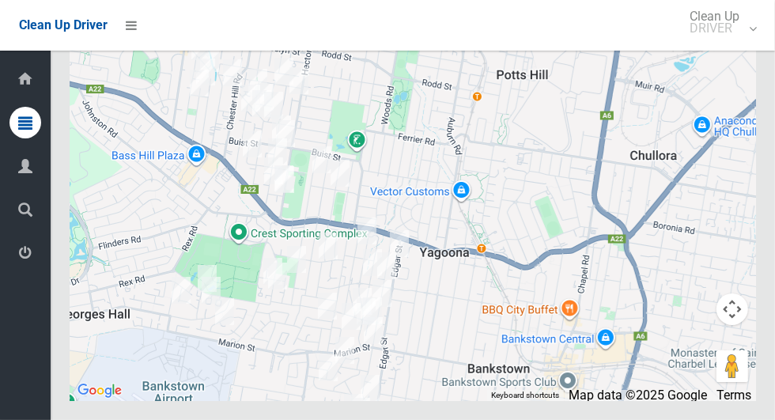
click at [20, 254] on icon at bounding box center [25, 253] width 14 height 32
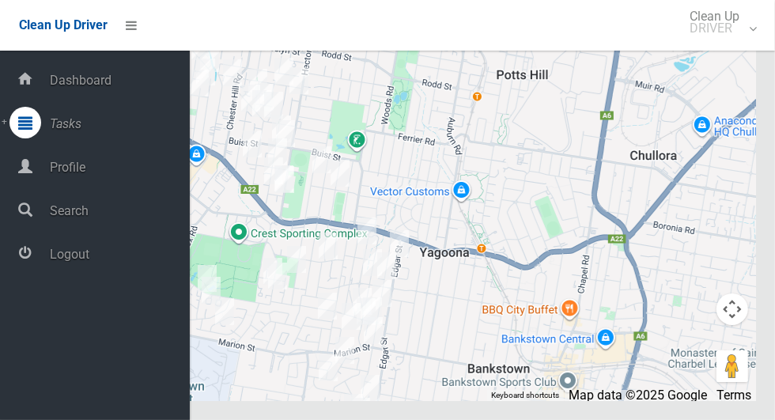
click at [126, 250] on span "Logout" at bounding box center [117, 254] width 145 height 15
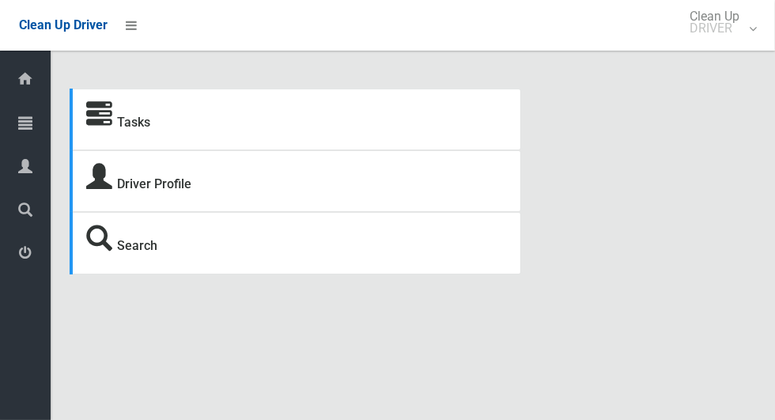
click at [19, 125] on icon at bounding box center [25, 123] width 14 height 32
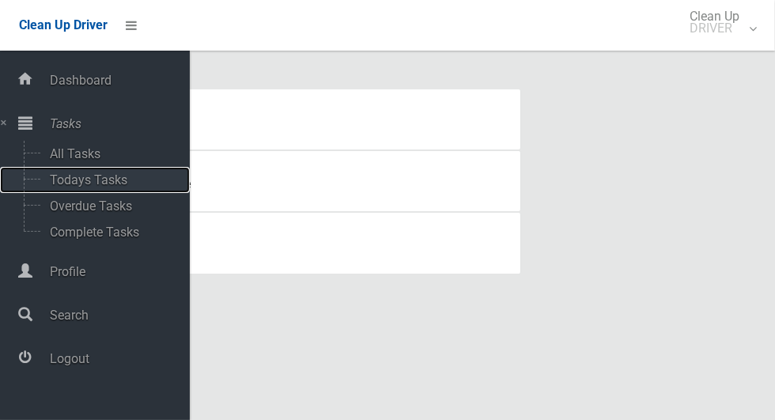
click at [55, 182] on span "Todays Tasks" at bounding box center [110, 179] width 131 height 15
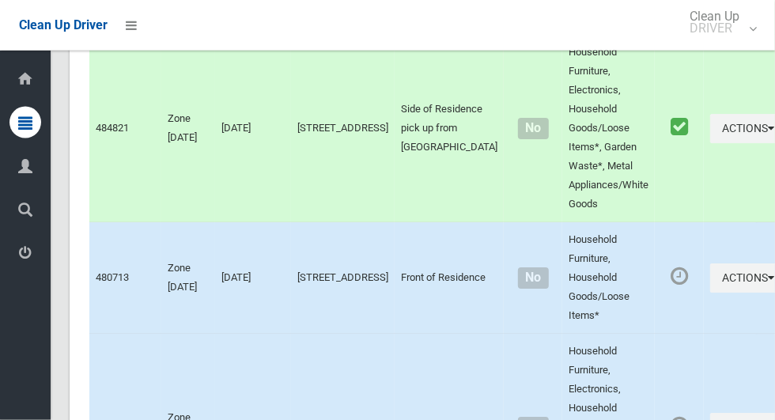
scroll to position [8610, 0]
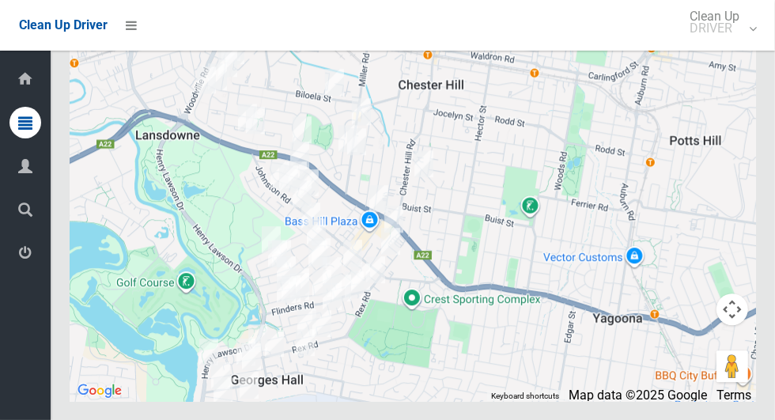
click at [43, 261] on span "Logout" at bounding box center [40, 254] width 6 height 15
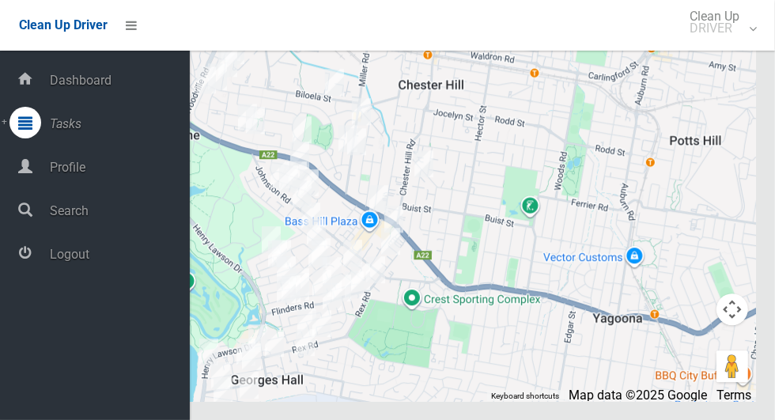
click at [141, 262] on span "Logout" at bounding box center [117, 254] width 145 height 15
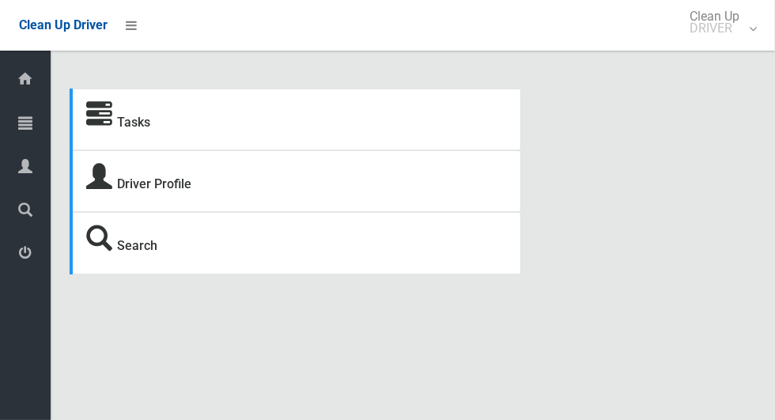
click at [32, 130] on icon at bounding box center [25, 123] width 14 height 32
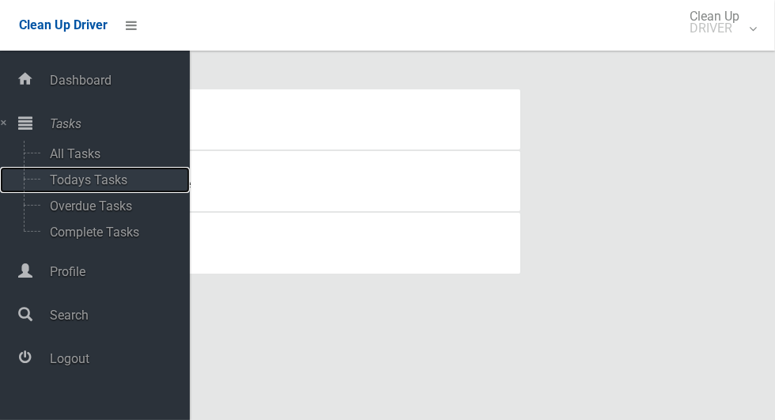
click at [126, 175] on span "Todays Tasks" at bounding box center [110, 179] width 131 height 15
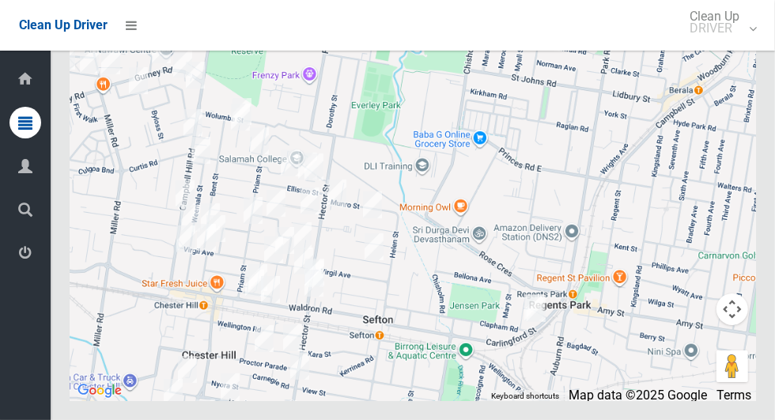
scroll to position [9116, 0]
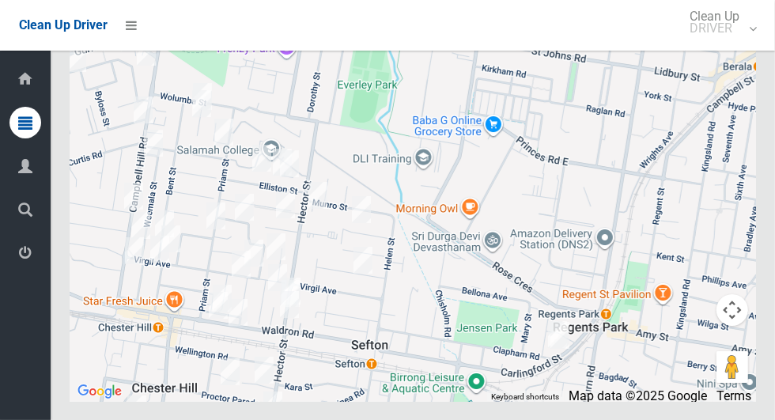
click at [273, 143] on div at bounding box center [413, 203] width 686 height 395
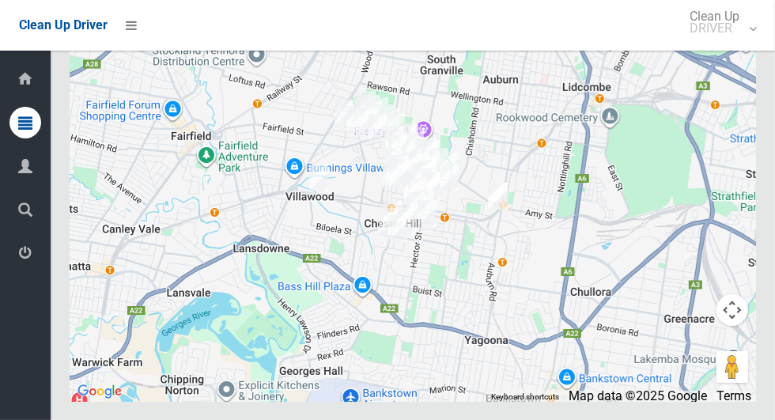
click at [20, 252] on icon at bounding box center [25, 253] width 14 height 32
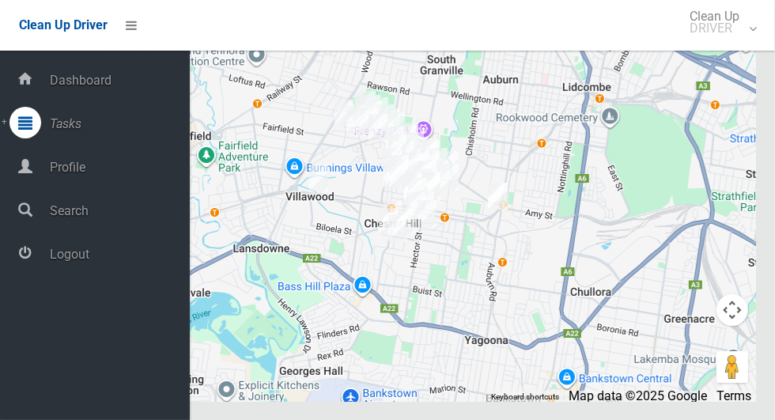
click at [51, 254] on span "Logout" at bounding box center [117, 254] width 145 height 15
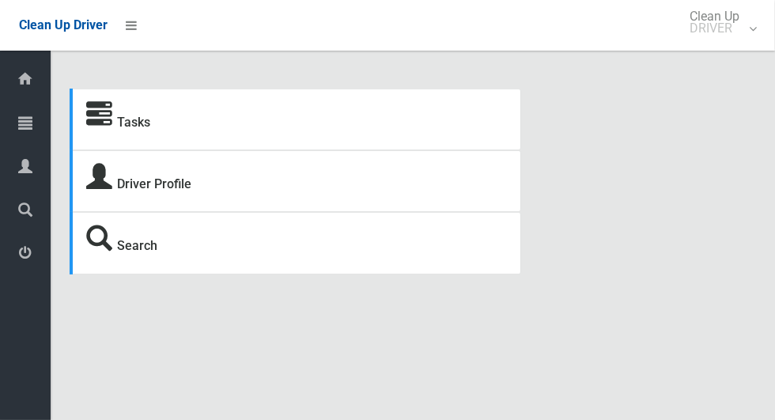
click at [18, 115] on div at bounding box center [25, 123] width 32 height 32
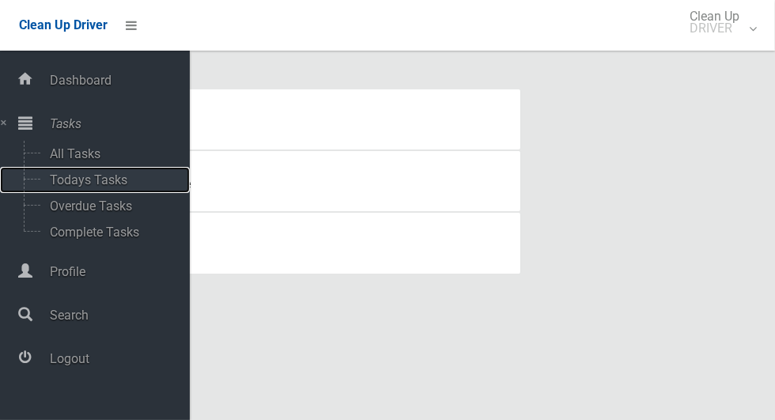
click at [55, 177] on span "Todays Tasks" at bounding box center [110, 179] width 131 height 15
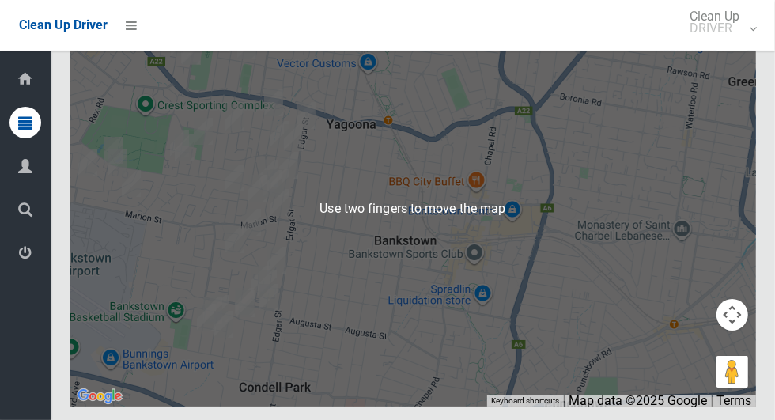
scroll to position [9172, 0]
